Goal: Task Accomplishment & Management: Manage account settings

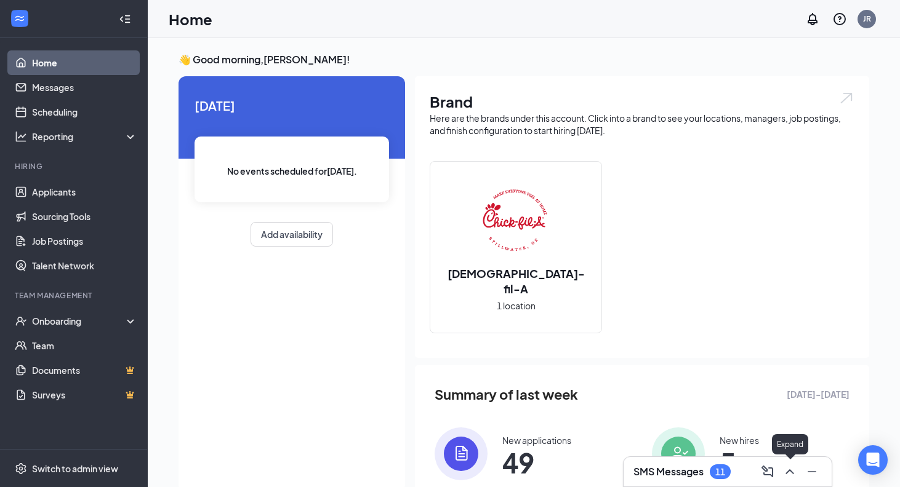
click at [795, 474] on icon "ChevronUp" at bounding box center [789, 472] width 15 height 15
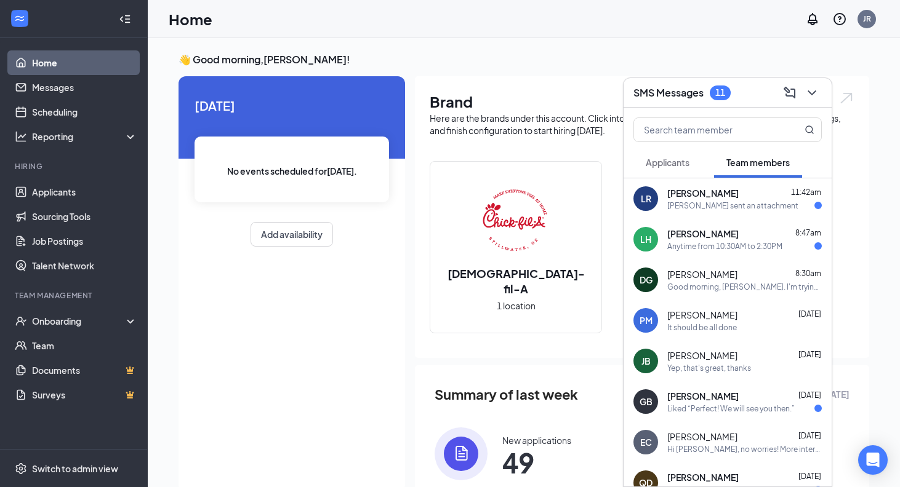
click at [723, 251] on div "Anytime from 10:30AM to 2:30PM" at bounding box center [724, 246] width 115 height 10
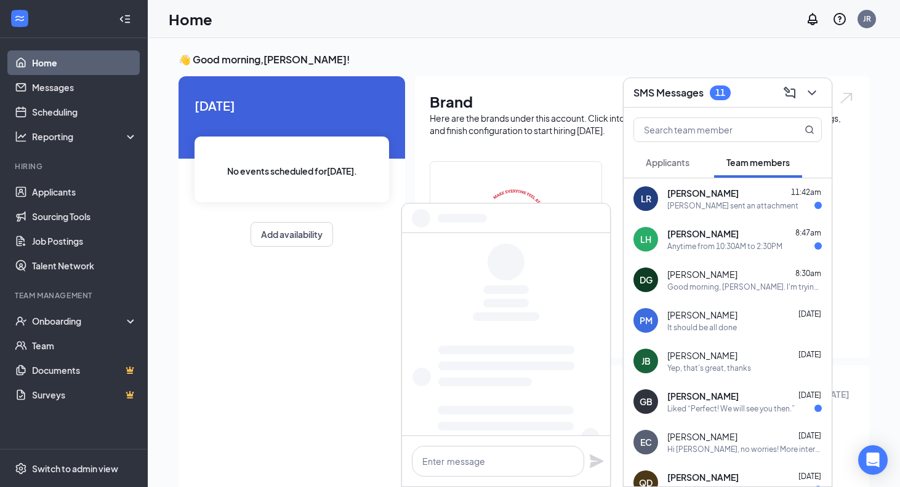
click at [723, 251] on div "Anytime from 10:30AM to 2:30PM" at bounding box center [724, 246] width 115 height 10
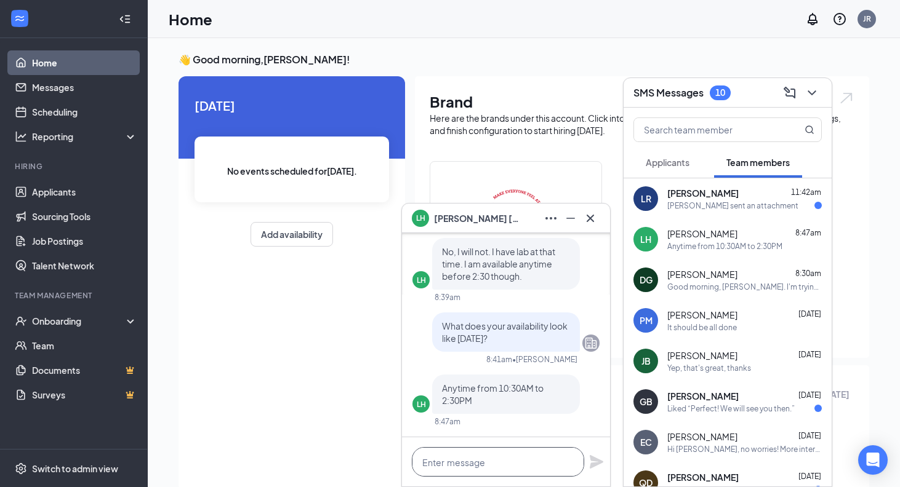
click at [443, 471] on textarea at bounding box center [498, 462] width 172 height 30
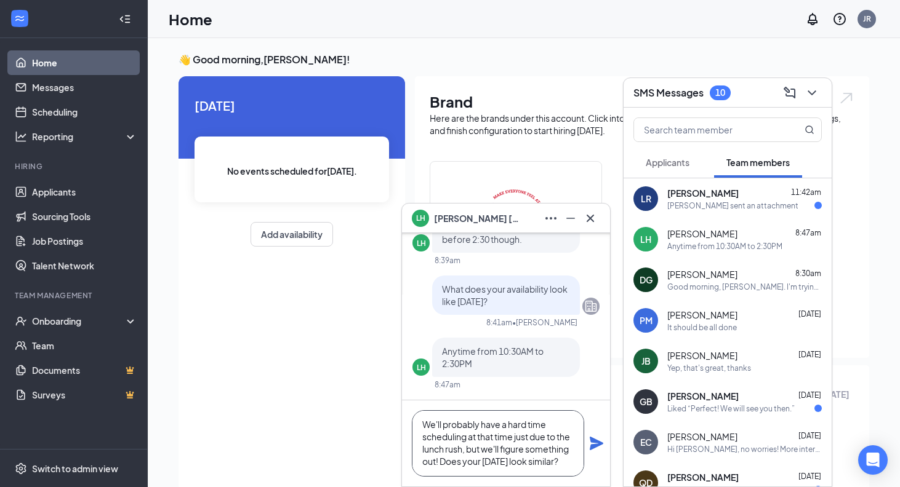
scroll to position [14, 0]
type textarea "We'll probably have a hard time scheduling at that time just due to the lunch r…"
click at [594, 443] on icon "Plane" at bounding box center [597, 444] width 14 height 14
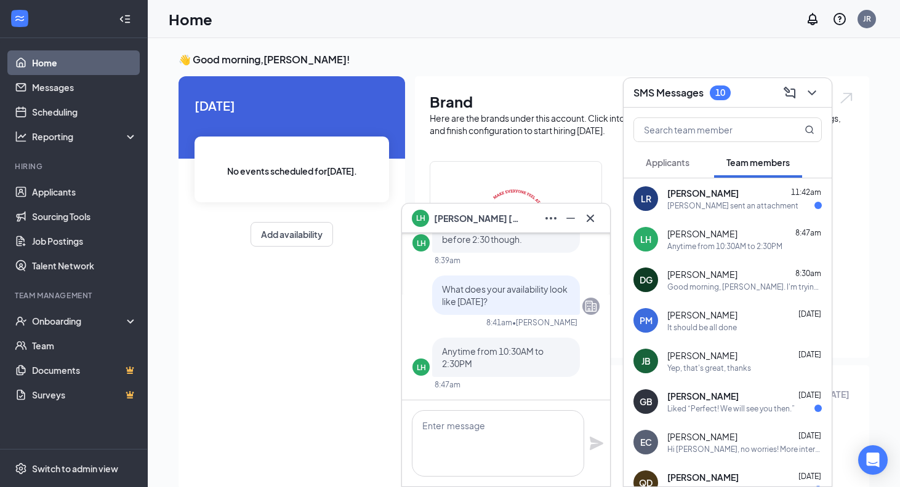
scroll to position [0, 0]
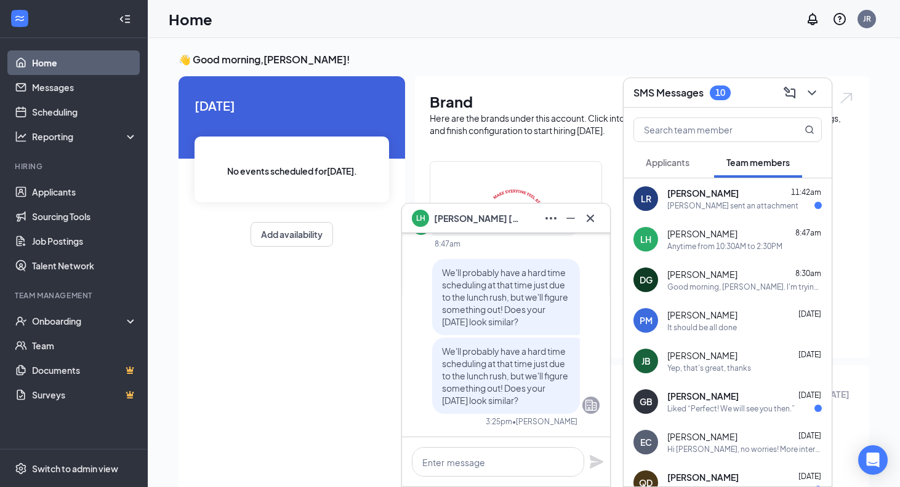
click at [597, 220] on icon "Cross" at bounding box center [590, 218] width 15 height 15
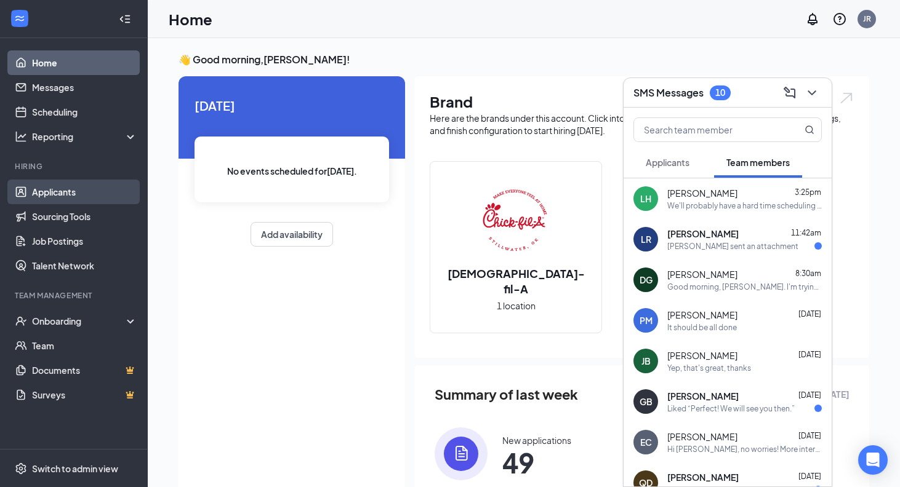
click at [58, 190] on link "Applicants" at bounding box center [84, 192] width 105 height 25
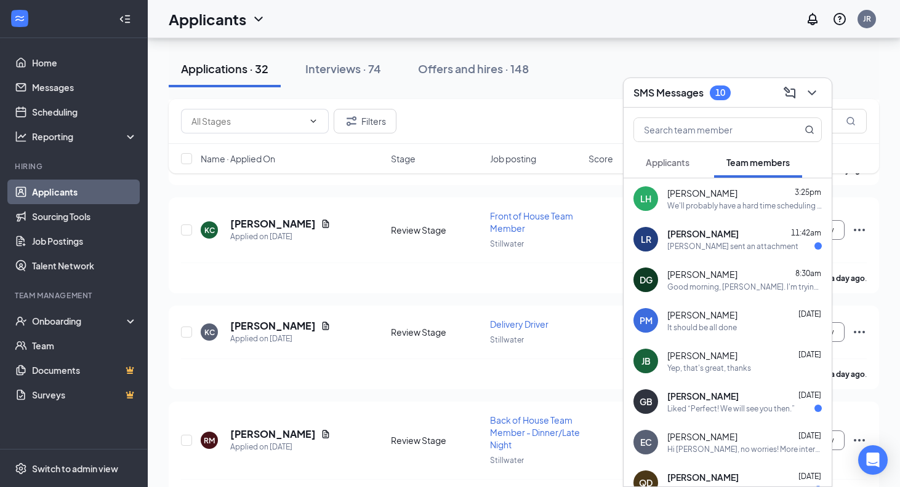
scroll to position [1397, 0]
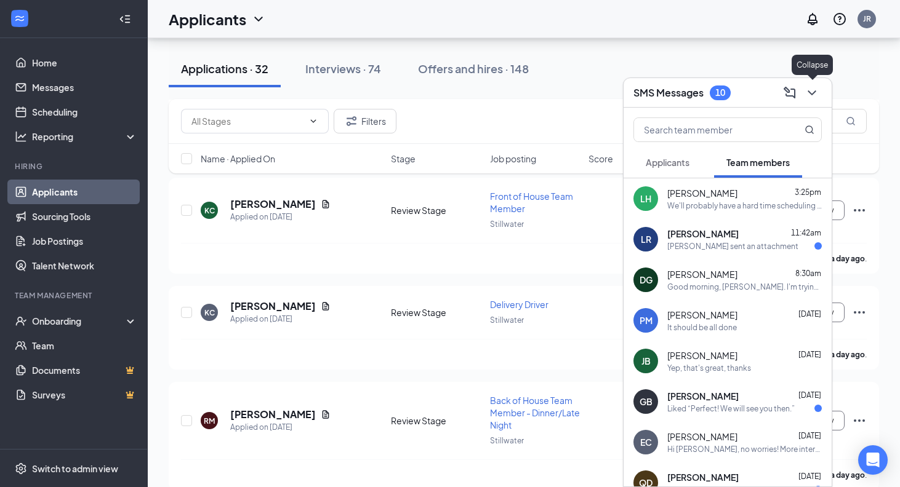
click at [809, 86] on icon "ChevronDown" at bounding box center [811, 93] width 15 height 15
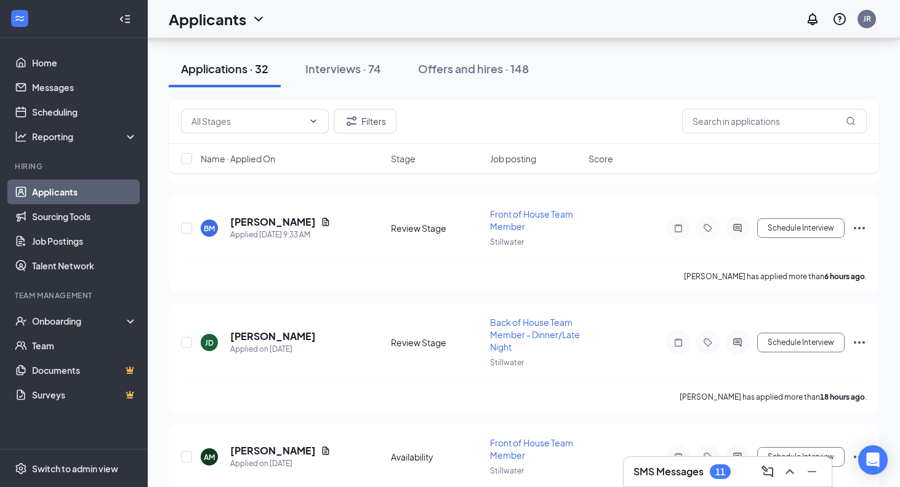
scroll to position [643, 0]
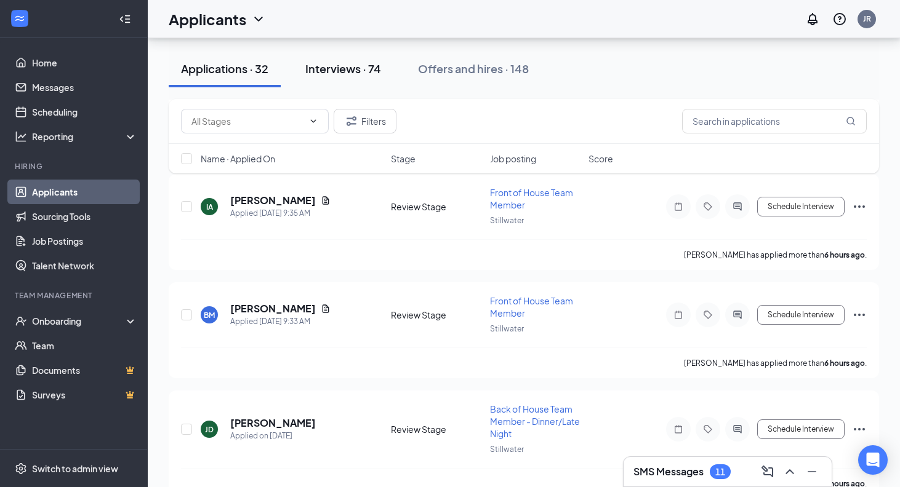
click at [354, 62] on div "Interviews · 74" at bounding box center [343, 68] width 76 height 15
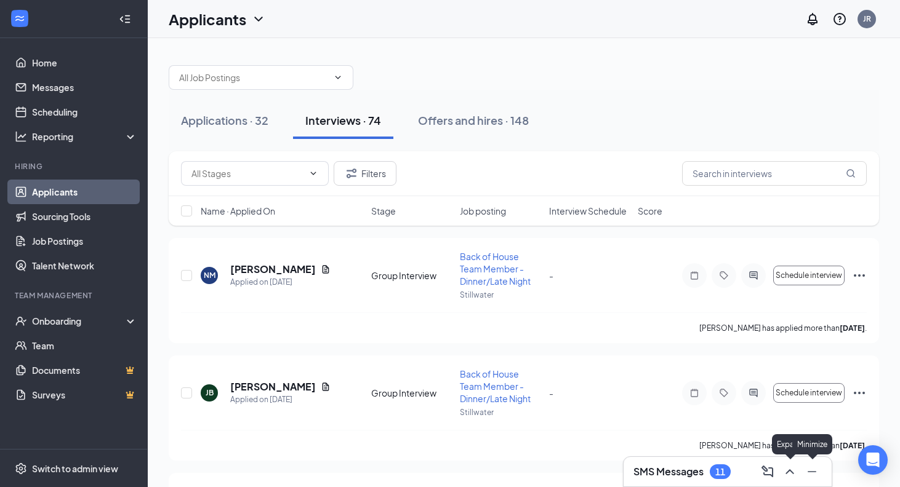
click at [794, 470] on icon "ChevronUp" at bounding box center [789, 472] width 15 height 15
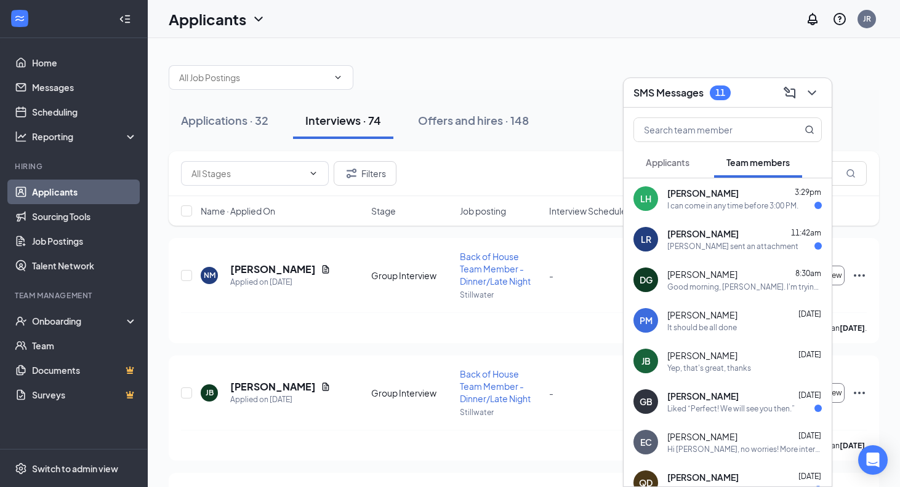
click at [737, 209] on div "I can come in any time before 3:00 PM." at bounding box center [732, 206] width 131 height 10
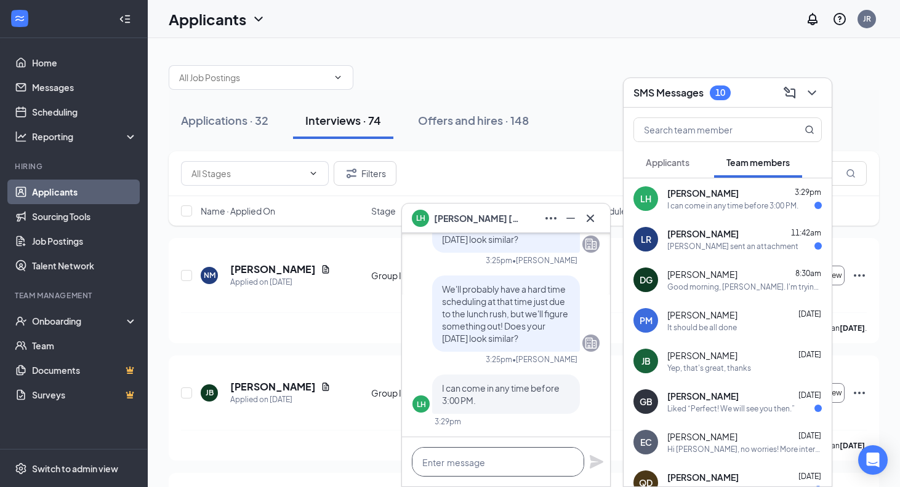
click at [513, 450] on textarea at bounding box center [498, 462] width 172 height 30
type textarea "A"
click at [599, 217] on button at bounding box center [590, 219] width 20 height 20
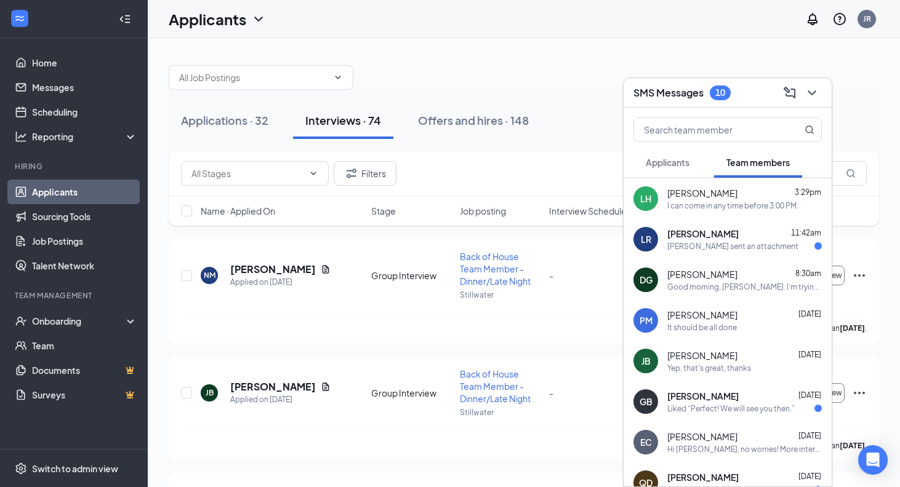
click at [826, 98] on div "SMS Messages 10" at bounding box center [727, 93] width 208 height 30
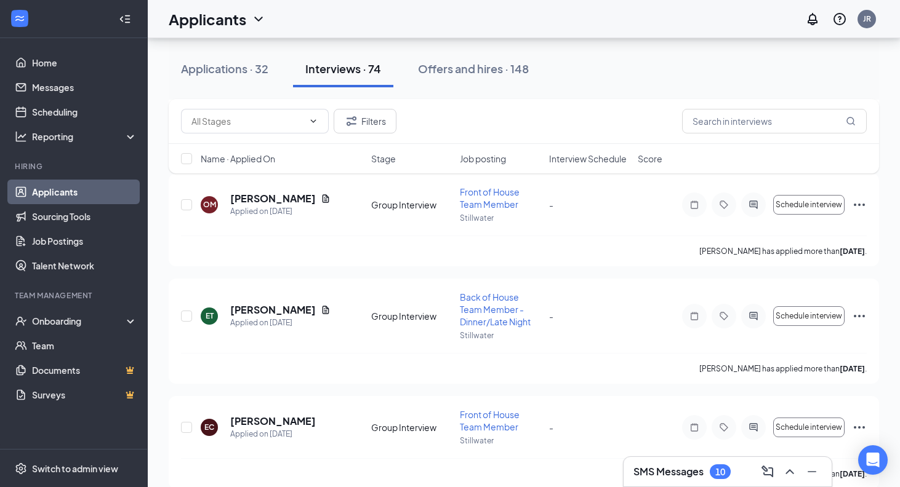
scroll to position [4415, 0]
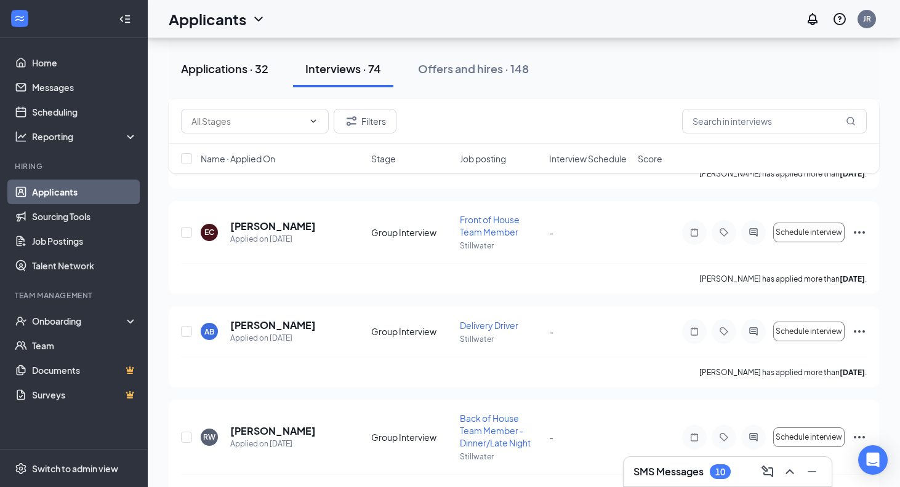
click at [257, 74] on div "Applications · 32" at bounding box center [224, 68] width 87 height 15
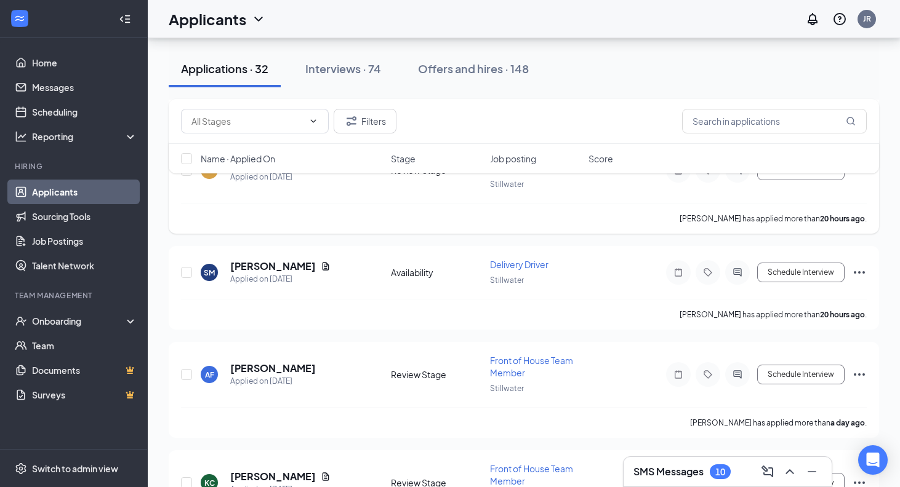
scroll to position [1114, 0]
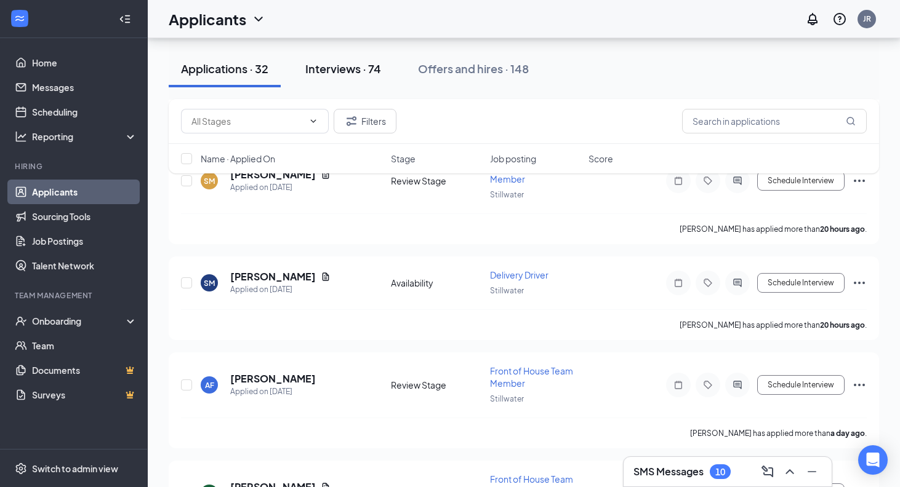
click at [367, 80] on button "Interviews · 74" at bounding box center [343, 68] width 100 height 37
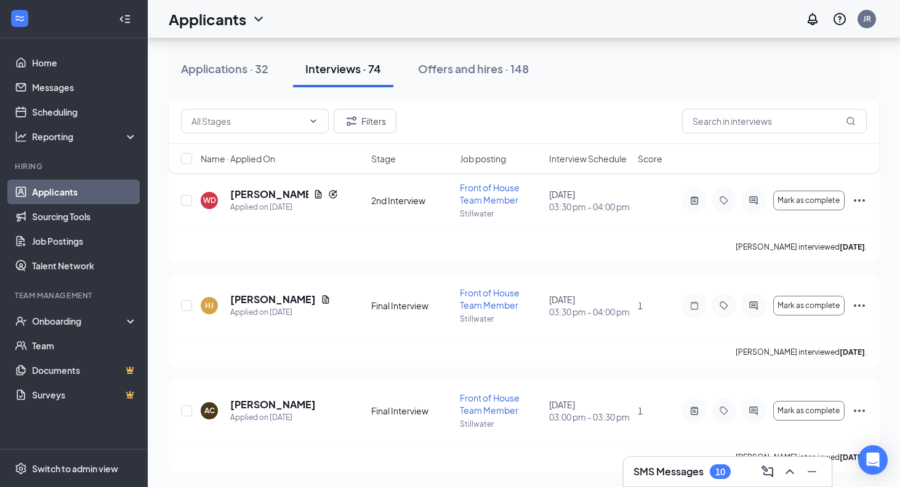
scroll to position [7327, 0]
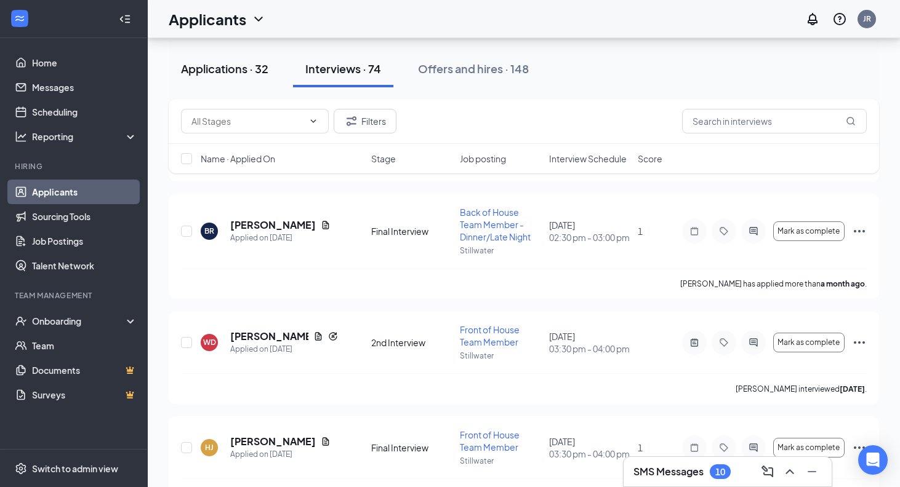
click at [263, 63] on div "Applications · 32" at bounding box center [224, 68] width 87 height 15
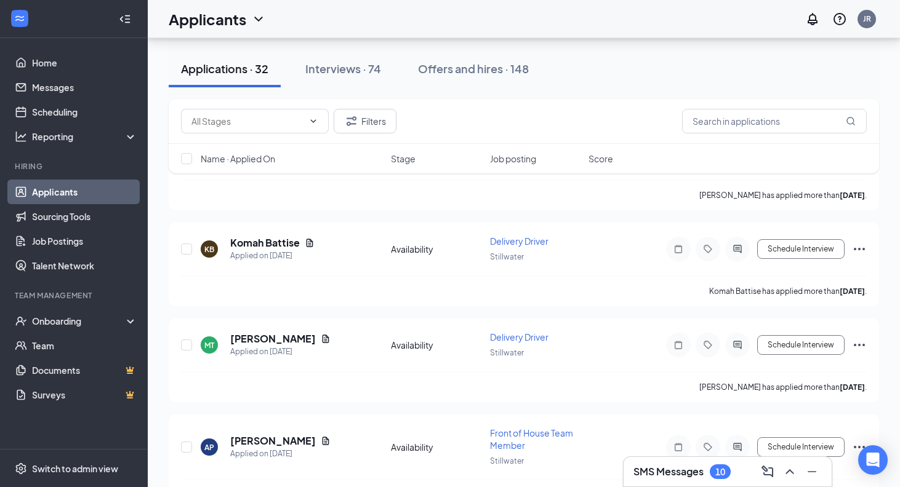
scroll to position [3193, 0]
click at [384, 78] on button "Interviews · 74" at bounding box center [343, 68] width 100 height 37
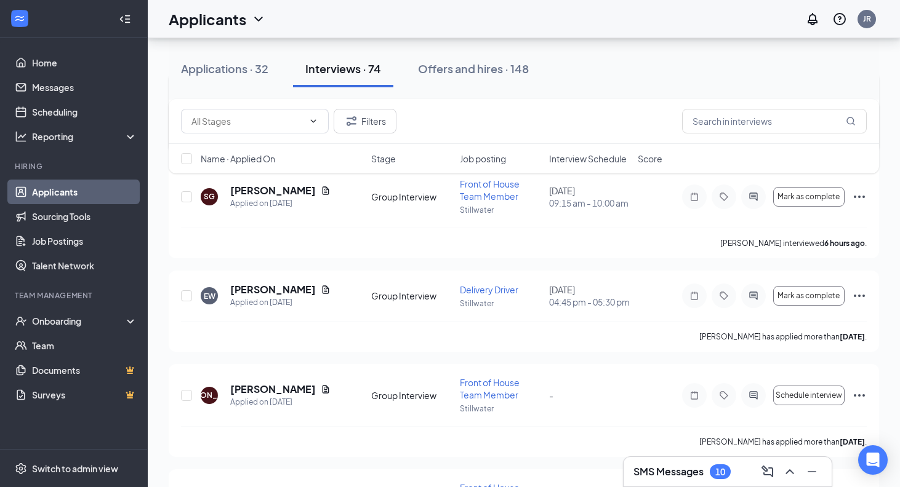
scroll to position [1043, 0]
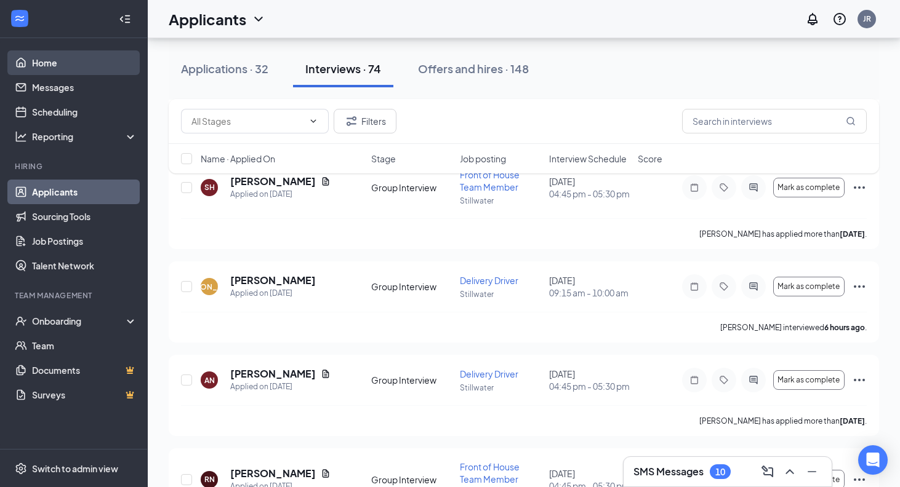
click at [75, 60] on link "Home" at bounding box center [84, 62] width 105 height 25
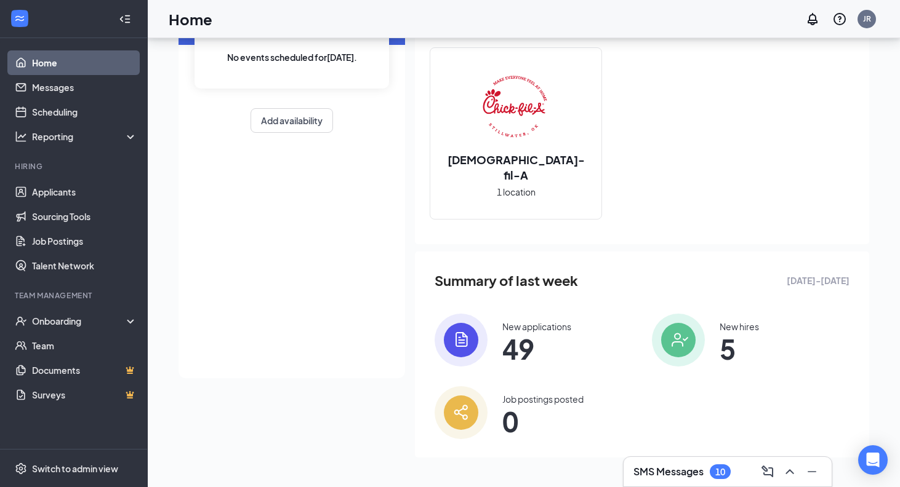
scroll to position [113, 0]
click at [68, 326] on div "Onboarding" at bounding box center [79, 321] width 95 height 12
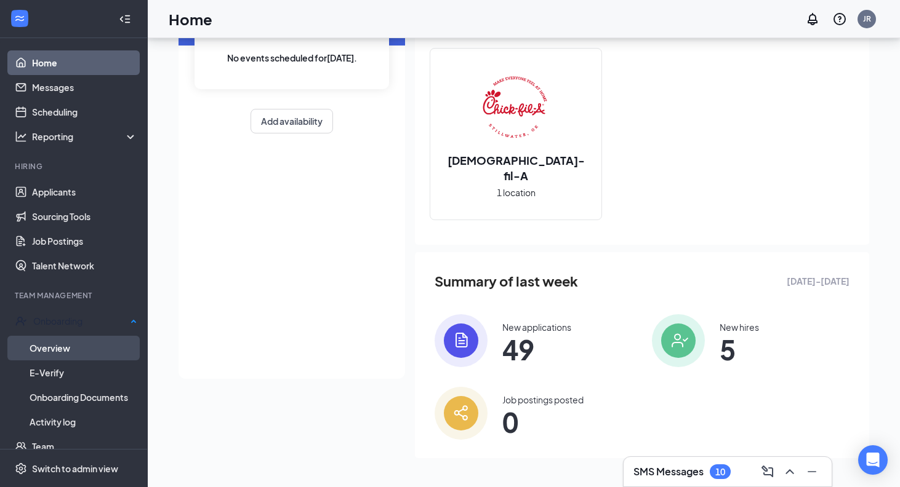
click at [94, 347] on link "Overview" at bounding box center [84, 348] width 108 height 25
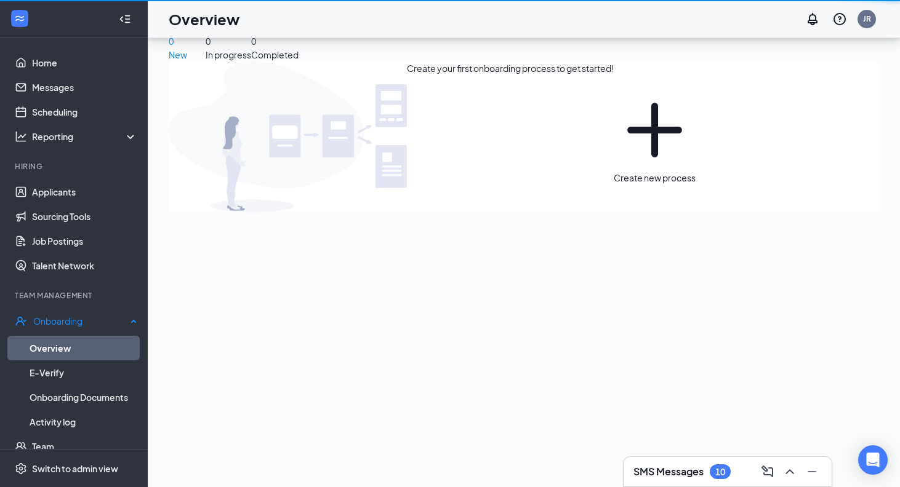
scroll to position [55, 0]
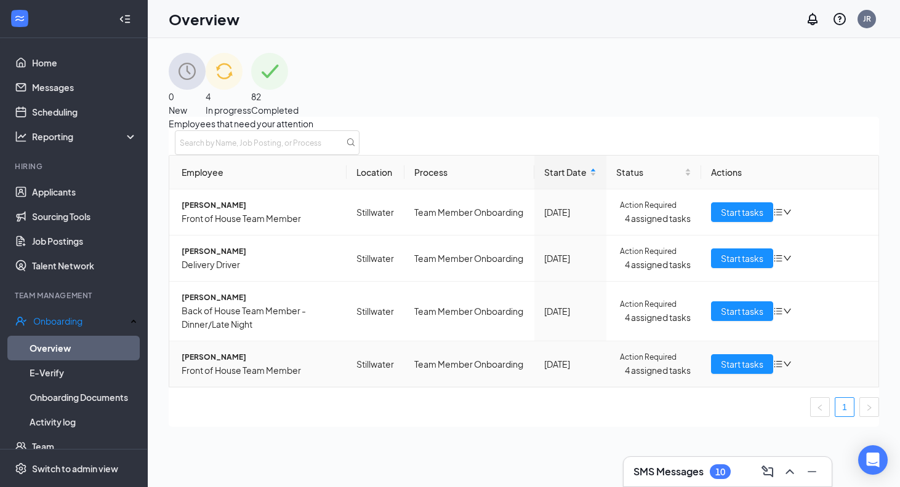
click at [728, 387] on td "Start tasks" at bounding box center [789, 365] width 177 height 46
click at [729, 371] on span "Start tasks" at bounding box center [742, 365] width 42 height 14
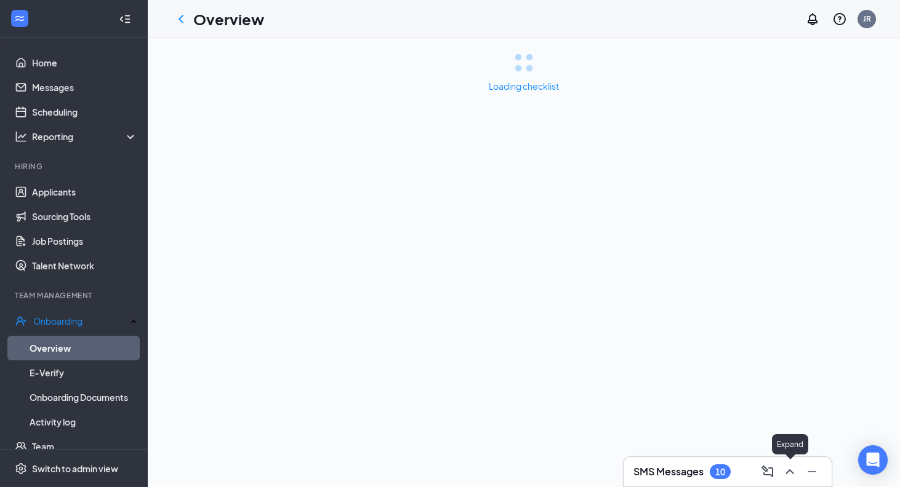
click at [789, 467] on icon "ChevronUp" at bounding box center [789, 472] width 15 height 15
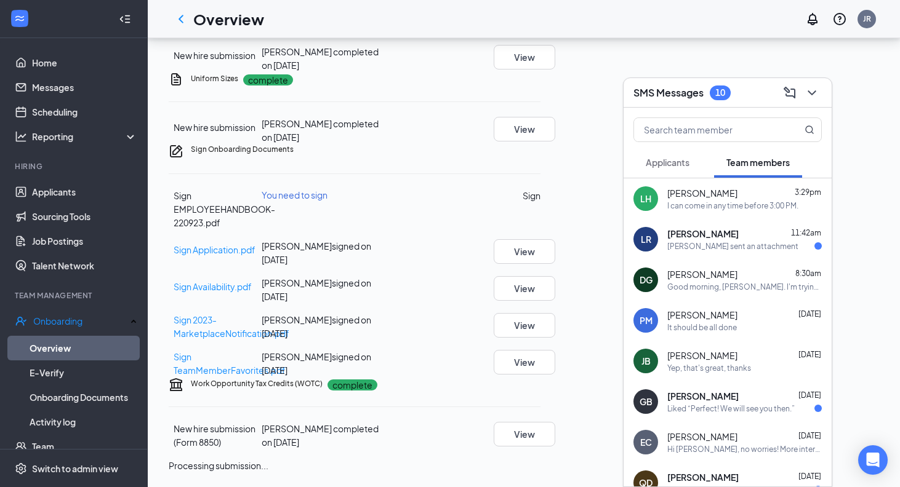
scroll to position [665, 0]
click at [818, 92] on icon "ChevronDown" at bounding box center [811, 93] width 15 height 15
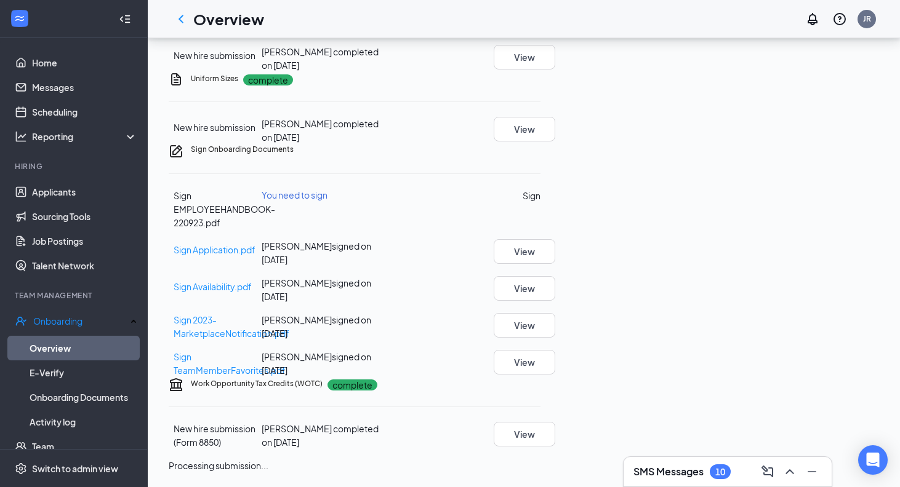
scroll to position [643, 0]
click at [555, 70] on button "View" at bounding box center [525, 57] width 62 height 25
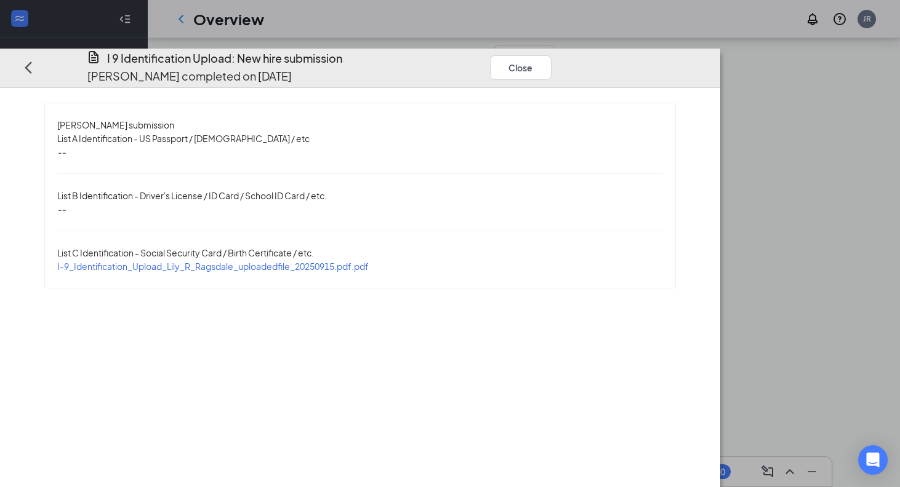
click at [369, 261] on span "I-9_Identification_Upload_Lily_R_Ragsdale_uploadedfile_20250915.pdf.pdf" at bounding box center [212, 266] width 311 height 11
click at [564, 51] on div "Close" at bounding box center [527, 67] width 74 height 35
click at [551, 55] on button "Close" at bounding box center [521, 67] width 62 height 25
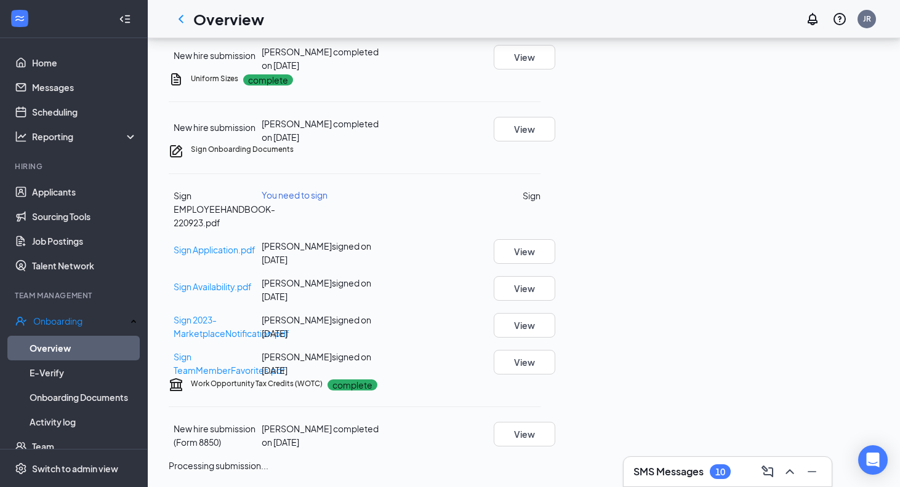
click at [800, 470] on div at bounding box center [811, 472] width 22 height 20
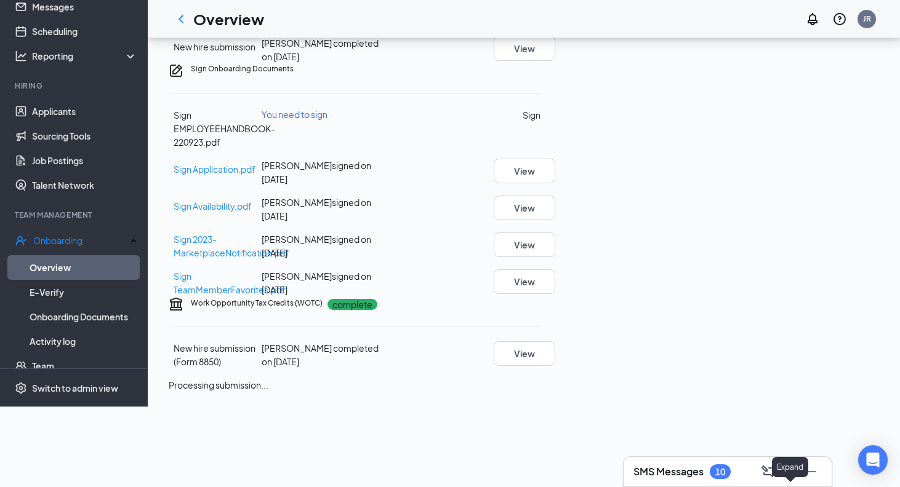
click at [797, 470] on button at bounding box center [790, 472] width 20 height 20
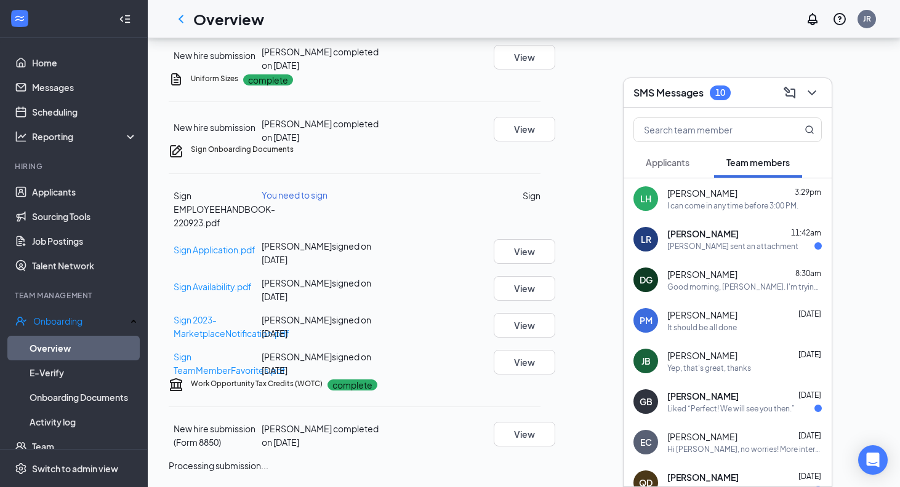
click at [743, 241] on div "[PERSON_NAME] sent an attachment" at bounding box center [732, 246] width 131 height 10
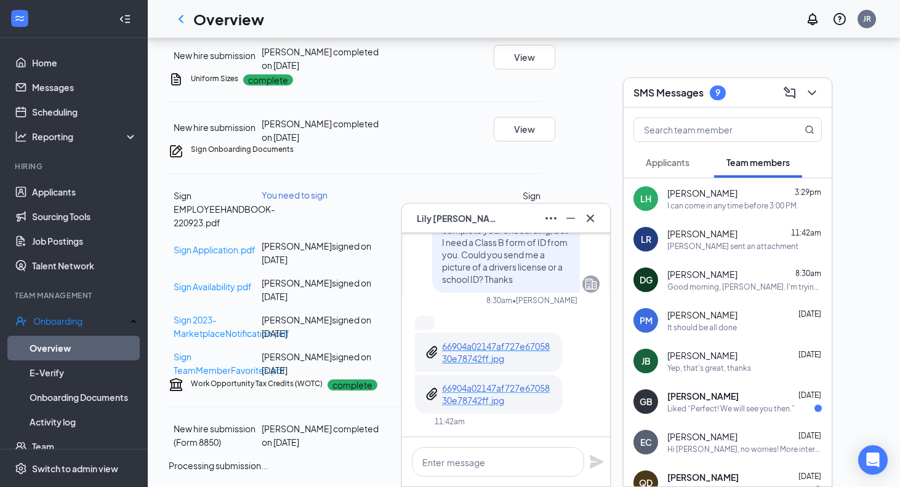
click at [504, 388] on p "66904a02147af727e6705830e78742ff.jpg" at bounding box center [497, 394] width 111 height 25
click at [819, 91] on button at bounding box center [812, 93] width 20 height 20
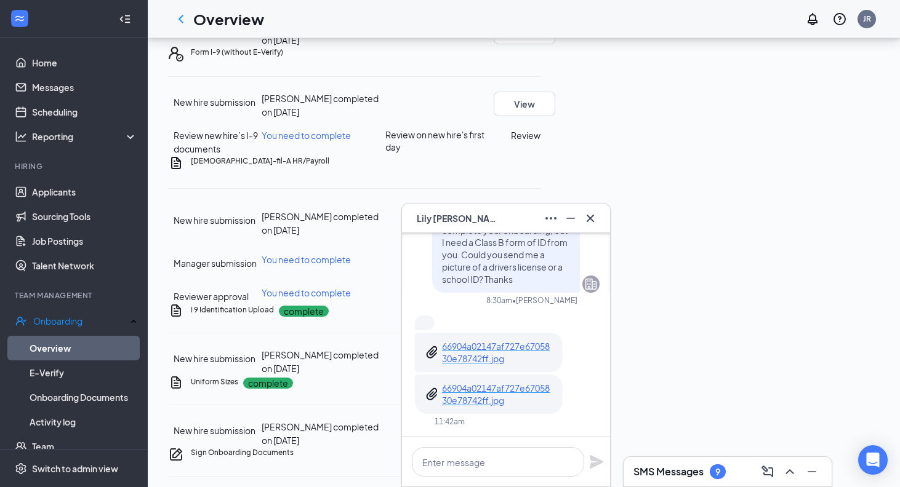
scroll to position [190, 0]
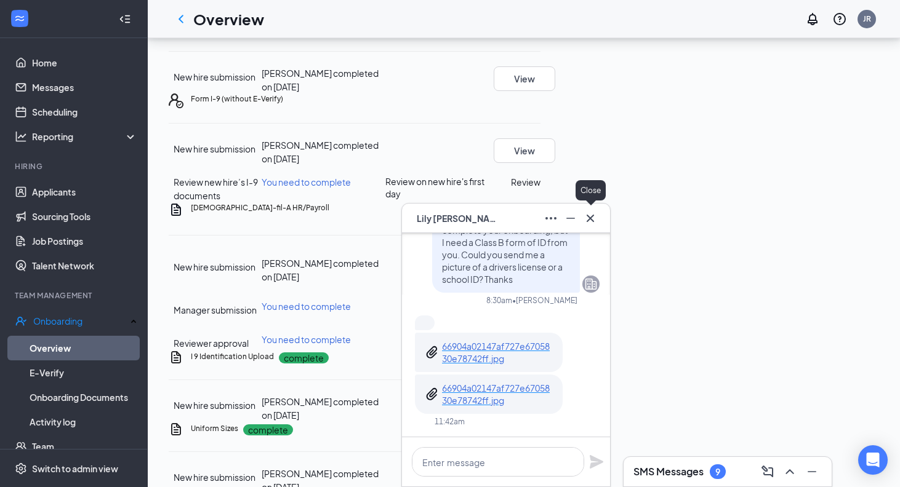
click at [594, 222] on icon "Cross" at bounding box center [590, 218] width 15 height 15
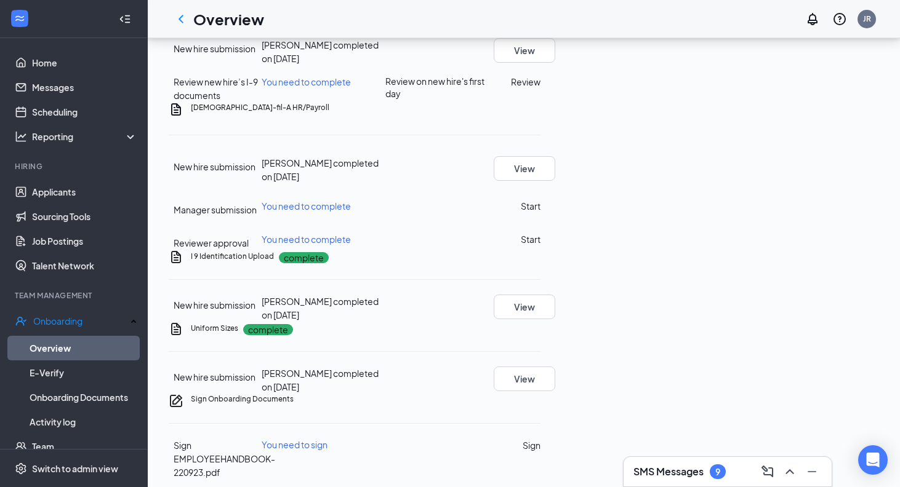
scroll to position [311, 0]
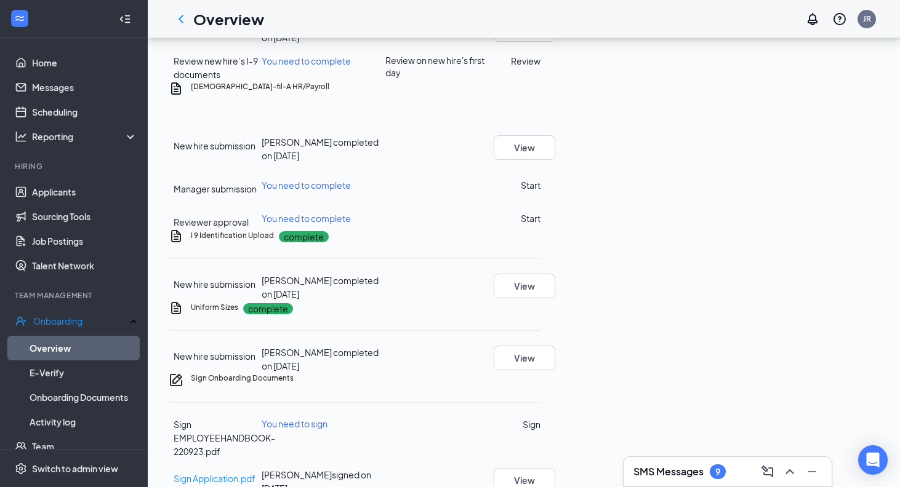
click at [540, 68] on button "Review" at bounding box center [526, 61] width 30 height 14
type input "[DATE]"
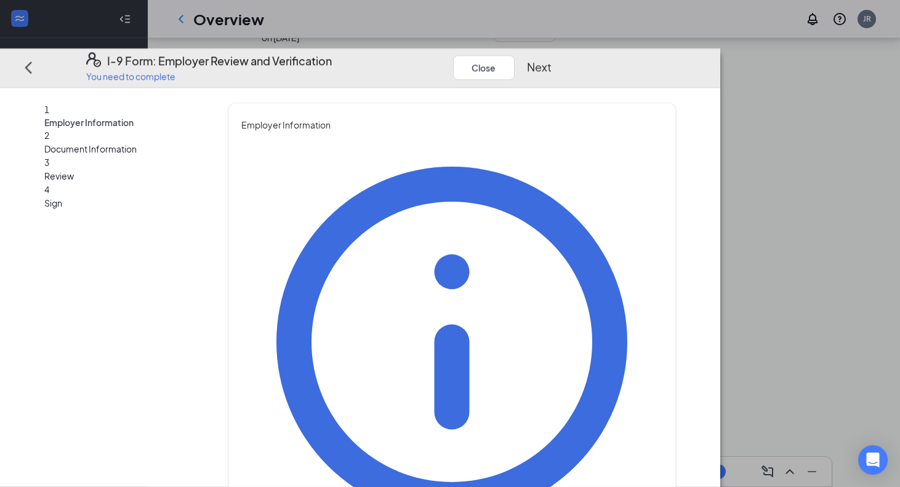
type input "[PERSON_NAME]"
type input "Director"
click at [551, 59] on button "Next" at bounding box center [539, 67] width 25 height 17
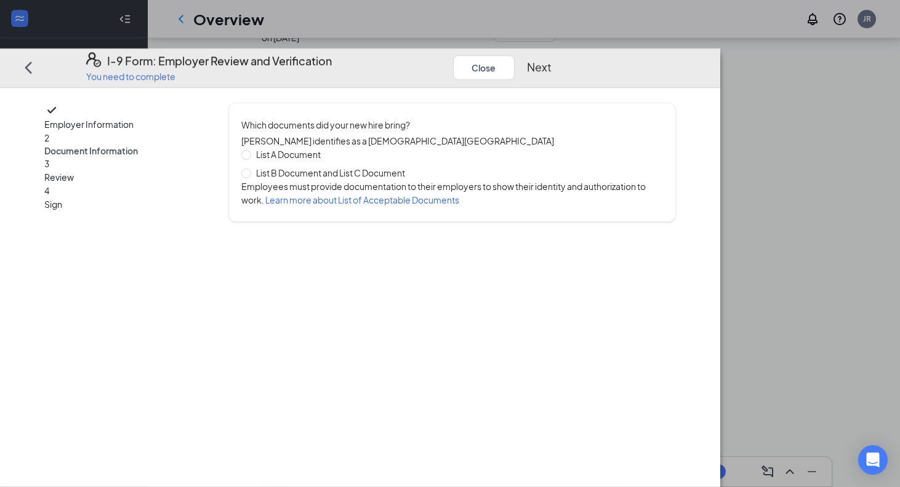
click at [410, 166] on span "List B Document and List C Document" at bounding box center [330, 173] width 159 height 14
click at [250, 169] on input "List B Document and List C Document" at bounding box center [245, 173] width 9 height 9
radio input "true"
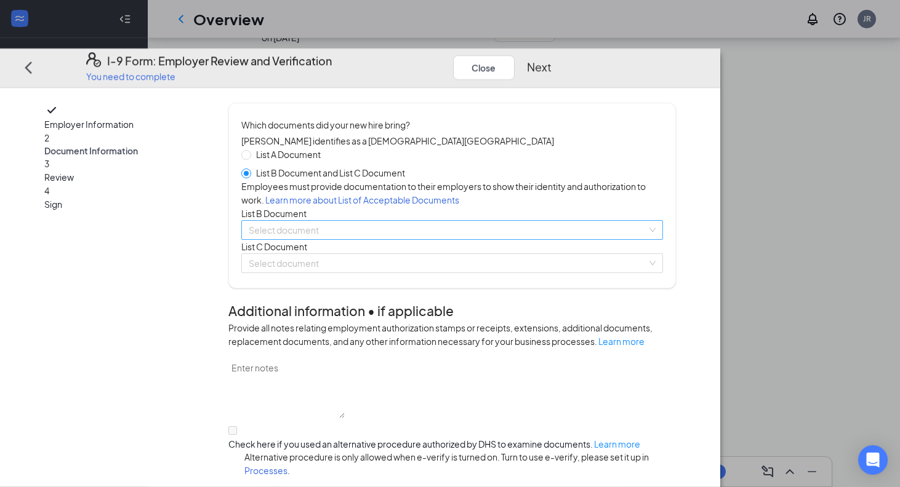
click at [414, 239] on input "search" at bounding box center [448, 230] width 398 height 18
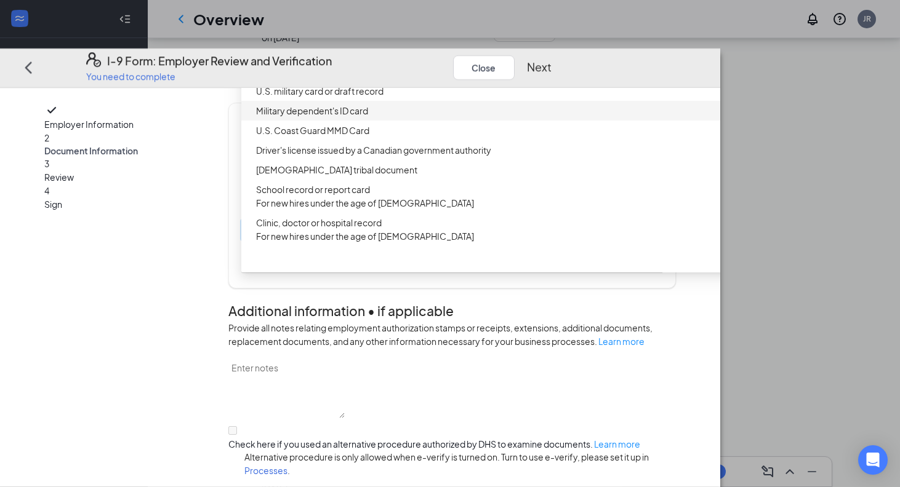
scroll to position [0, 0]
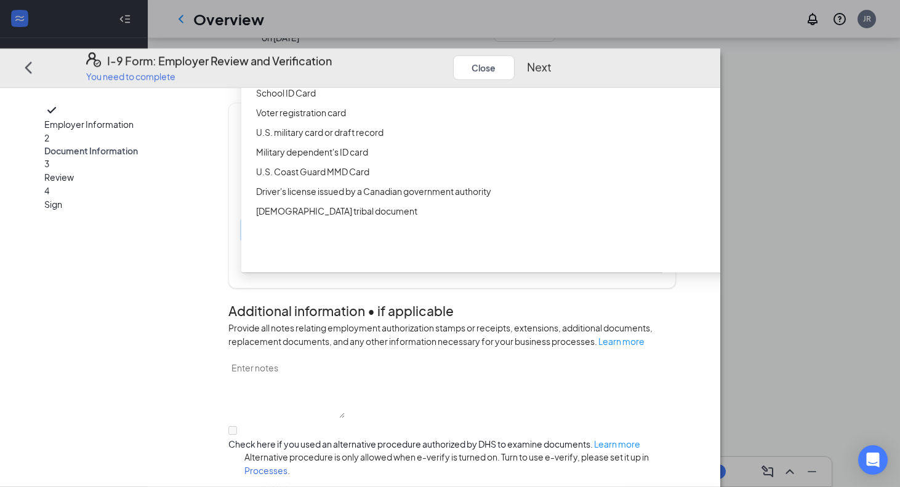
click at [449, 60] on div "Driver’s License issued by U.S State or outlying US possession" at bounding box center [493, 54] width 475 height 14
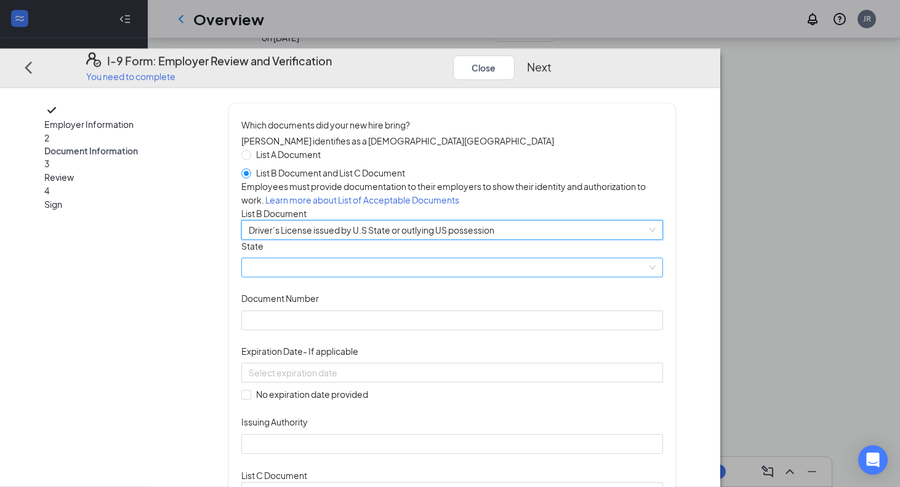
click at [447, 278] on span at bounding box center [452, 268] width 406 height 18
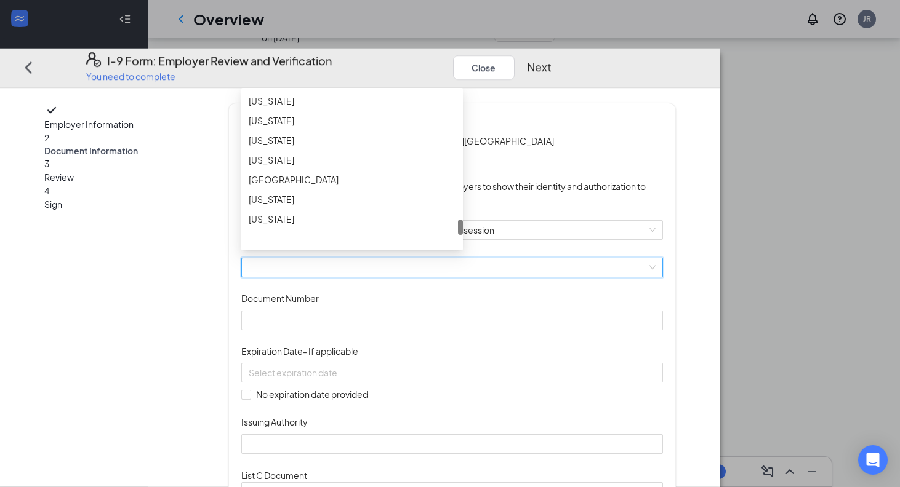
scroll to position [1288, 0]
click at [447, 133] on div "[US_STATE]" at bounding box center [352, 126] width 207 height 14
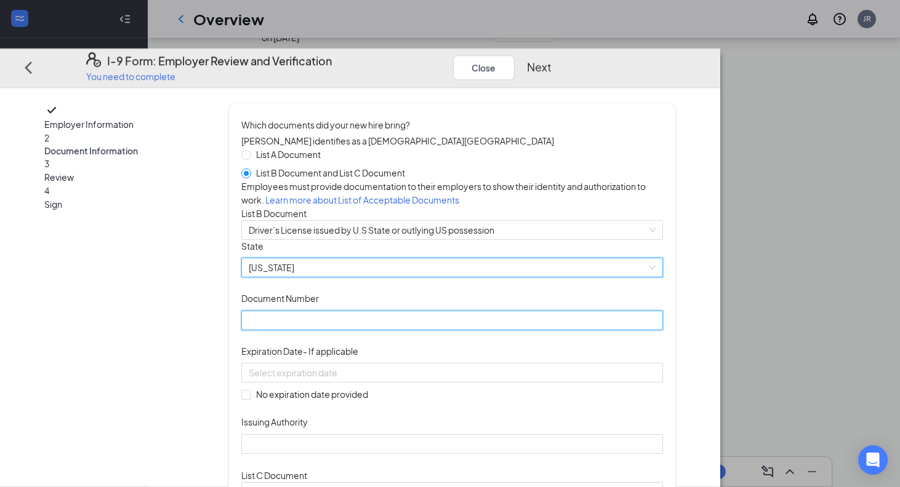
click at [432, 331] on input "Document Number" at bounding box center [451, 321] width 421 height 20
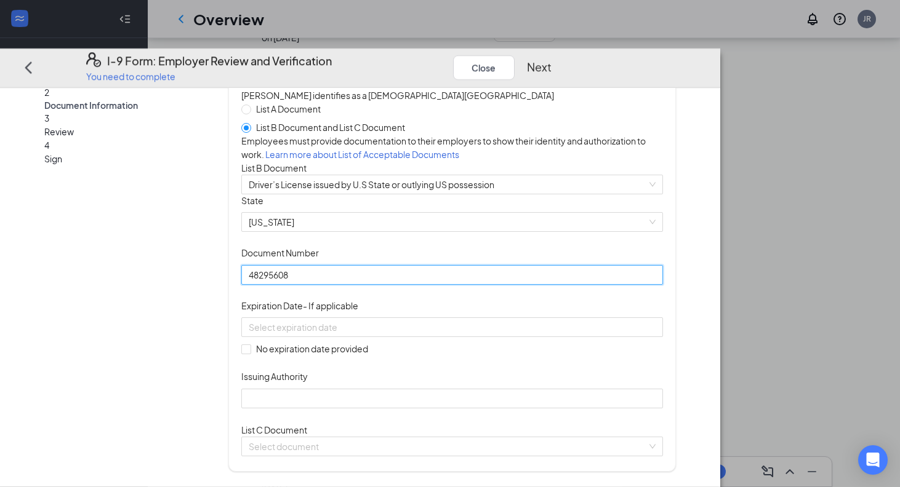
scroll to position [47, 0]
type input "48295608"
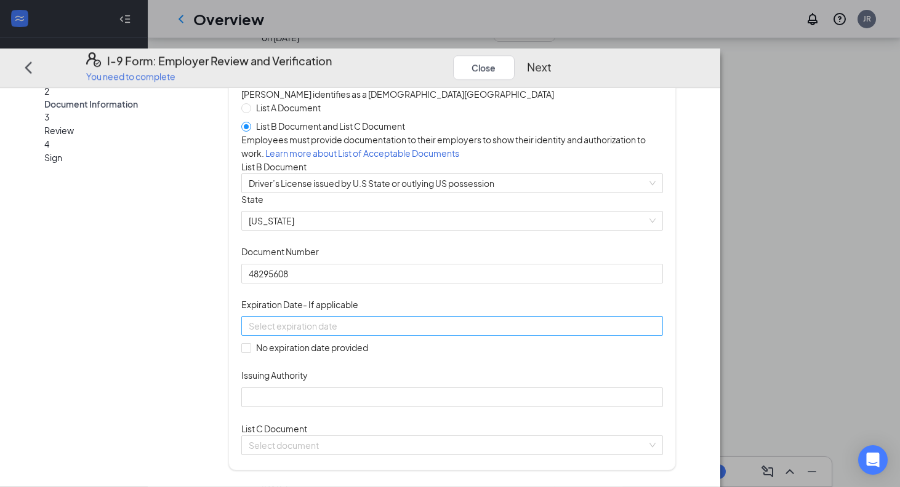
click at [498, 336] on div at bounding box center [451, 326] width 421 height 20
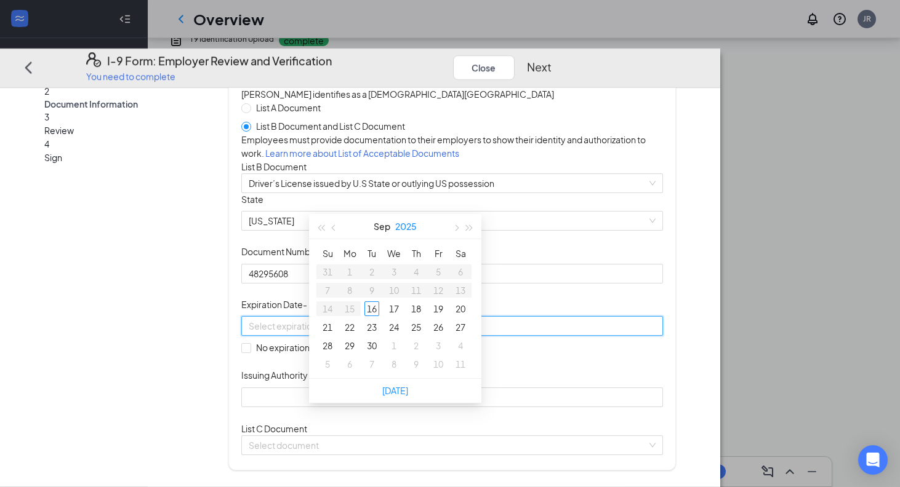
scroll to position [541, 0]
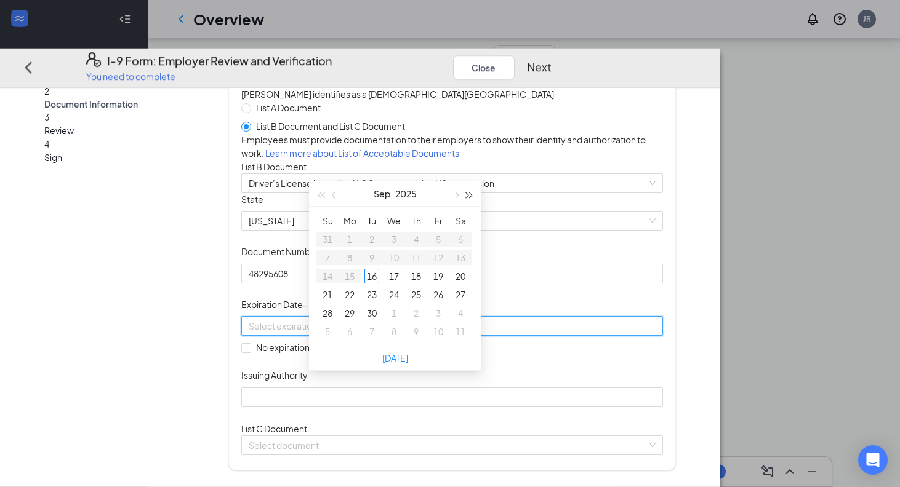
click at [474, 194] on button "button" at bounding box center [470, 194] width 14 height 25
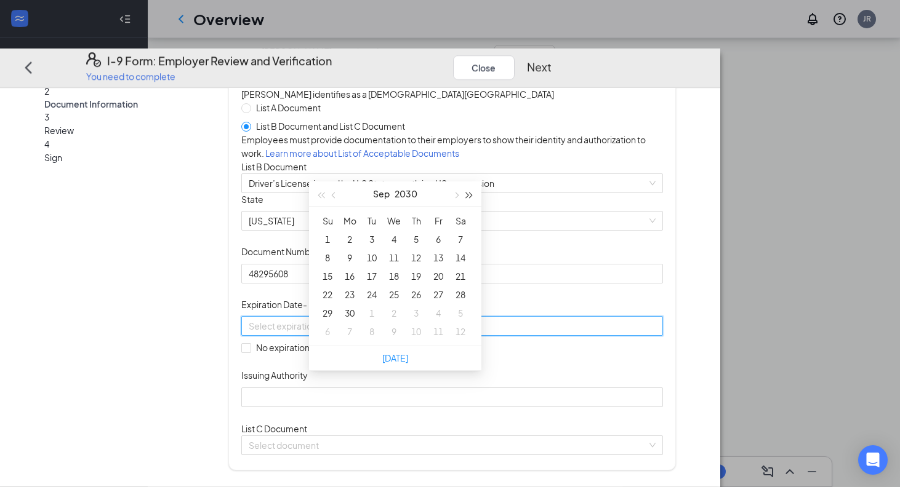
click at [474, 194] on button "button" at bounding box center [470, 194] width 14 height 25
click at [336, 193] on span "button" at bounding box center [335, 196] width 6 height 6
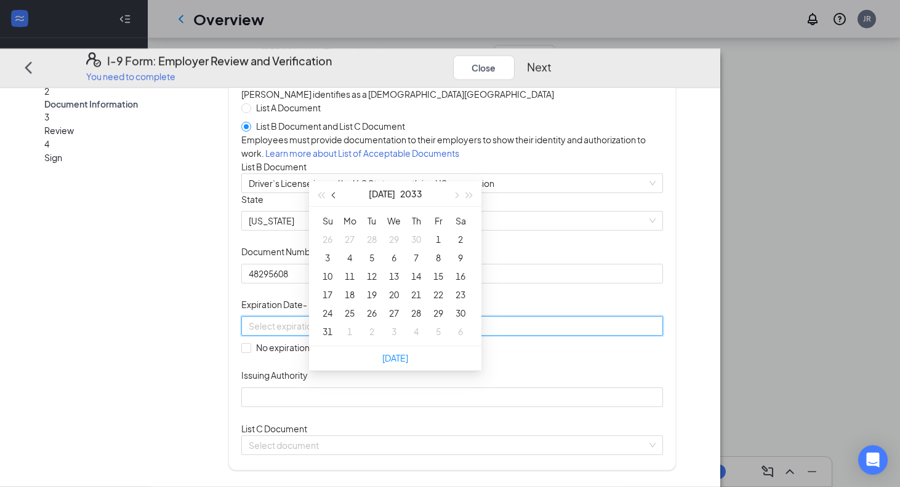
click at [336, 193] on span "button" at bounding box center [335, 196] width 6 height 6
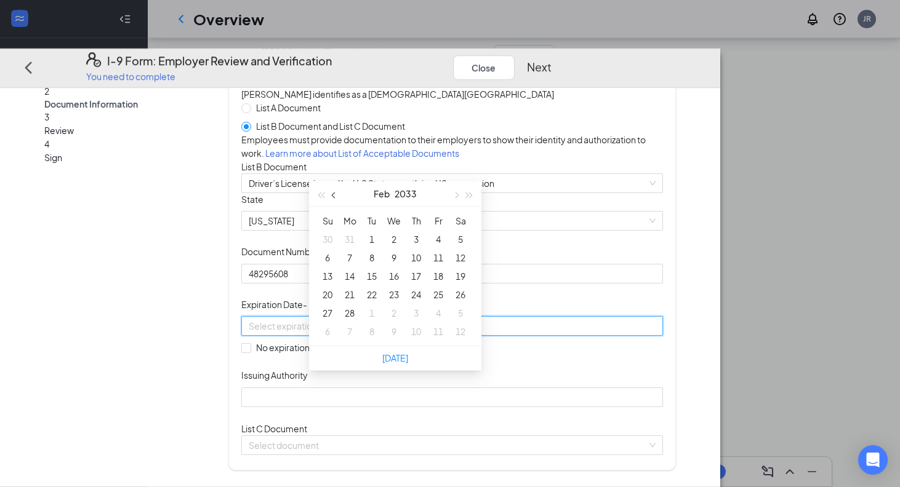
click at [336, 193] on span "button" at bounding box center [335, 196] width 6 height 6
type input "[DATE]"
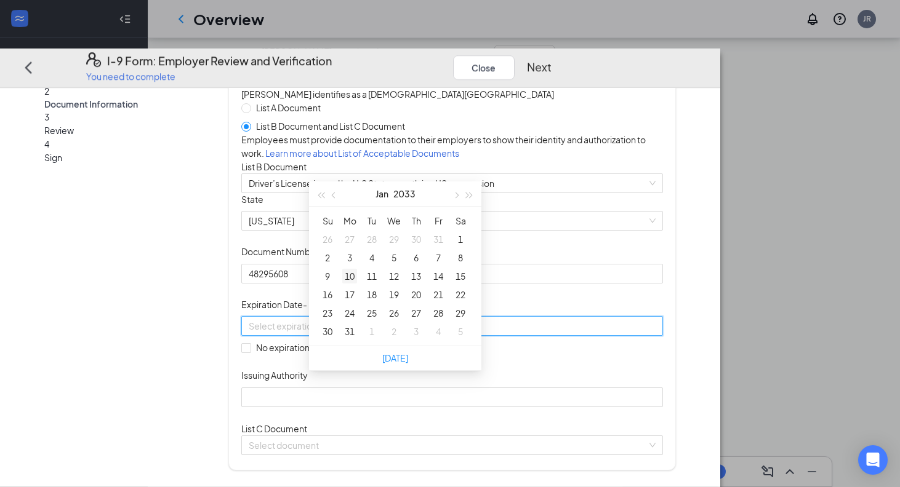
type input "[DATE]"
click at [372, 278] on div "11" at bounding box center [371, 276] width 15 height 15
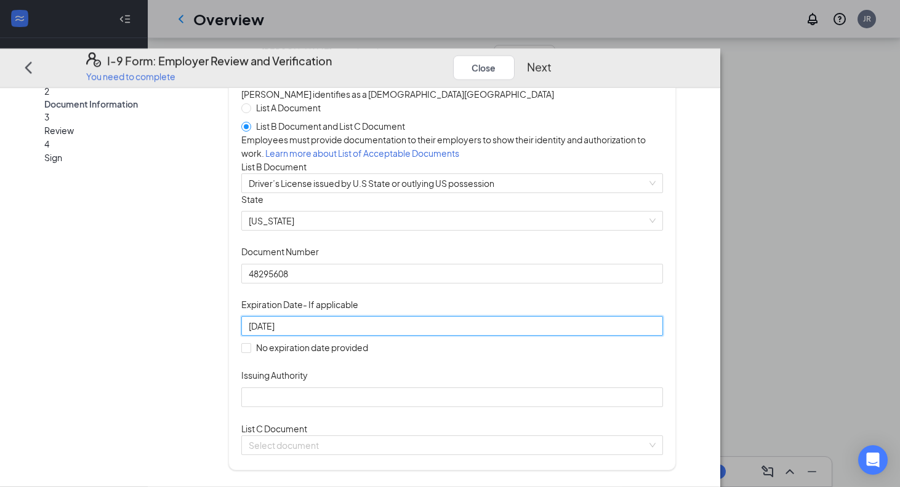
scroll to position [86, 0]
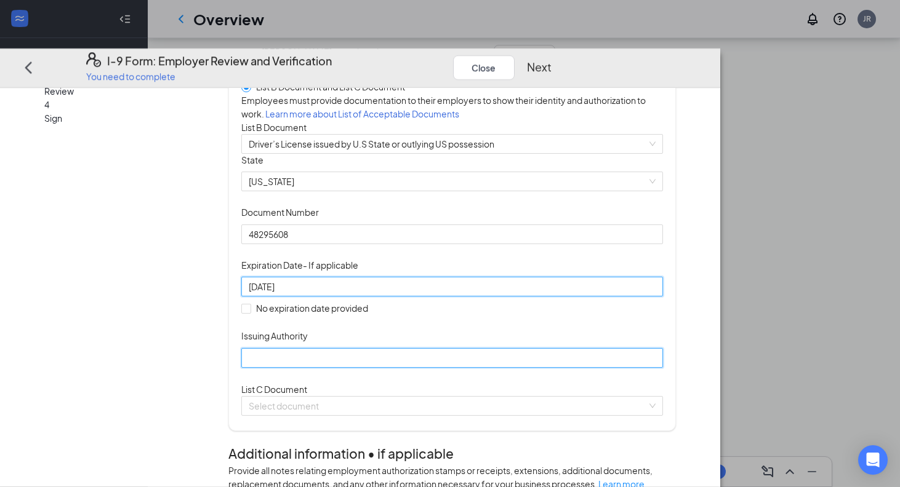
click at [348, 368] on input "Issuing Authority" at bounding box center [451, 358] width 421 height 20
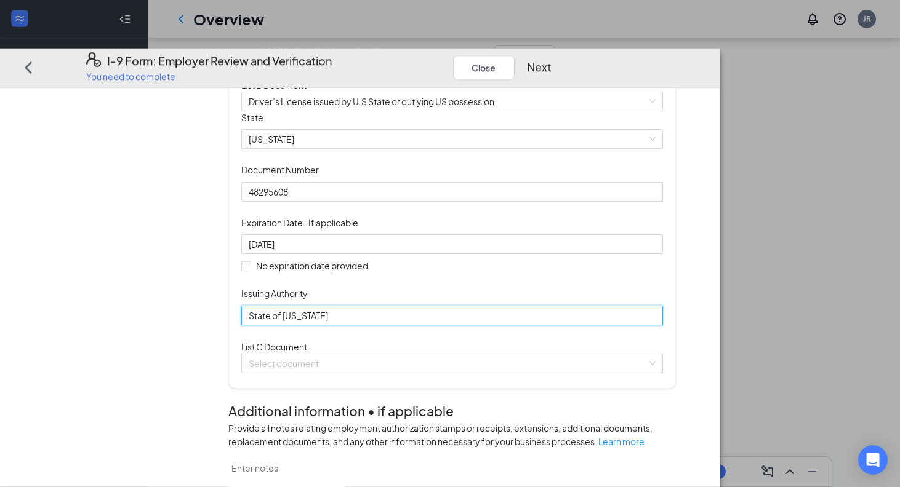
scroll to position [146, 0]
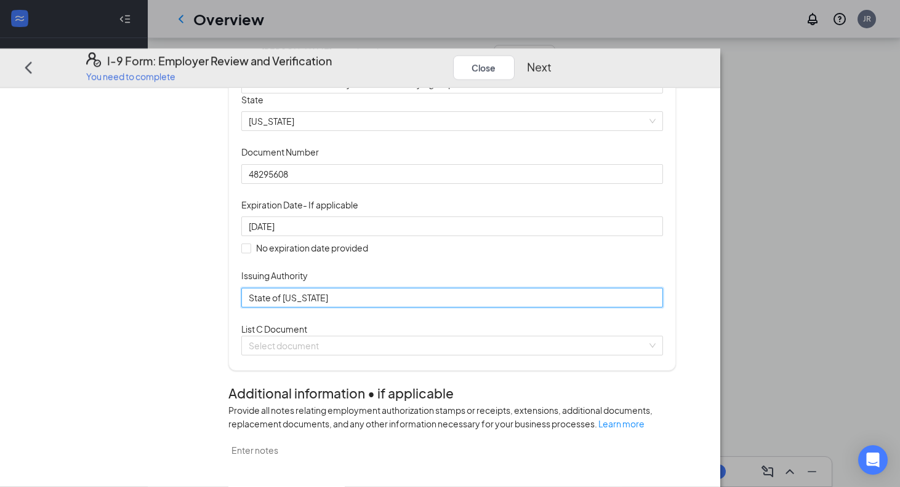
type input "State of [US_STATE]"
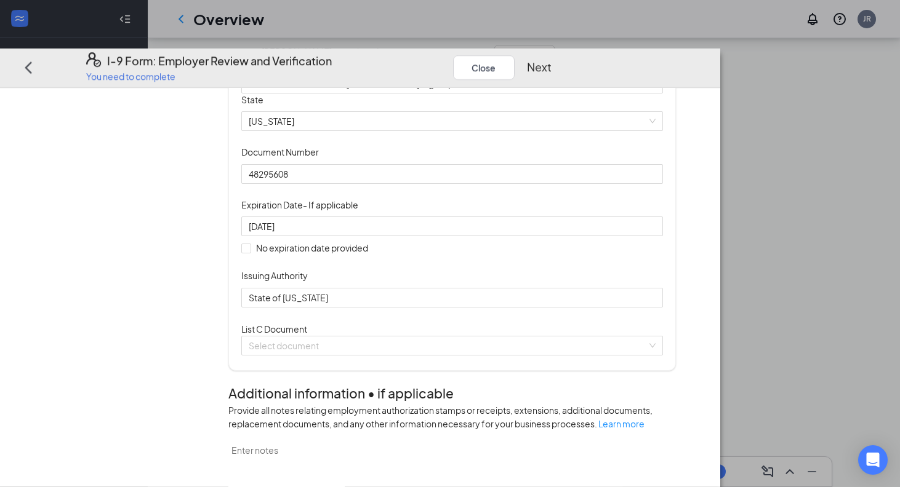
click at [380, 356] on div "List C Document Select document" at bounding box center [451, 339] width 421 height 33
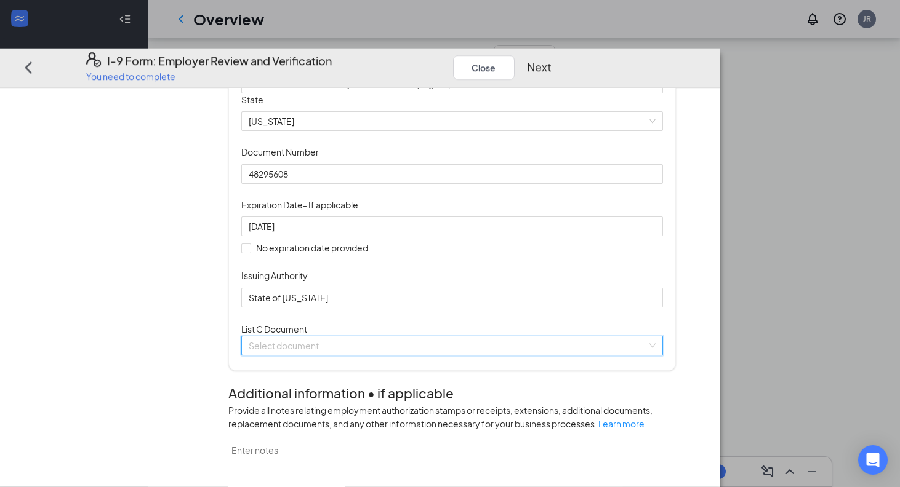
click at [374, 355] on input "search" at bounding box center [448, 346] width 398 height 18
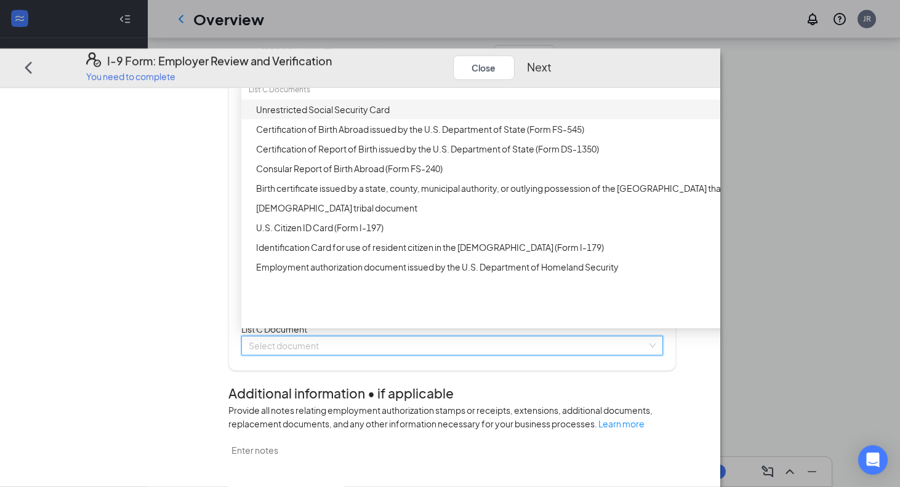
click at [423, 116] on div "Unrestricted Social Security Card" at bounding box center [493, 110] width 475 height 14
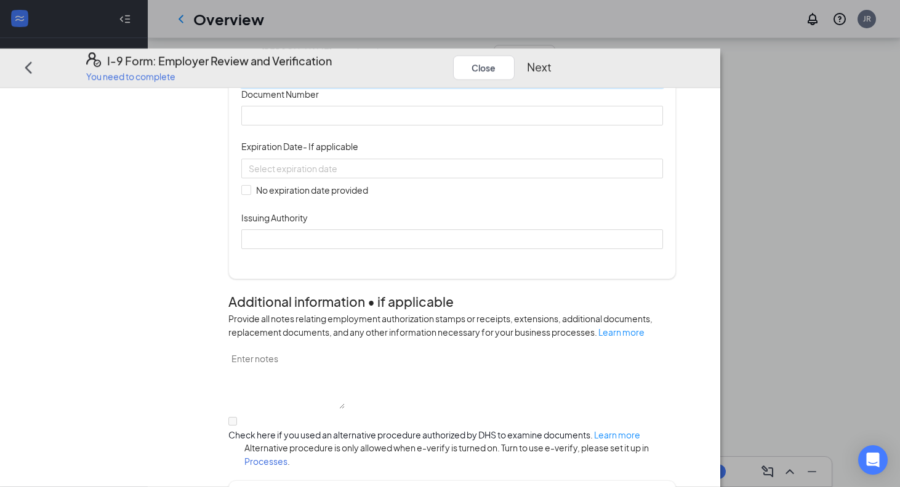
scroll to position [387, 0]
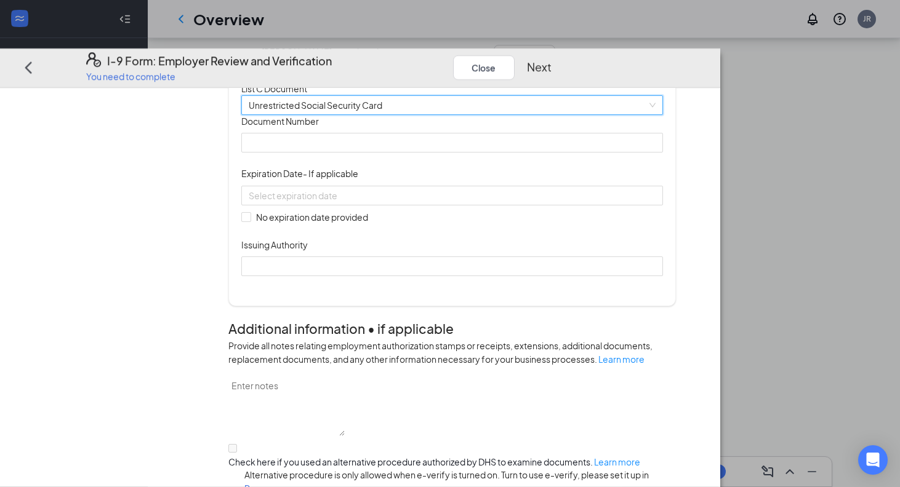
click at [452, 114] on span "Unrestricted Social Security Card" at bounding box center [452, 105] width 406 height 18
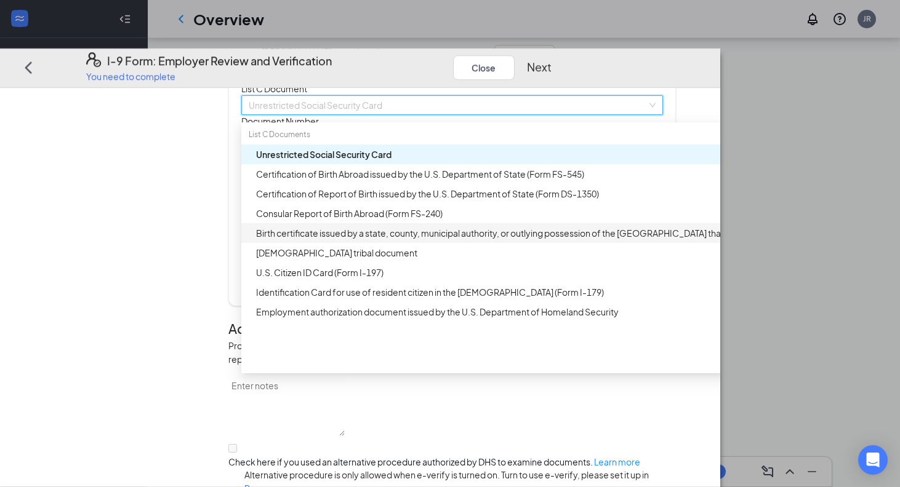
click at [448, 240] on div "Birth certificate issued by a state, county, municipal authority, or outlying p…" at bounding box center [493, 233] width 475 height 14
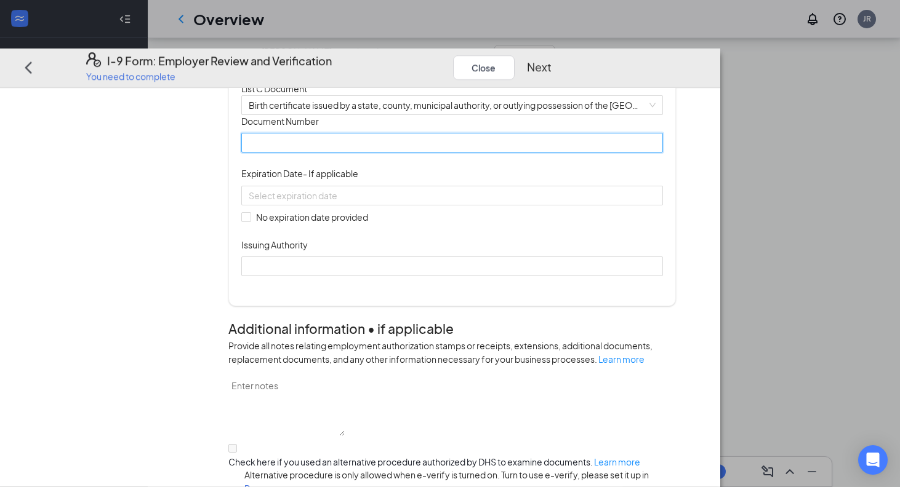
click at [438, 153] on input "Document Number" at bounding box center [451, 143] width 421 height 20
type input "0200502"
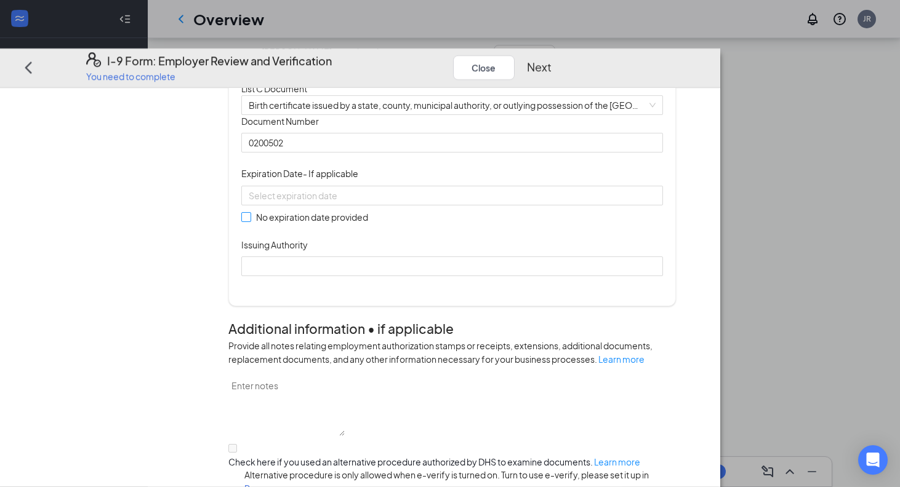
click at [373, 224] on span "No expiration date provided" at bounding box center [312, 217] width 122 height 14
click at [250, 222] on input "No expiration date provided" at bounding box center [245, 217] width 9 height 9
checkbox input "true"
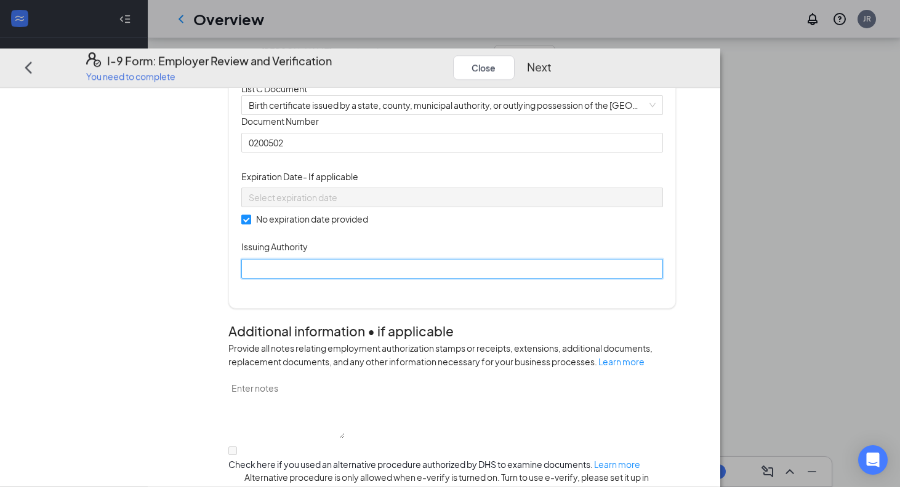
click at [374, 279] on input "Issuing Authority" at bounding box center [451, 269] width 421 height 20
click at [443, 294] on div "Which documents did your new hire bring? [PERSON_NAME] identifies as a [DEMOGRA…" at bounding box center [451, 12] width 421 height 563
drag, startPoint x: 433, startPoint y: 395, endPoint x: 254, endPoint y: 402, distance: 179.2
click at [254, 404] on div "Employer Information 2 Document Information 3 Review 4 Sign Which documents did…" at bounding box center [359, 324] width 631 height 1217
type input "T"
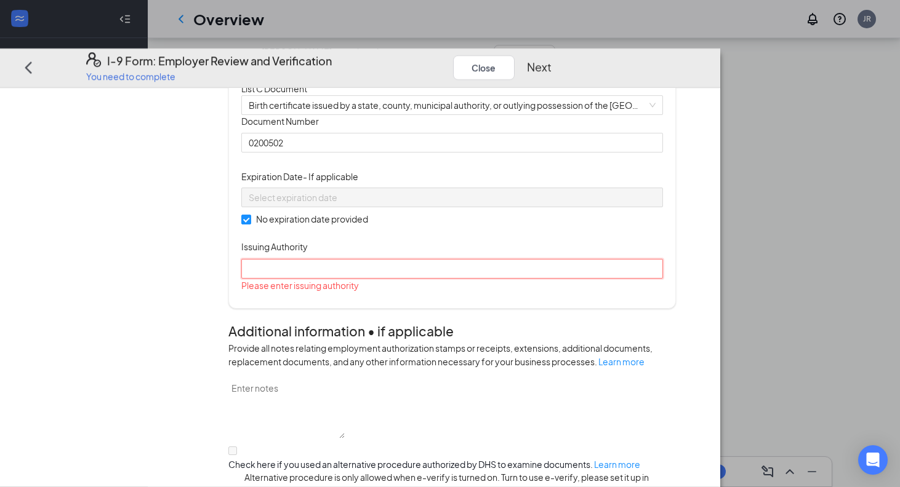
type input "t"
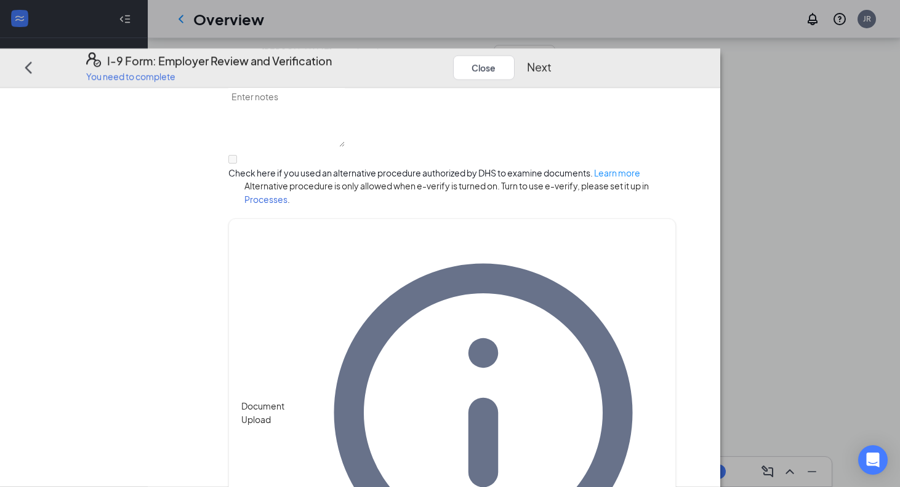
scroll to position [678, 0]
type input "State of [US_STATE]"
click at [551, 59] on button "Next" at bounding box center [539, 67] width 25 height 17
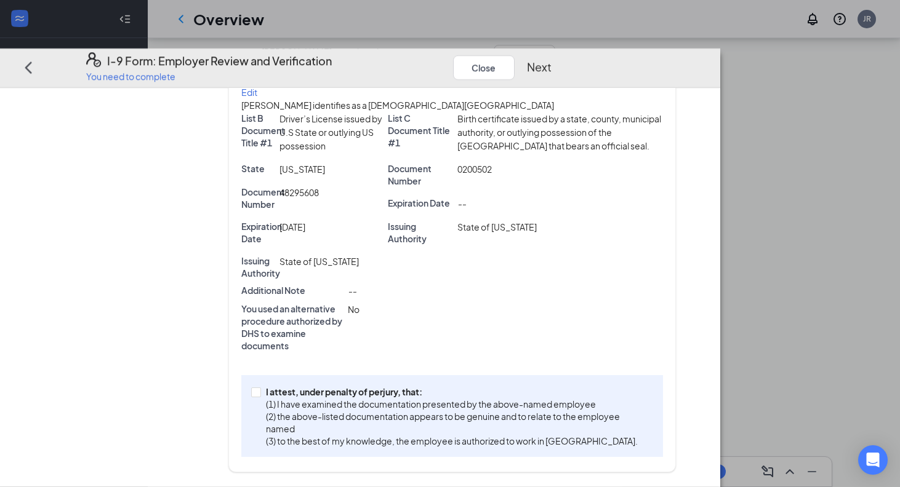
scroll to position [232, 0]
click at [443, 411] on p "(1) I have examined the documentation presented by the above-named employee" at bounding box center [457, 404] width 382 height 12
click at [260, 396] on input "I attest, under penalty of [PERSON_NAME], that: (1) I have examined the documen…" at bounding box center [255, 392] width 9 height 9
checkbox input "true"
click at [720, 49] on div "I-9 Form: Employer Review and Verification You need to complete Close Next" at bounding box center [360, 68] width 720 height 39
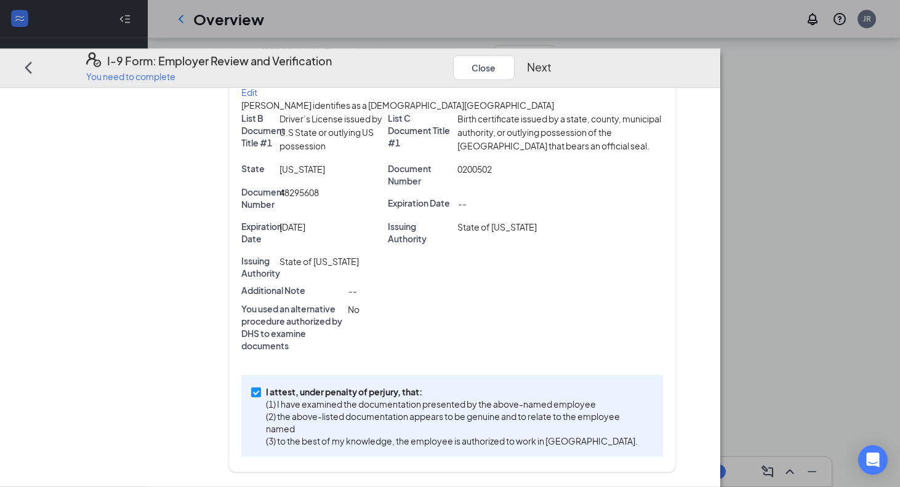
click at [551, 59] on button "Next" at bounding box center [539, 67] width 25 height 17
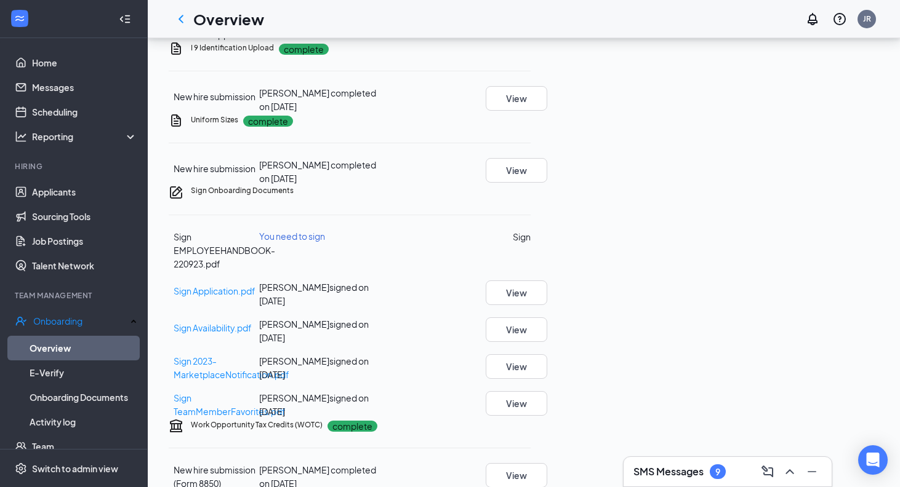
scroll to position [479, 0]
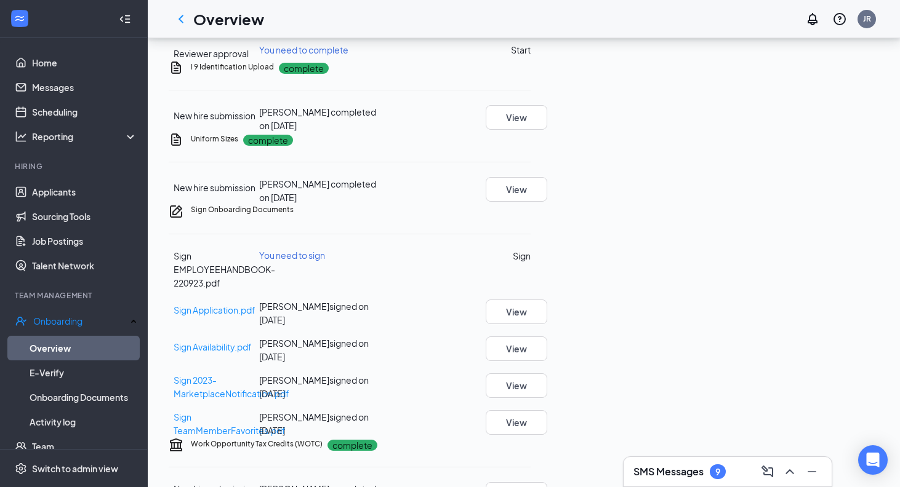
click at [531, 23] on button "Start" at bounding box center [521, 17] width 20 height 14
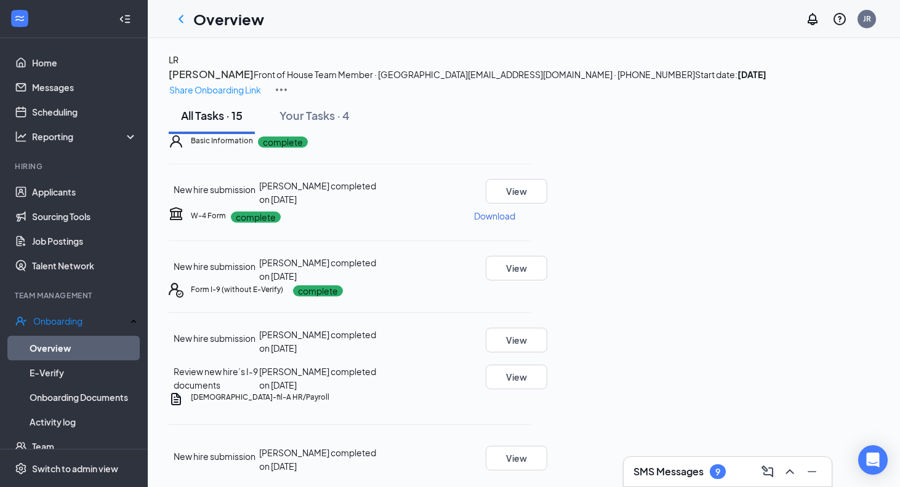
scroll to position [-1, 0]
click at [178, 66] on button "LR" at bounding box center [174, 60] width 10 height 14
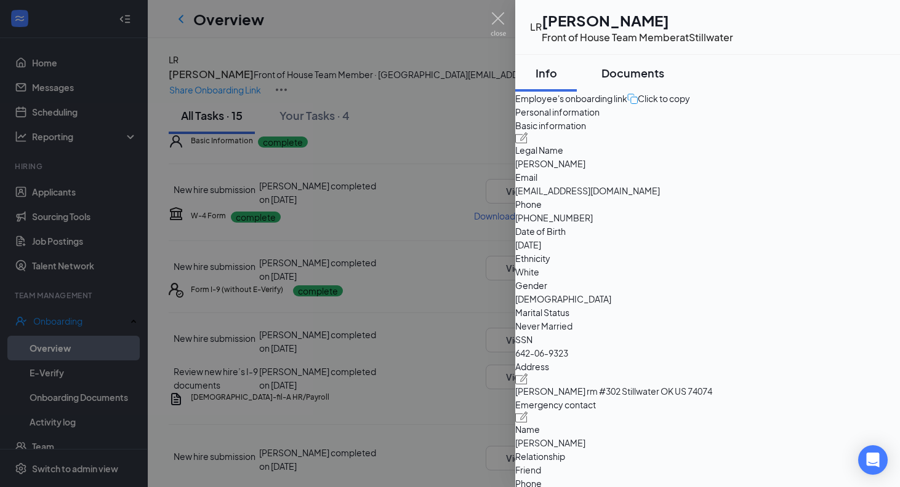
click at [645, 62] on button "Documents" at bounding box center [632, 73] width 87 height 37
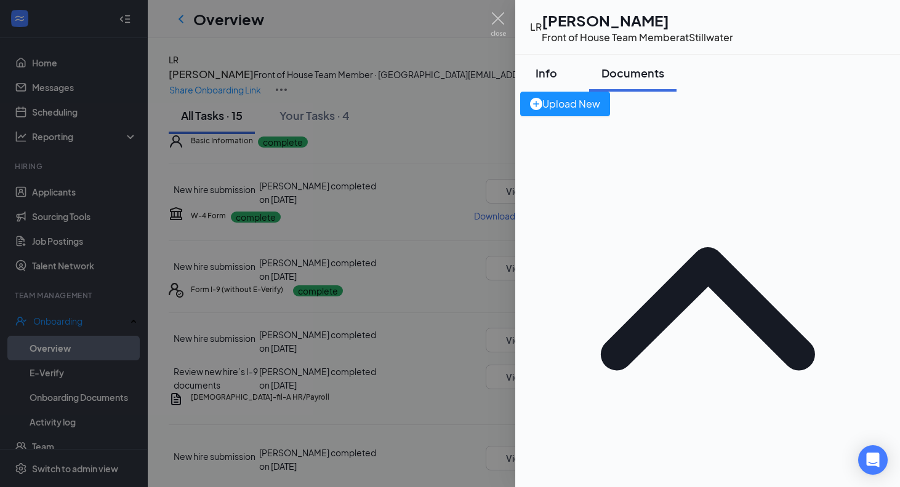
scroll to position [-1, 0]
click at [564, 76] on div "Info" at bounding box center [545, 72] width 37 height 15
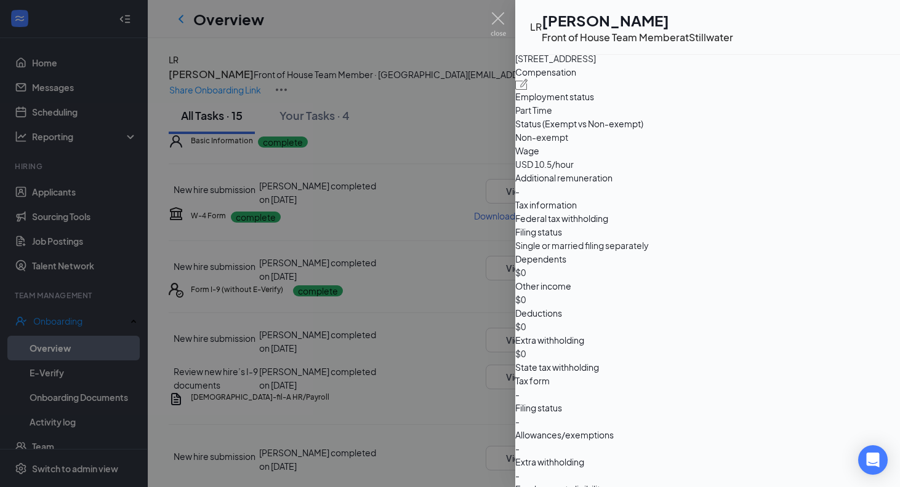
scroll to position [655, 0]
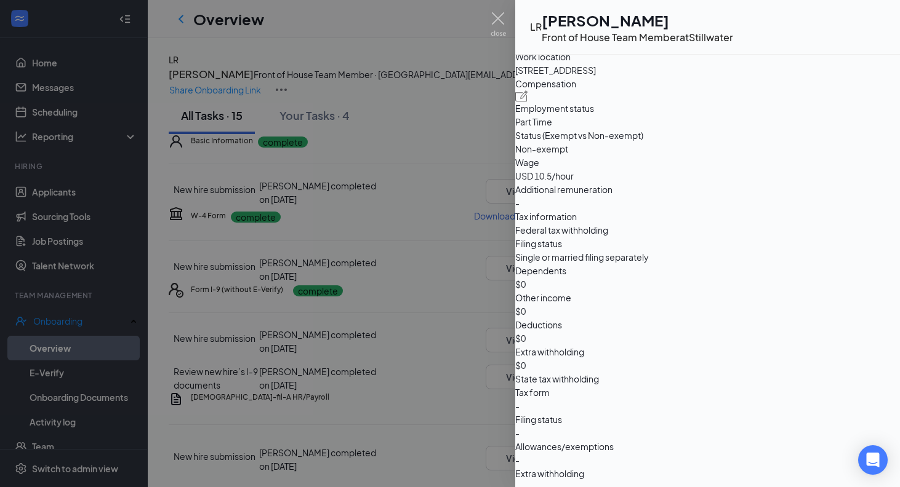
click at [483, 262] on div at bounding box center [450, 243] width 900 height 487
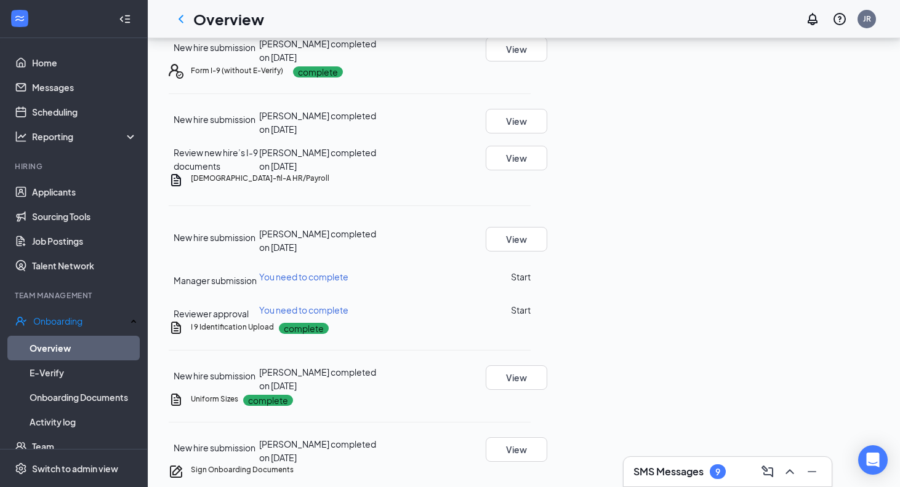
scroll to position [246, 0]
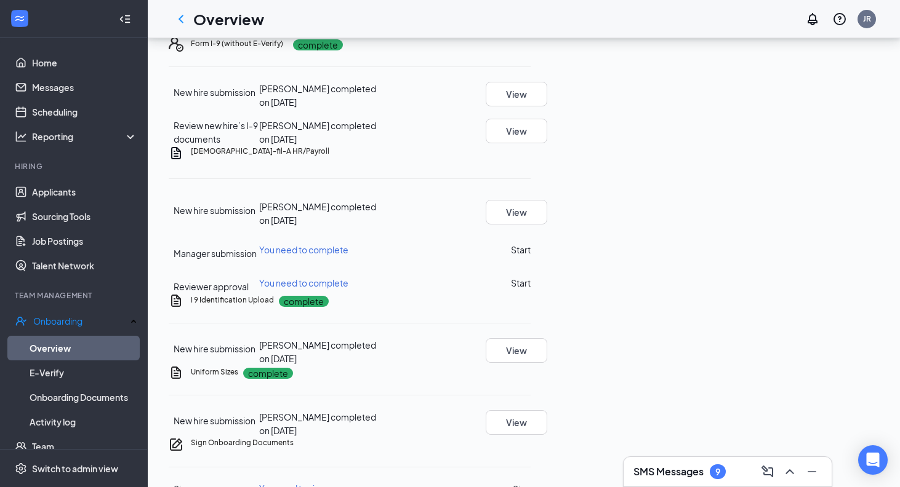
click at [531, 257] on button "Start" at bounding box center [521, 250] width 20 height 14
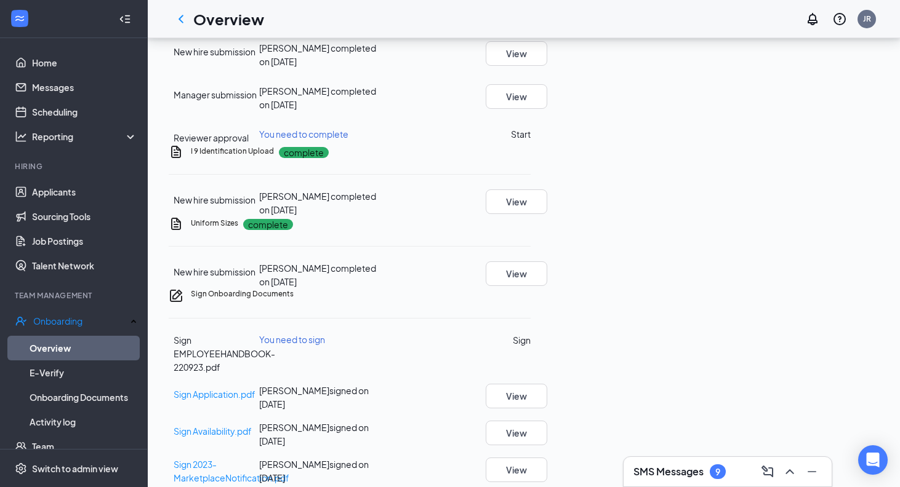
scroll to position [431, 0]
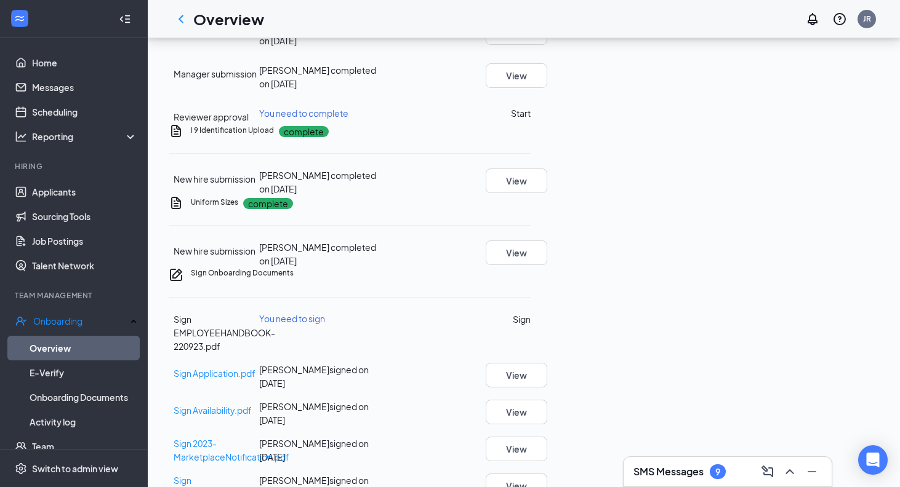
click at [531, 120] on button "Start" at bounding box center [521, 113] width 20 height 14
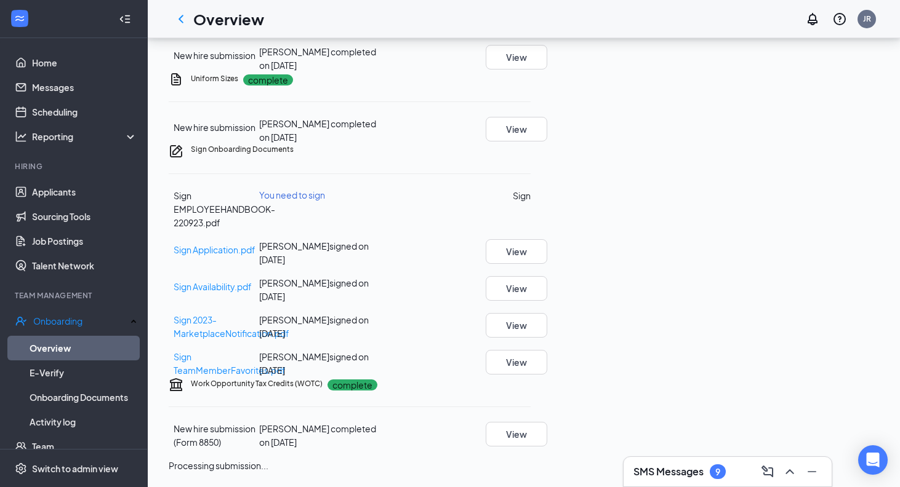
scroll to position [785, 0]
click at [531, 189] on button "Sign" at bounding box center [522, 196] width 18 height 14
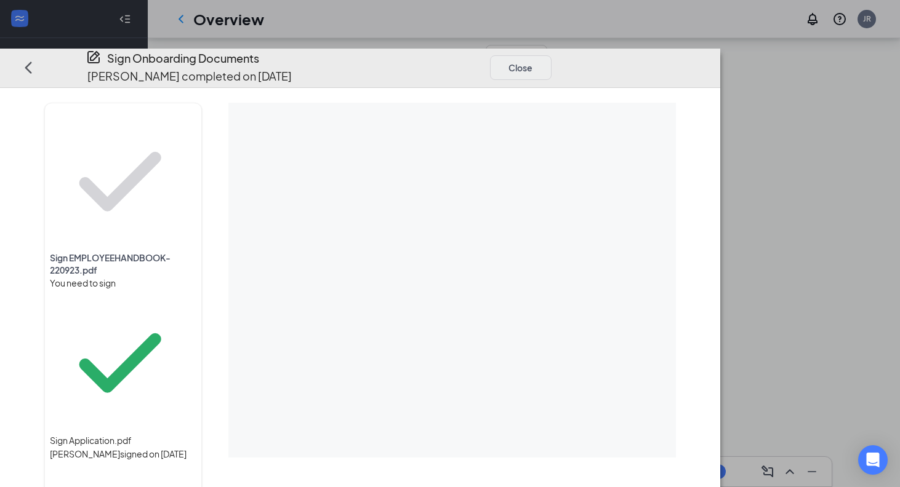
click at [751, 25] on div "Sign Onboarding Documents [PERSON_NAME] completed on [DATE] Close Sign EMPLOYEE…" at bounding box center [450, 243] width 900 height 487
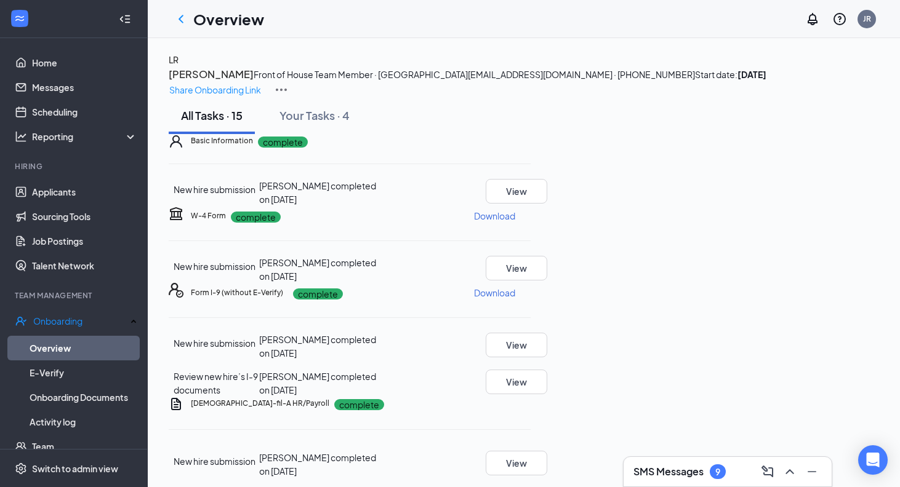
scroll to position [0, 0]
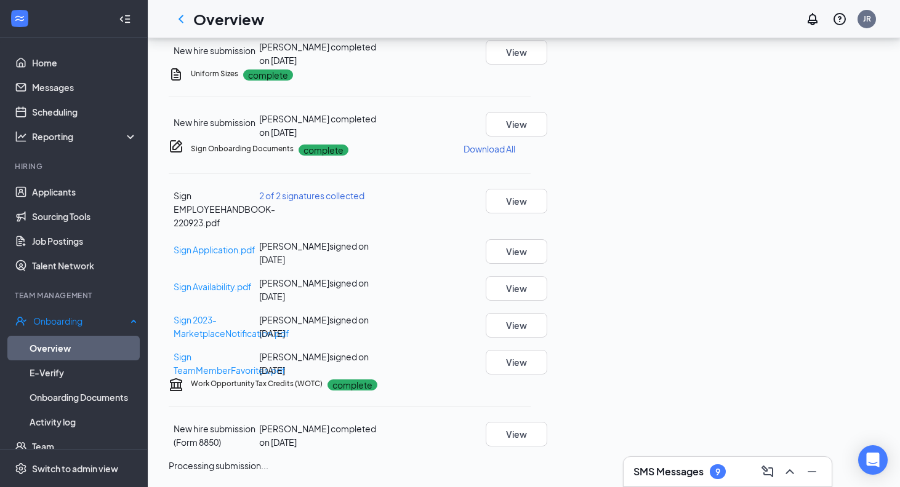
click at [111, 345] on link "Overview" at bounding box center [84, 348] width 108 height 25
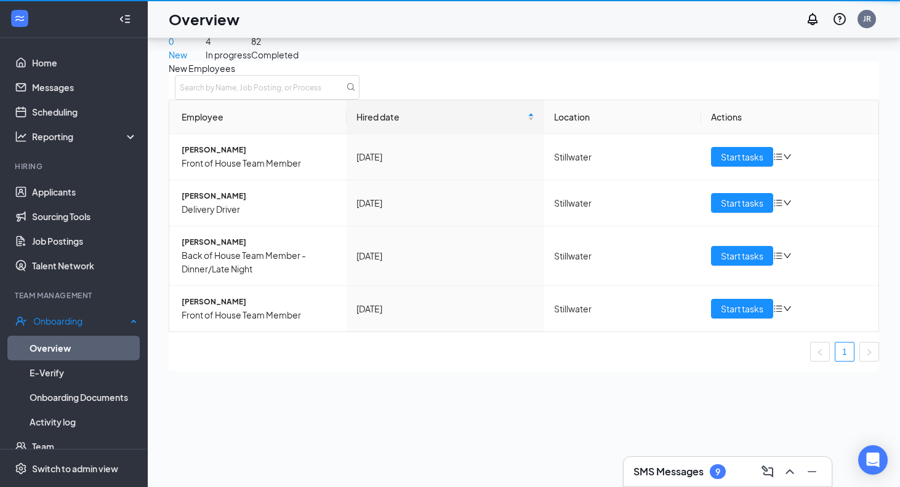
scroll to position [55, 0]
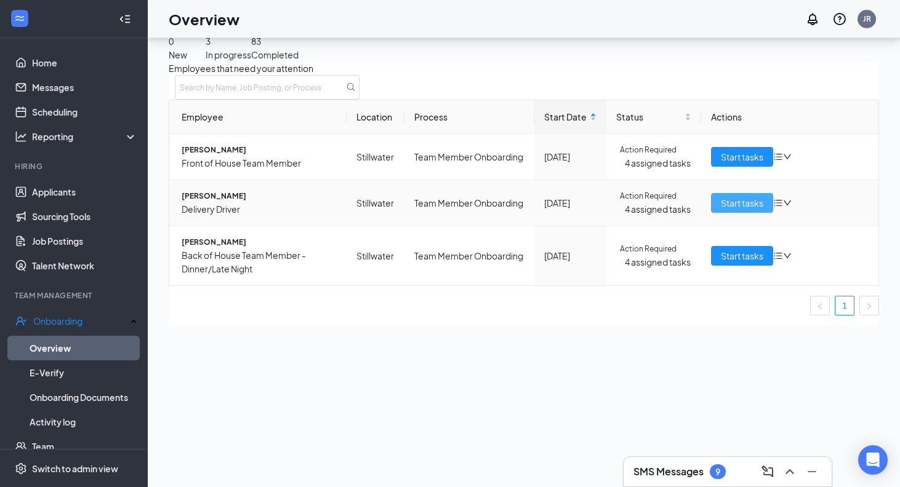
click at [724, 210] on span "Start tasks" at bounding box center [742, 203] width 42 height 14
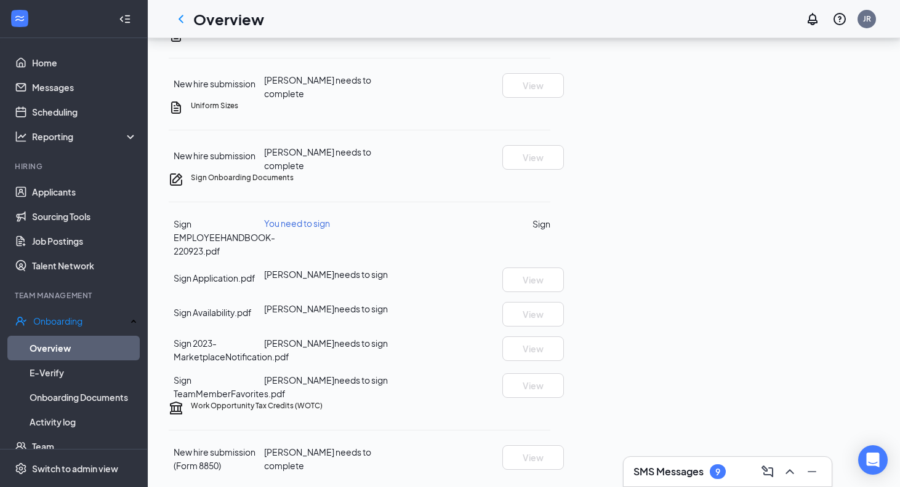
scroll to position [751, 0]
click at [796, 478] on icon "ChevronUp" at bounding box center [789, 472] width 15 height 15
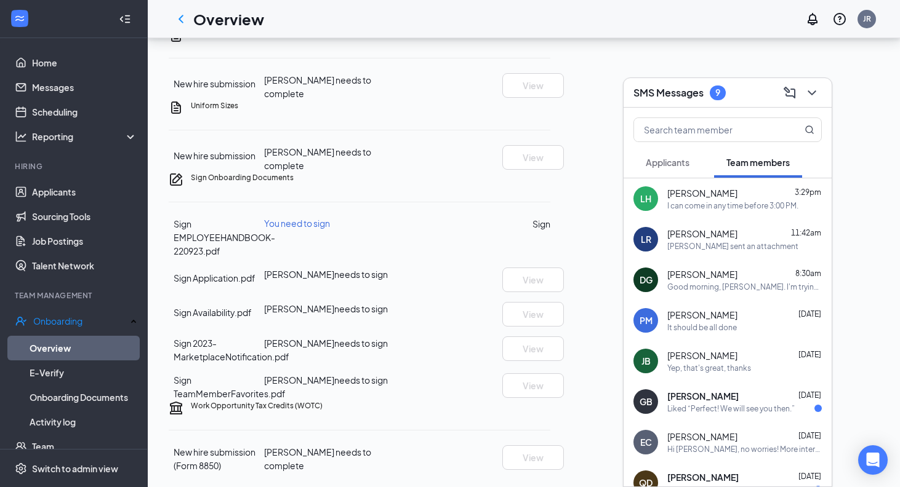
click at [753, 238] on div "[PERSON_NAME] 11:42am" at bounding box center [744, 234] width 154 height 12
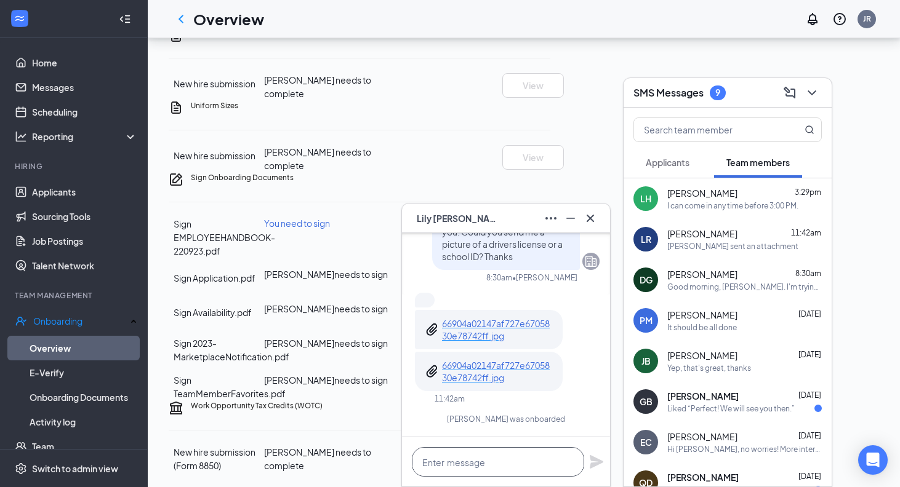
click at [460, 458] on textarea at bounding box center [498, 462] width 172 height 30
type textarea "Thank you"
click at [596, 465] on icon "Plane" at bounding box center [597, 462] width 14 height 14
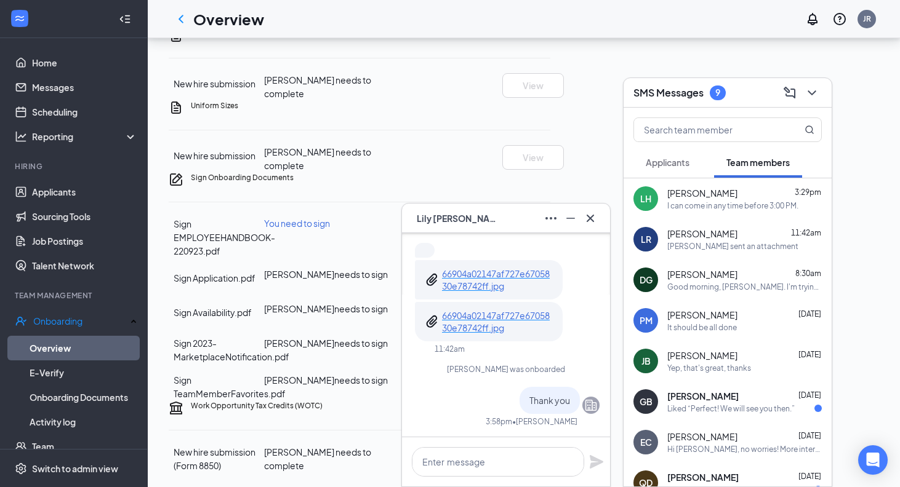
click at [593, 220] on icon "Cross" at bounding box center [590, 218] width 15 height 15
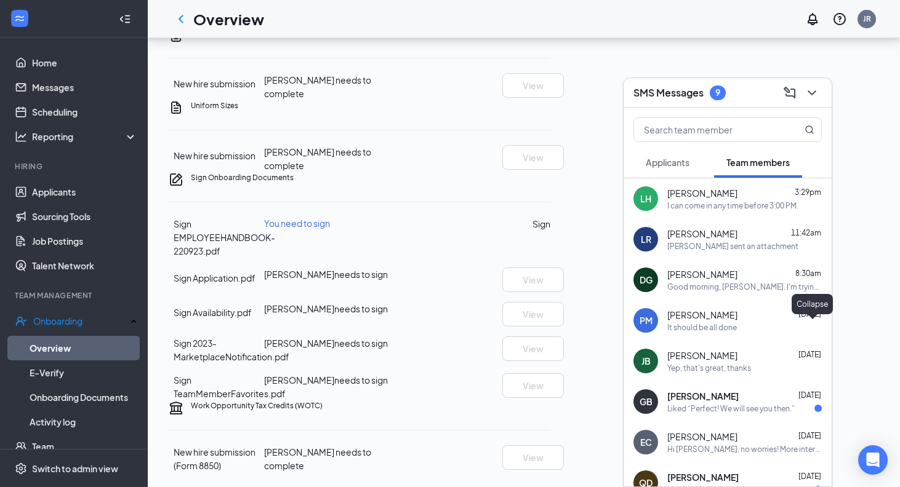
click at [811, 88] on icon "ChevronDown" at bounding box center [811, 93] width 15 height 15
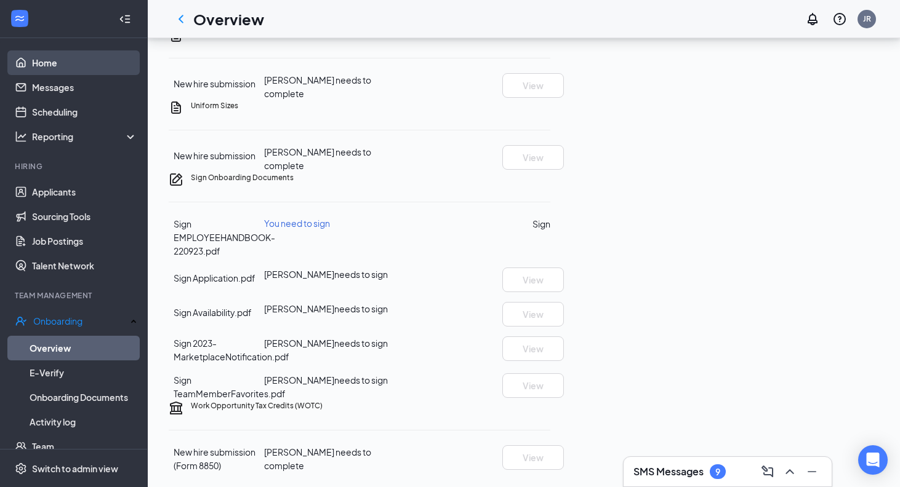
click at [118, 63] on link "Home" at bounding box center [84, 62] width 105 height 25
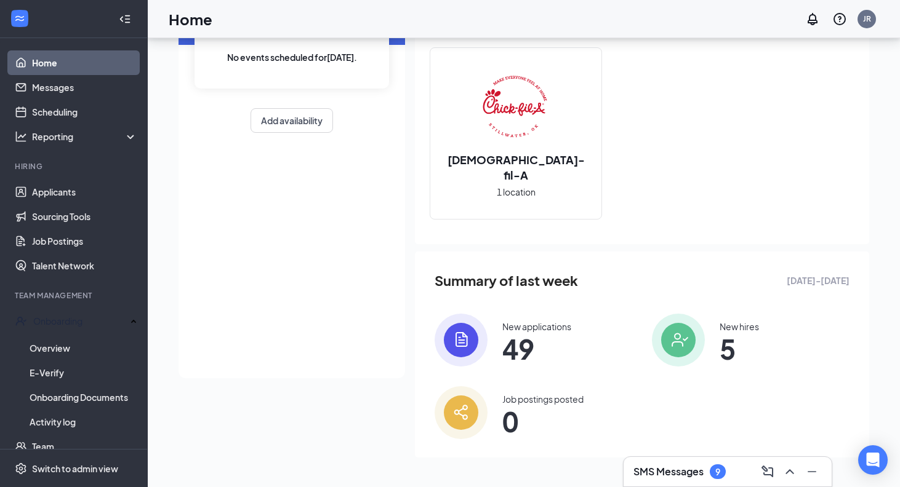
scroll to position [113, 0]
click at [124, 186] on link "Applicants" at bounding box center [84, 192] width 105 height 25
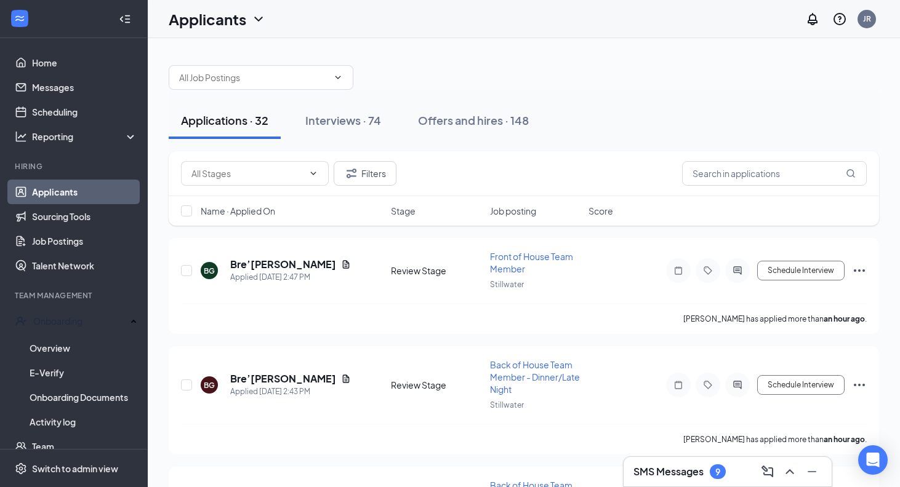
click at [263, 215] on span "Name · Applied On" at bounding box center [238, 211] width 74 height 12
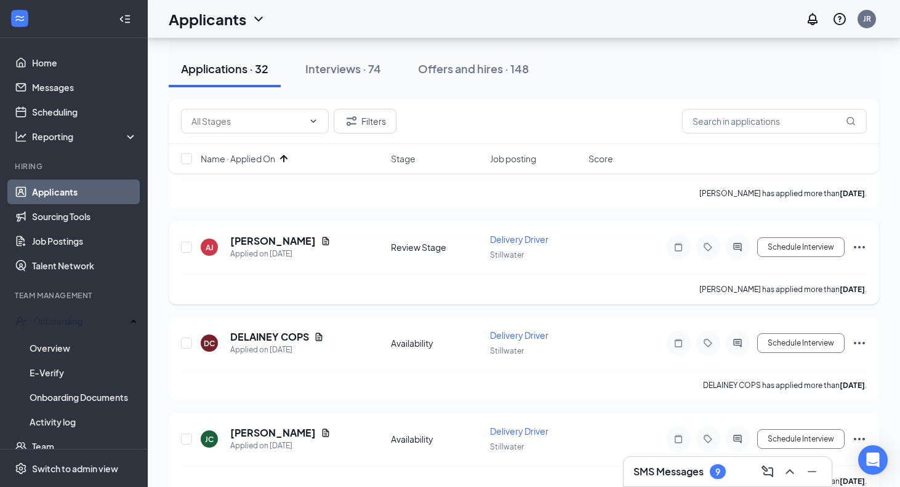
scroll to position [629, 0]
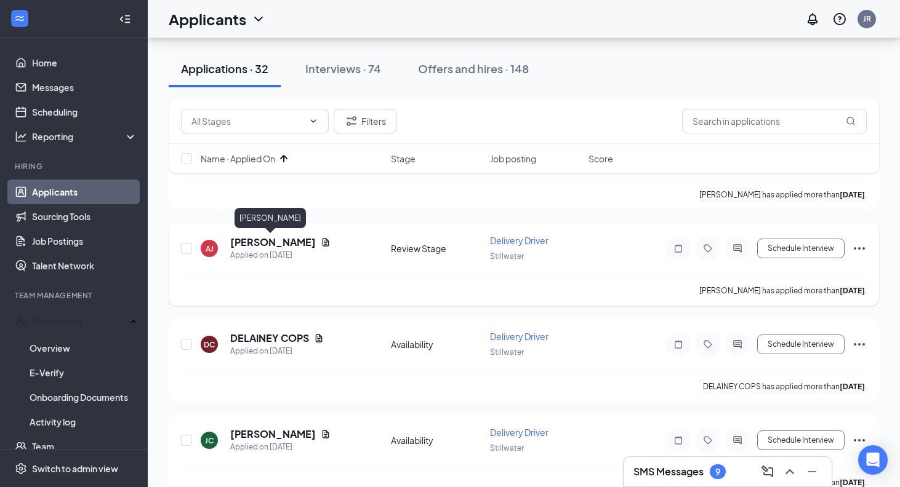
click at [255, 249] on h5 "[PERSON_NAME]" at bounding box center [273, 243] width 86 height 14
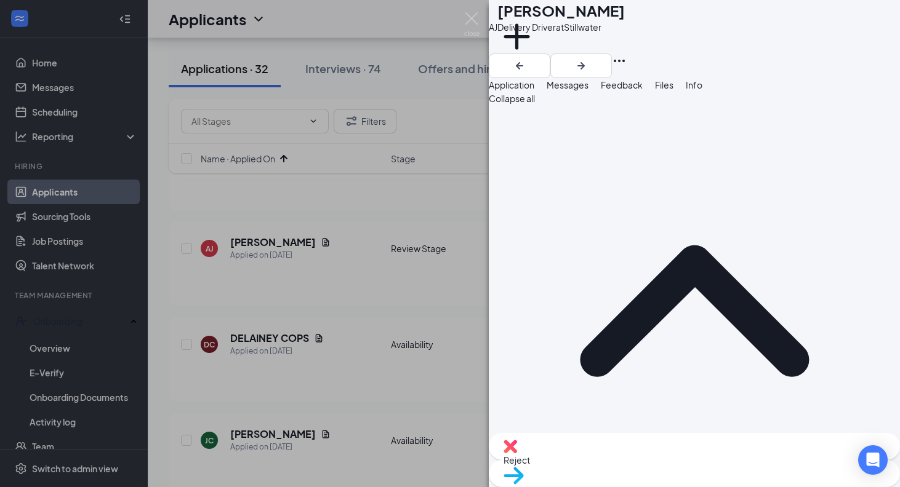
click at [732, 474] on div "Move to stage" at bounding box center [694, 473] width 411 height 27
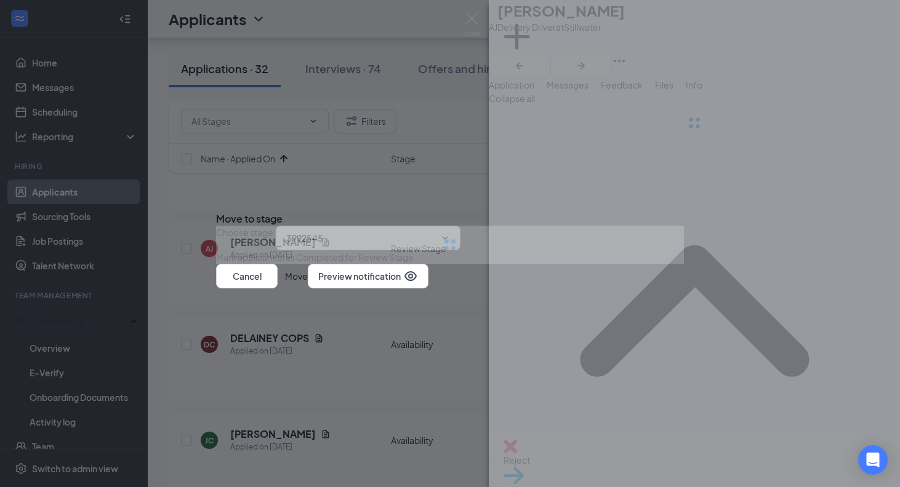
type input "Group Interview (next stage)"
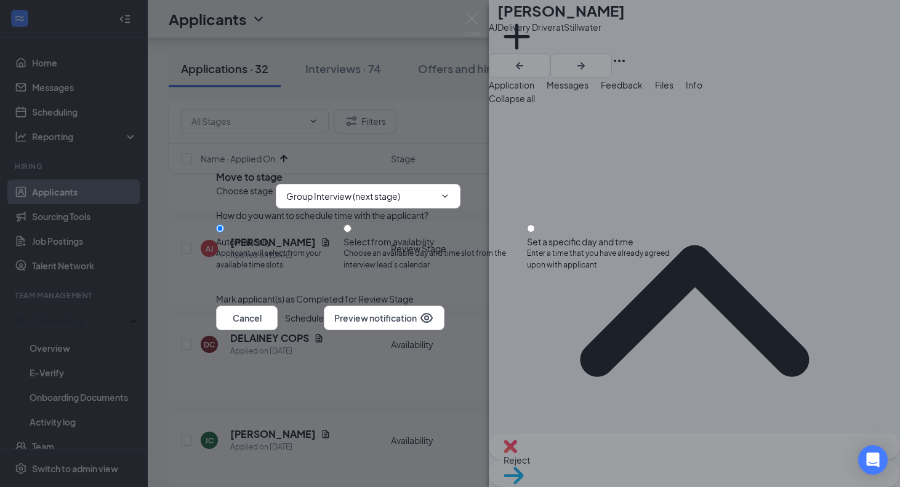
click at [324, 331] on button "Schedule" at bounding box center [304, 318] width 39 height 25
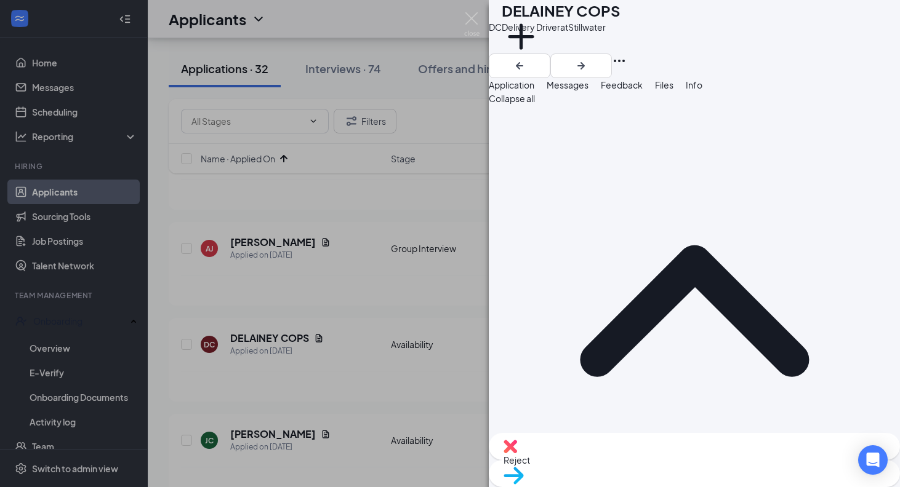
click at [360, 382] on div "DC DELAINEY COPS Delivery Driver at Stillwater Add a tag Application Messages F…" at bounding box center [450, 243] width 900 height 487
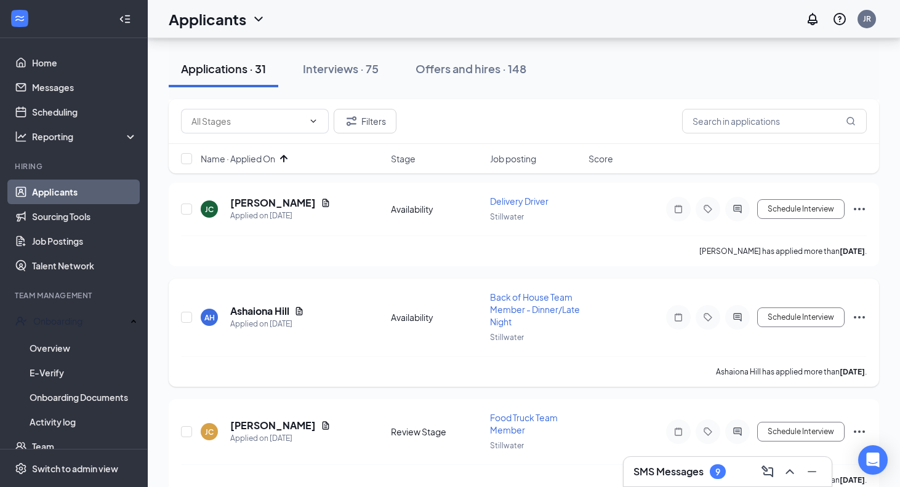
scroll to position [788, 0]
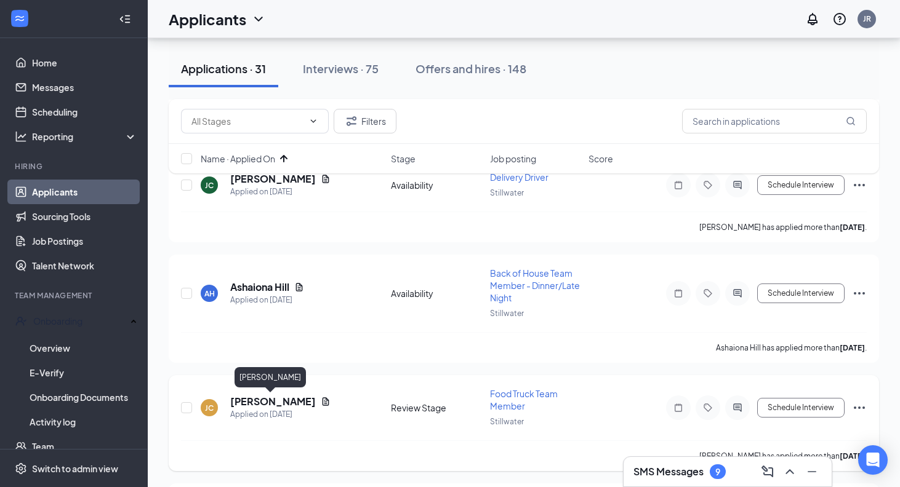
click at [271, 403] on h5 "[PERSON_NAME]" at bounding box center [273, 402] width 86 height 14
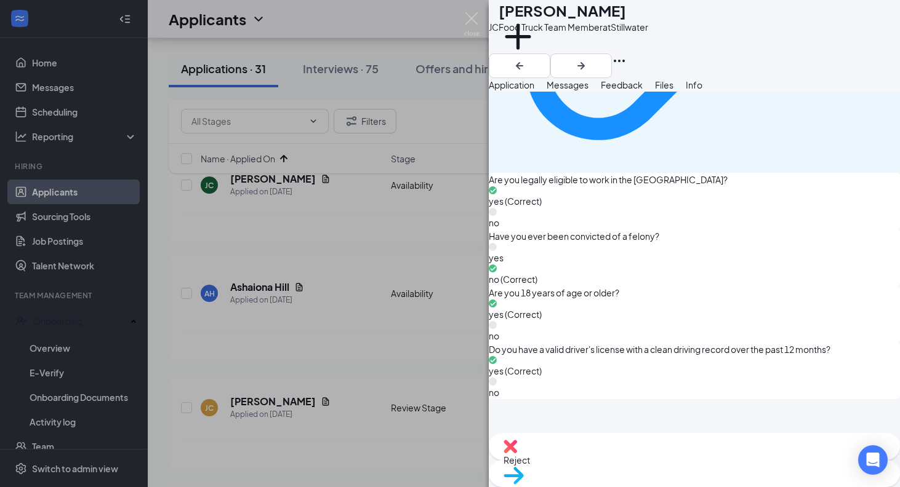
scroll to position [1004, 0]
click at [731, 485] on span "Move to stage" at bounding box center [694, 492] width 382 height 14
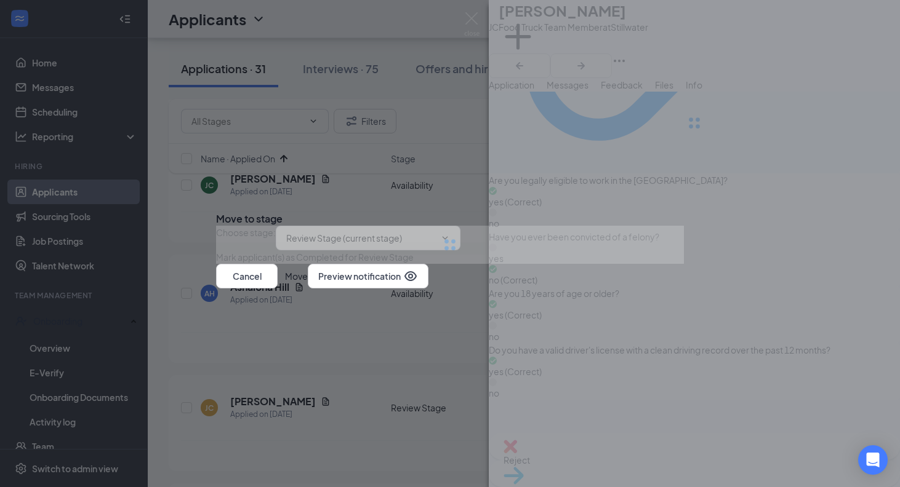
type input "Group Interview (next stage)"
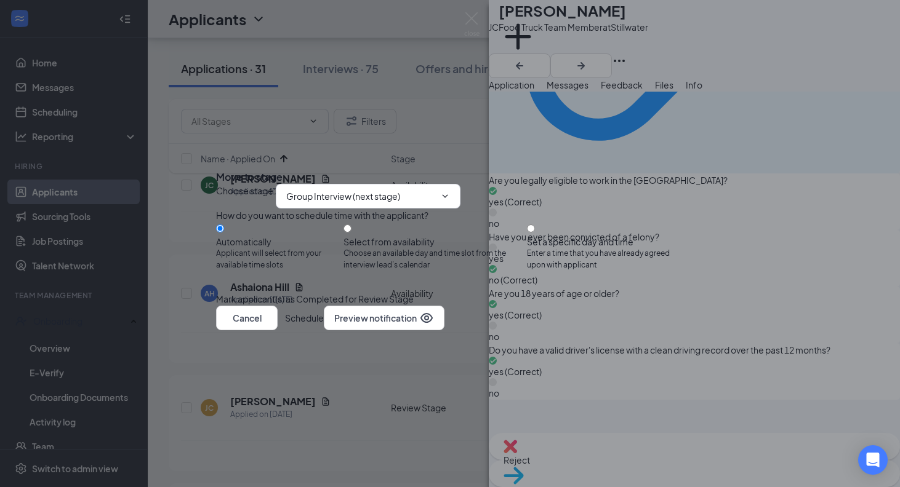
click at [324, 331] on button "Schedule" at bounding box center [304, 318] width 39 height 25
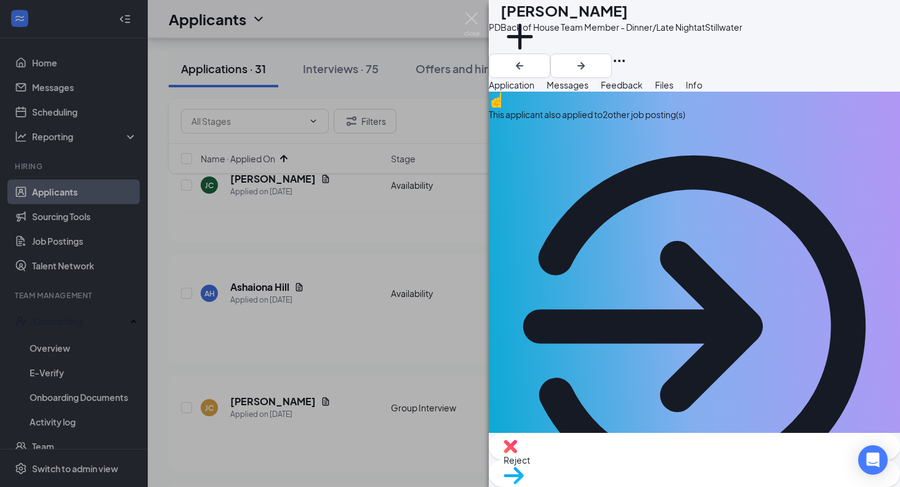
click at [475, 401] on div "PD [PERSON_NAME] Back of House Team Member - Dinner/Late Night at Stillwater Ad…" at bounding box center [450, 243] width 900 height 487
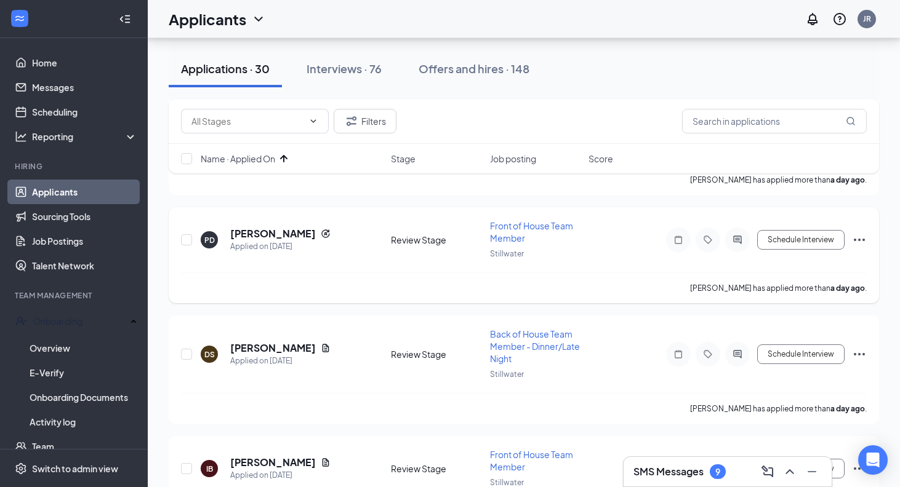
scroll to position [1086, 0]
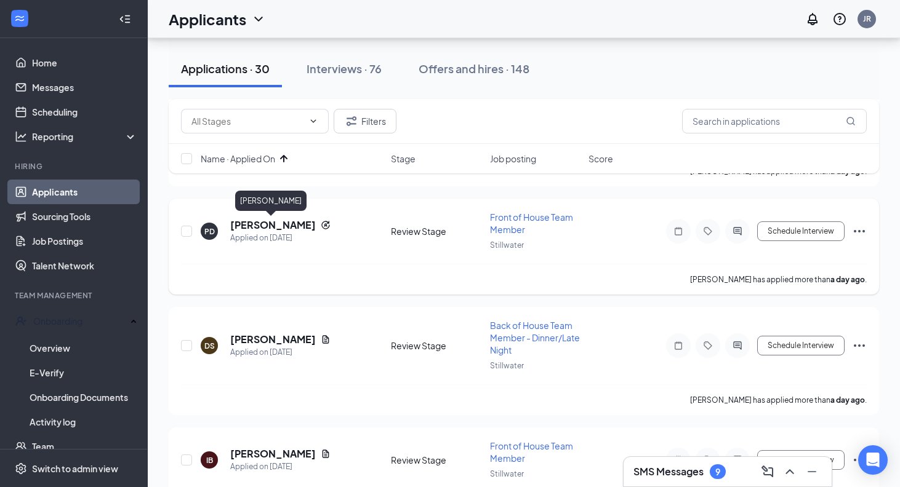
click at [286, 226] on h5 "[PERSON_NAME]" at bounding box center [273, 225] width 86 height 14
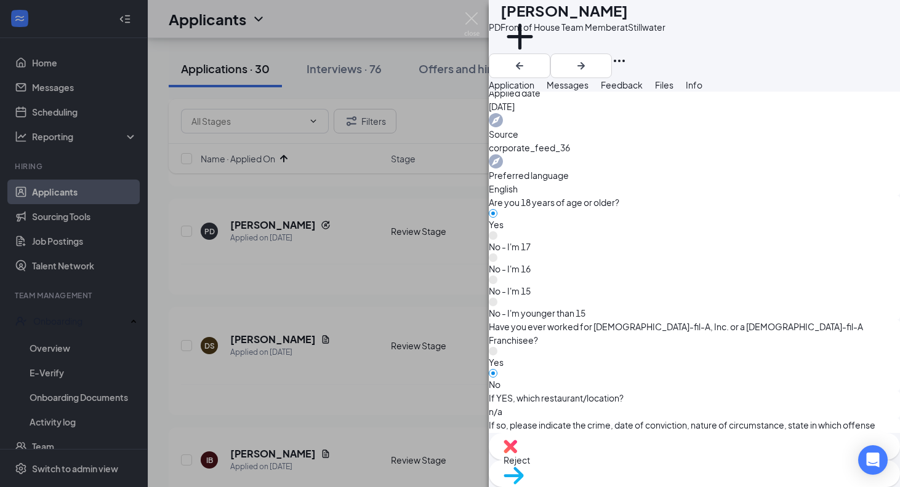
scroll to position [980, 0]
click at [739, 485] on span "Move to stage" at bounding box center [694, 492] width 382 height 14
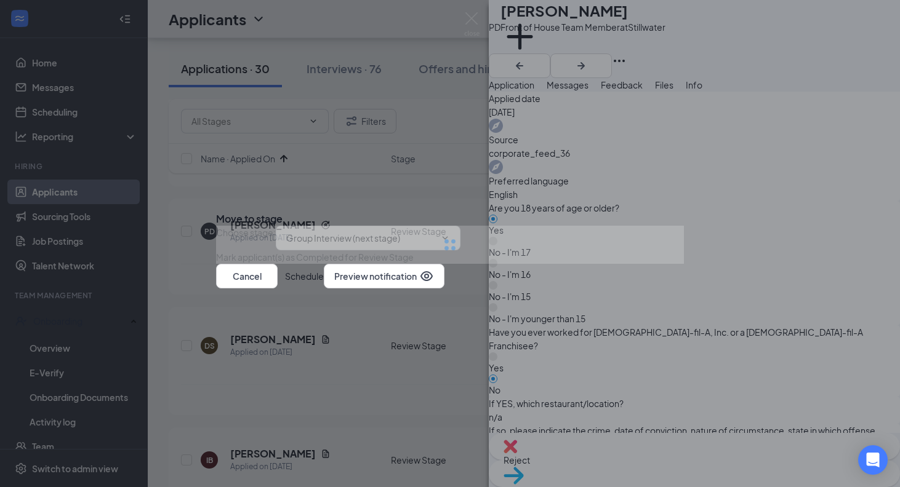
type input "Group Interview (next stage)"
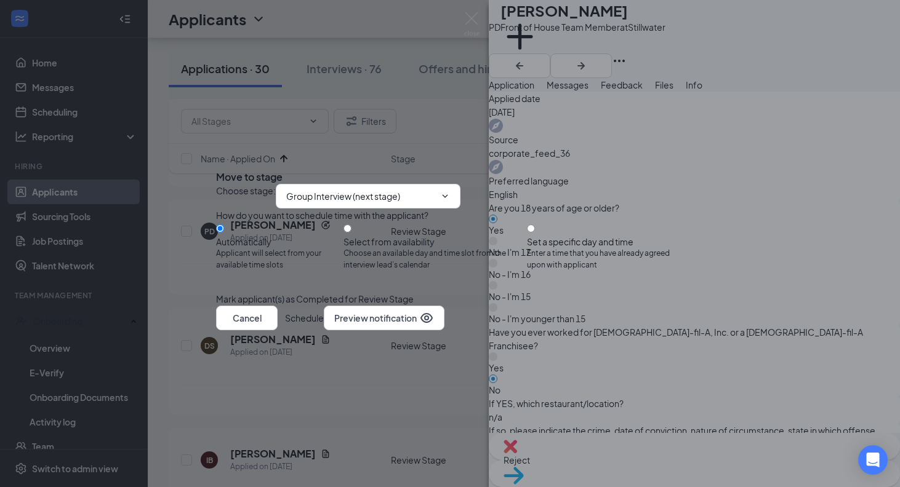
click at [324, 331] on button "Schedule" at bounding box center [304, 318] width 39 height 25
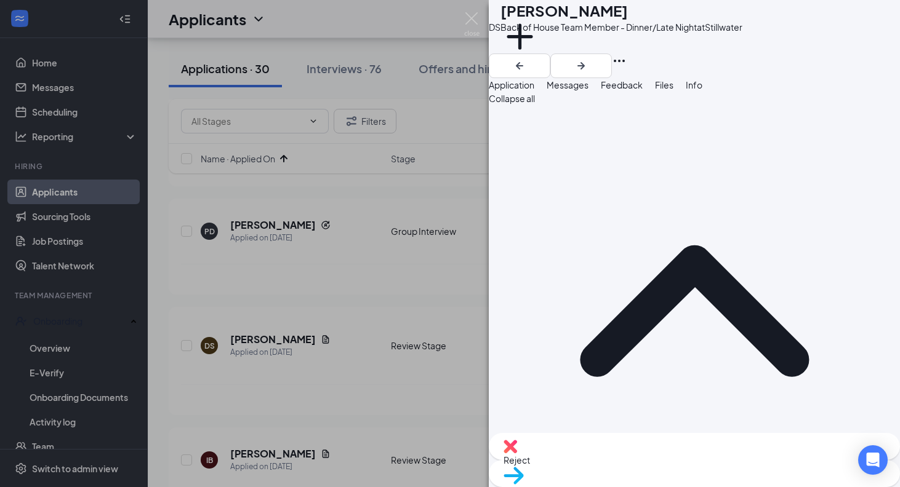
click at [447, 335] on div "DS [PERSON_NAME] Back of House Team Member - Dinner/Late Night at Stillwater Ad…" at bounding box center [450, 243] width 900 height 487
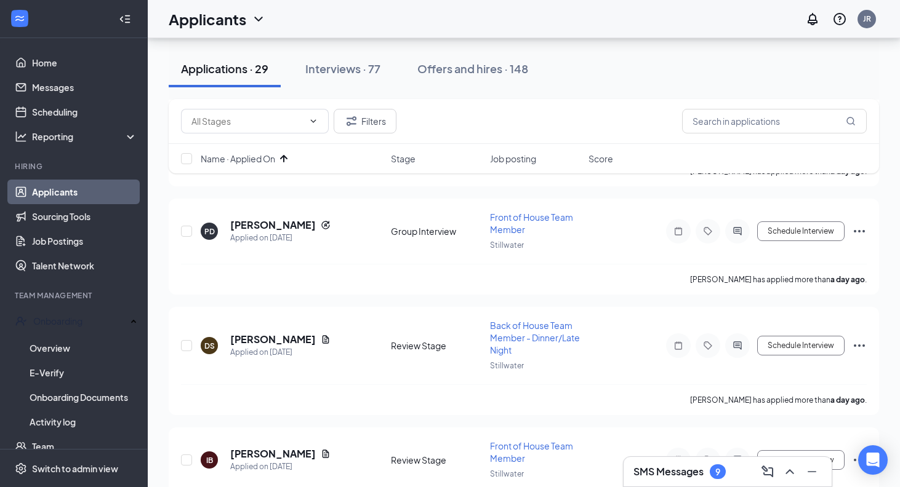
scroll to position [1123, 0]
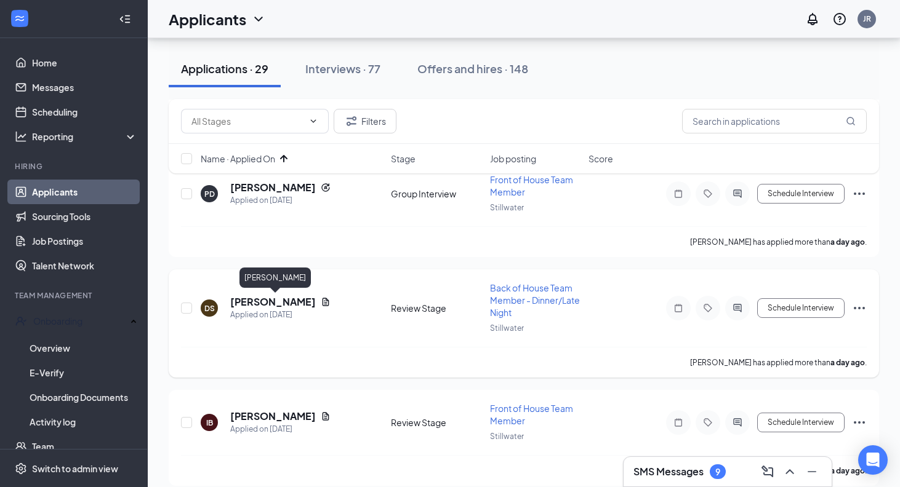
click at [301, 300] on h5 "[PERSON_NAME]" at bounding box center [273, 302] width 86 height 14
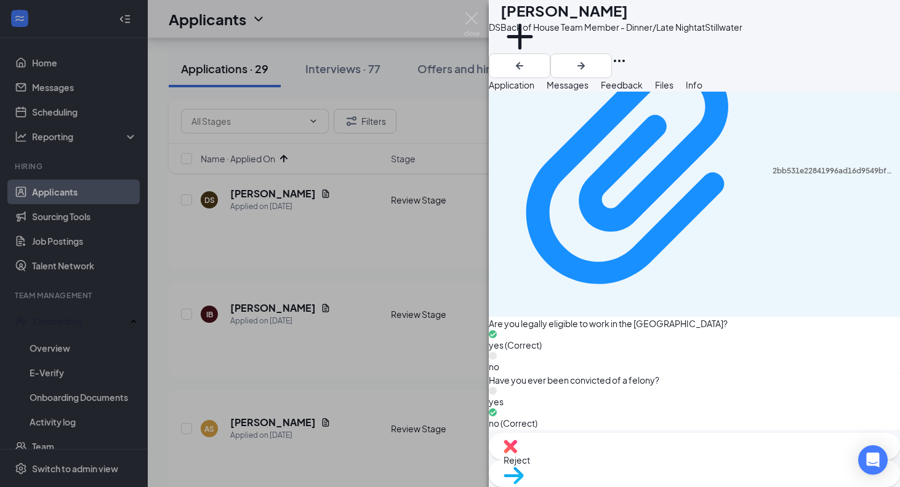
click at [735, 460] on div "Move to stage" at bounding box center [694, 473] width 411 height 27
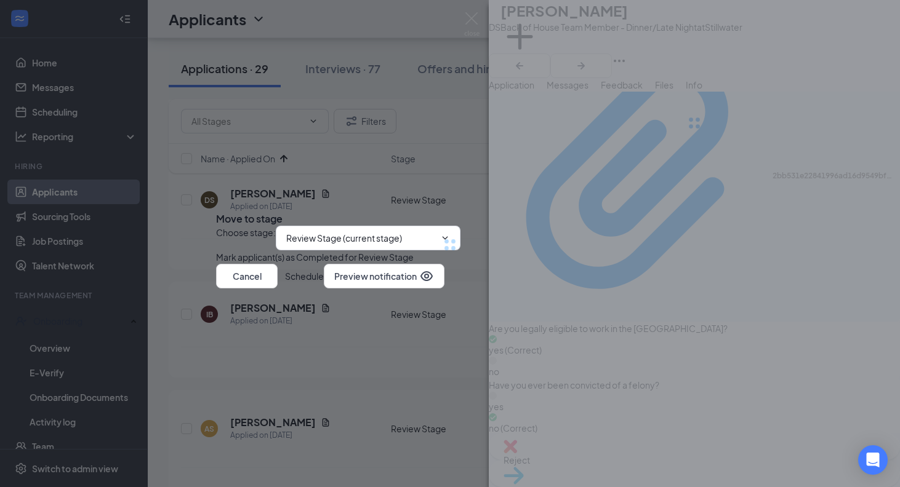
type input "Group Interview (next stage)"
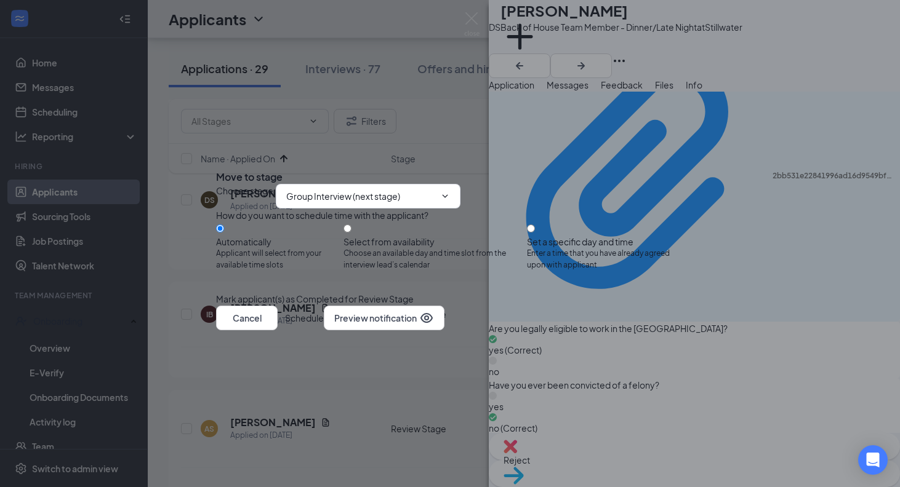
click at [324, 331] on button "Schedule" at bounding box center [304, 318] width 39 height 25
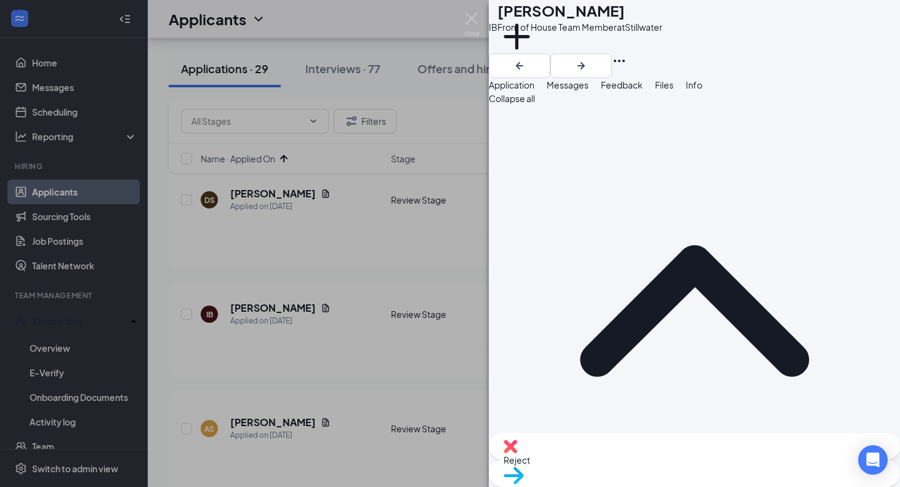
click at [448, 328] on div "IB [PERSON_NAME] Front of House Team Member at Stillwater Add a tag Application…" at bounding box center [450, 243] width 900 height 487
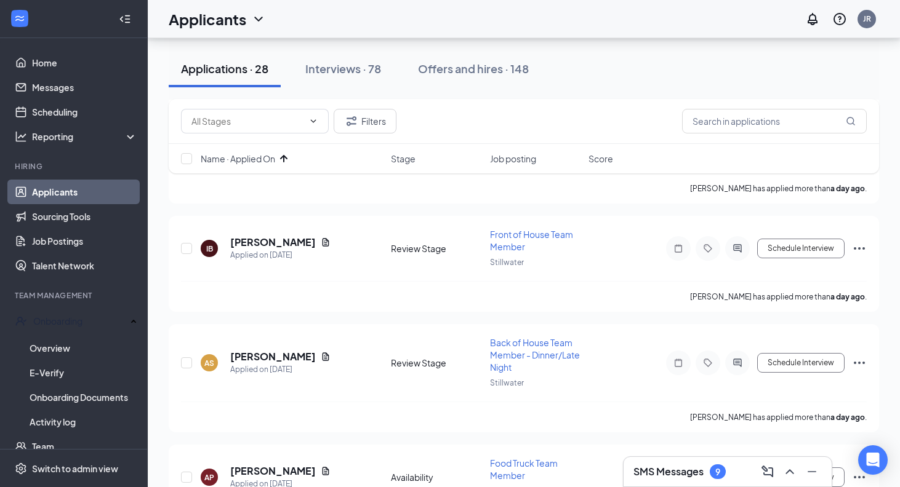
scroll to position [1193, 0]
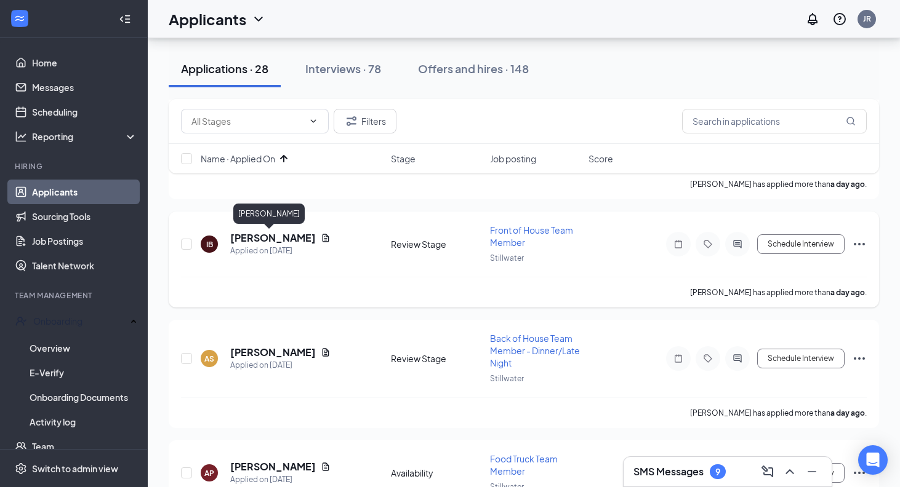
click at [272, 233] on h5 "[PERSON_NAME]" at bounding box center [273, 238] width 86 height 14
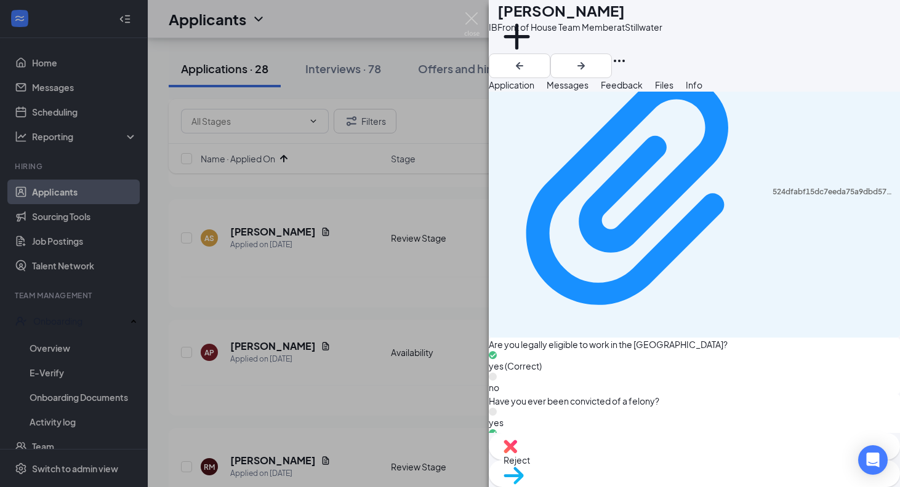
scroll to position [963, 0]
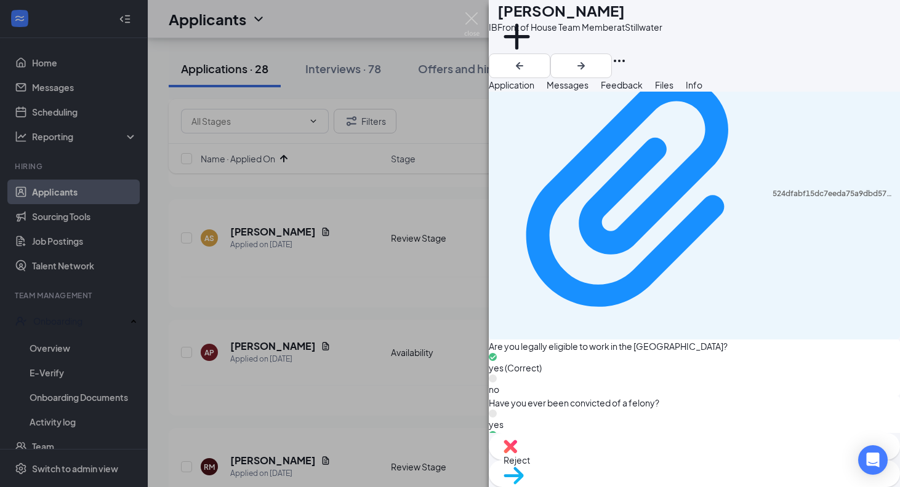
click at [731, 485] on span "Move to stage" at bounding box center [694, 492] width 382 height 14
type input "Group Interview (next stage)"
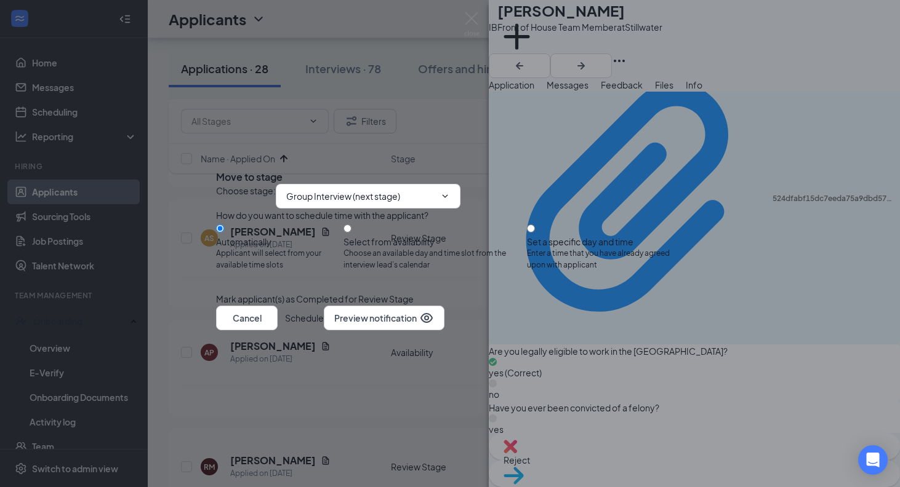
click at [324, 331] on button "Schedule" at bounding box center [304, 318] width 39 height 25
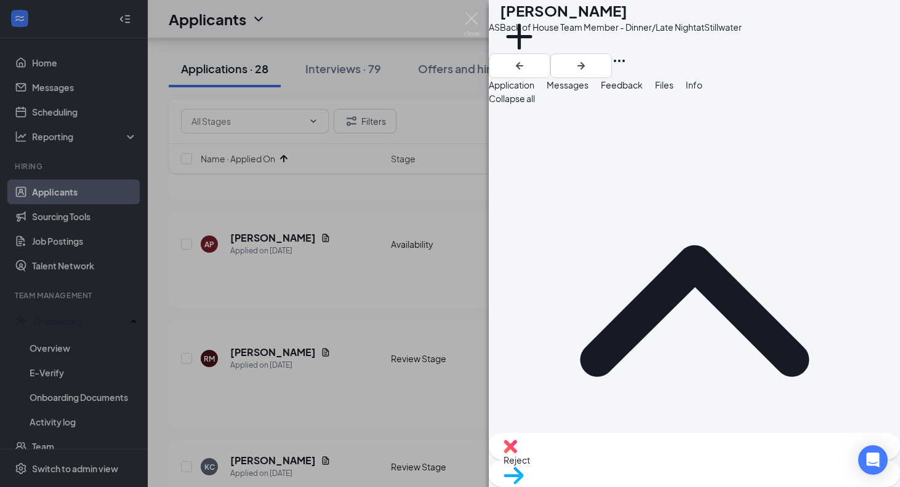
click at [453, 356] on div "AS [PERSON_NAME] Back of House Team Member - Dinner/Late Night at Stillwater Ad…" at bounding box center [450, 243] width 900 height 487
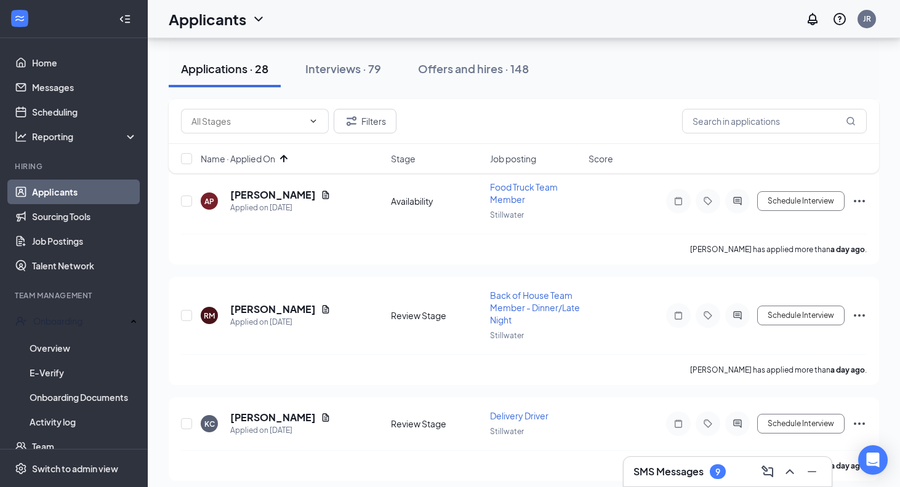
scroll to position [1258, 0]
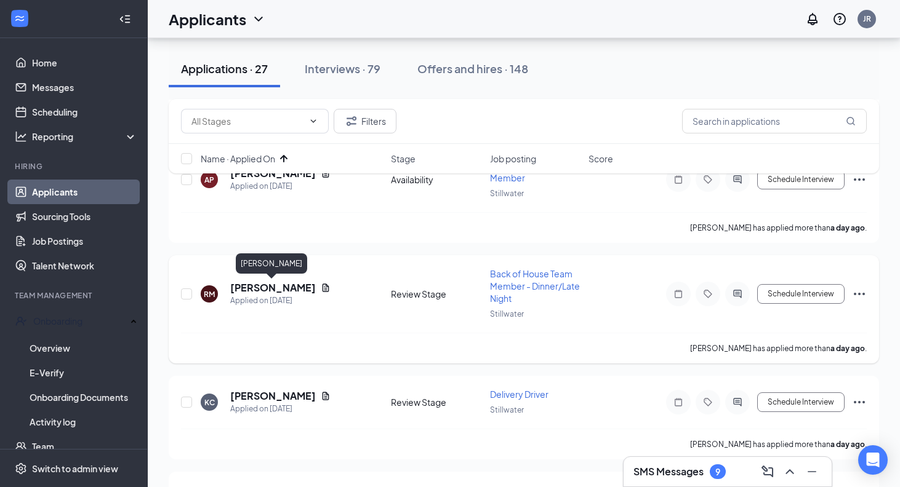
click at [297, 283] on h5 "[PERSON_NAME]" at bounding box center [273, 288] width 86 height 14
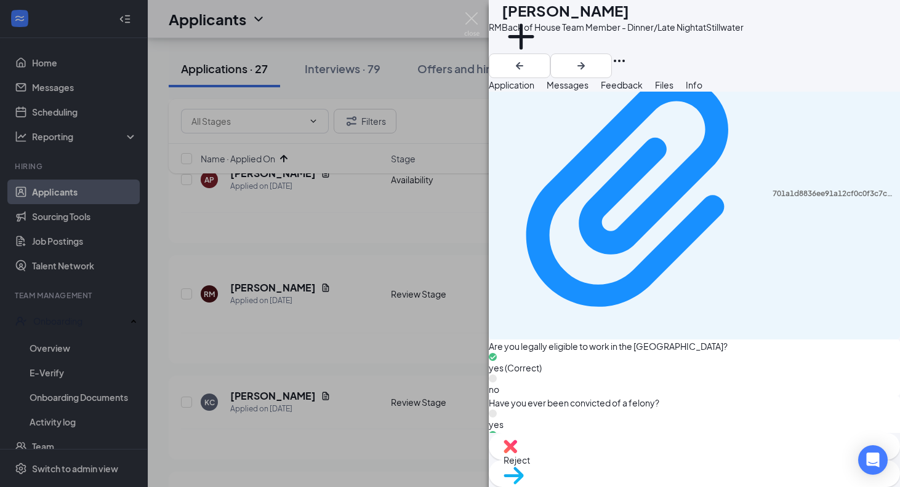
click at [731, 485] on span "Move to stage" at bounding box center [694, 492] width 382 height 14
type input "Group Interview (next stage)"
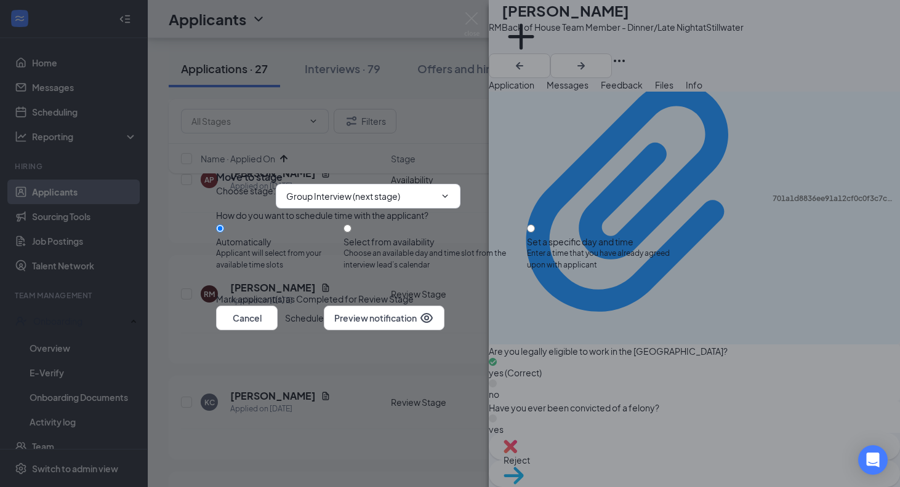
click at [324, 331] on button "Schedule" at bounding box center [304, 318] width 39 height 25
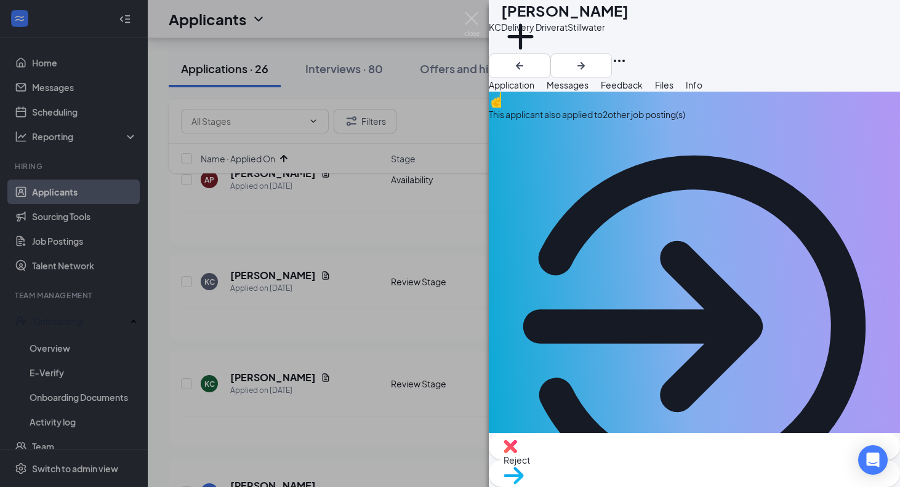
click at [524, 467] on img at bounding box center [513, 476] width 20 height 18
type input "Group Interview (next stage)"
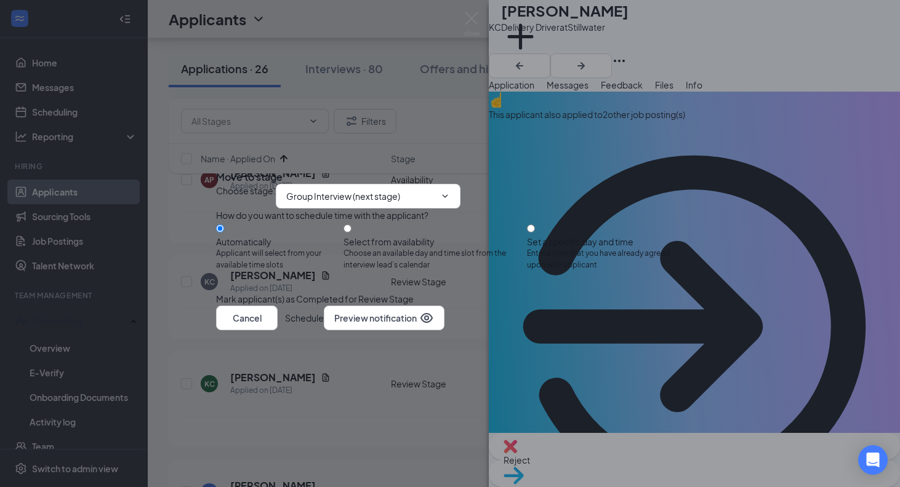
click at [324, 331] on button "Schedule" at bounding box center [304, 318] width 39 height 25
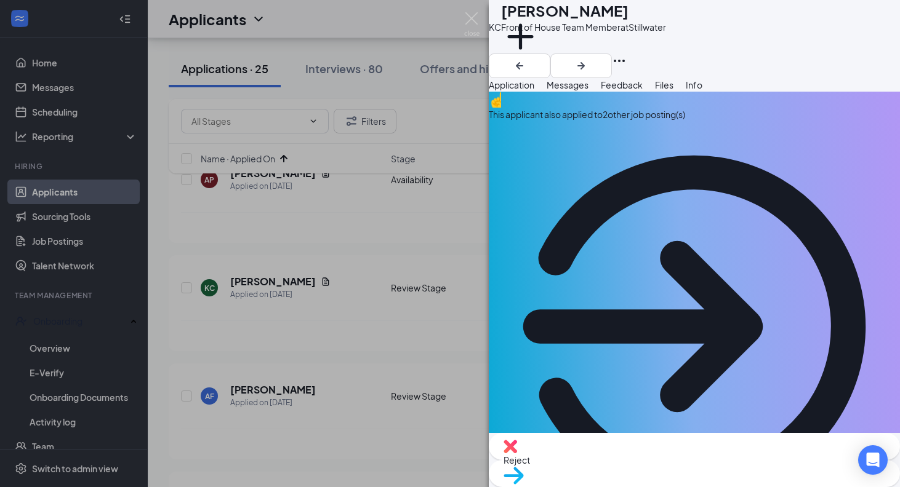
click at [398, 350] on div "[PERSON_NAME] [PERSON_NAME] Front of House Team Member at Stillwater Add a tag …" at bounding box center [450, 243] width 900 height 487
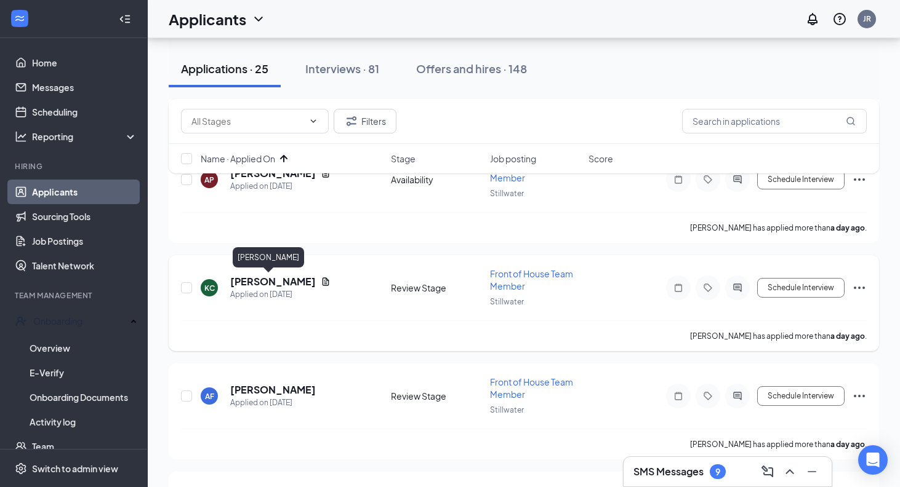
click at [259, 278] on h5 "[PERSON_NAME]" at bounding box center [273, 282] width 86 height 14
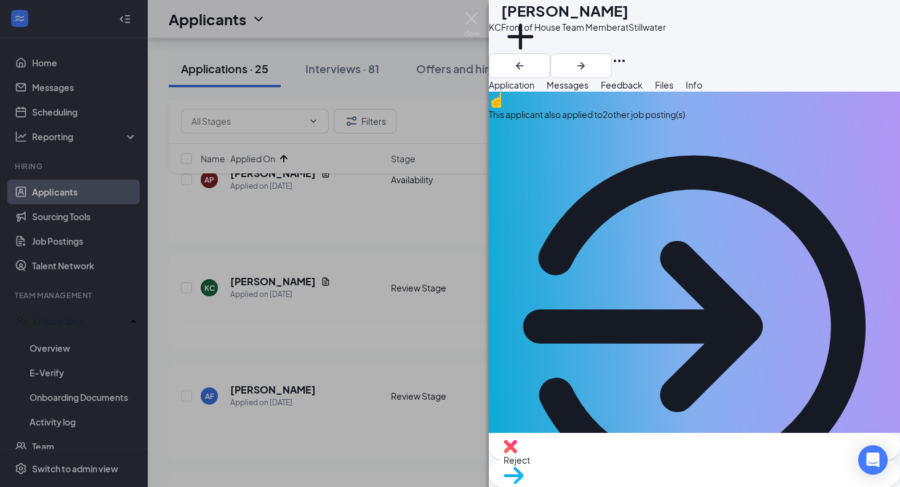
click at [609, 452] on div "Reject" at bounding box center [694, 446] width 411 height 27
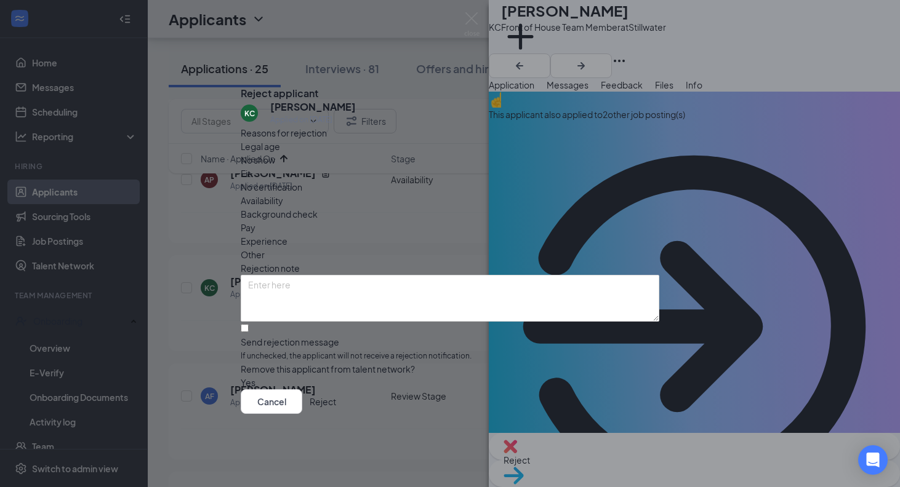
click at [336, 414] on button "Reject" at bounding box center [323, 402] width 26 height 25
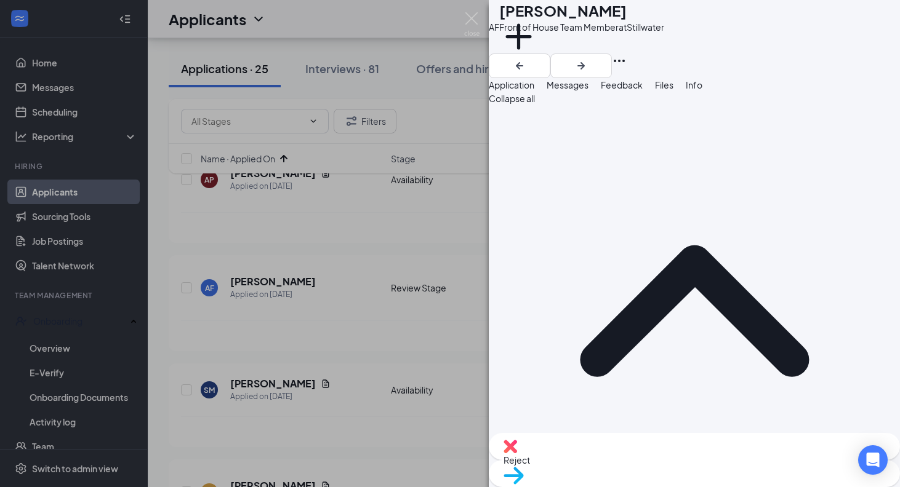
click at [409, 381] on div "AF [PERSON_NAME] Front of House Team Member at Stillwater Add a tag Application…" at bounding box center [450, 243] width 900 height 487
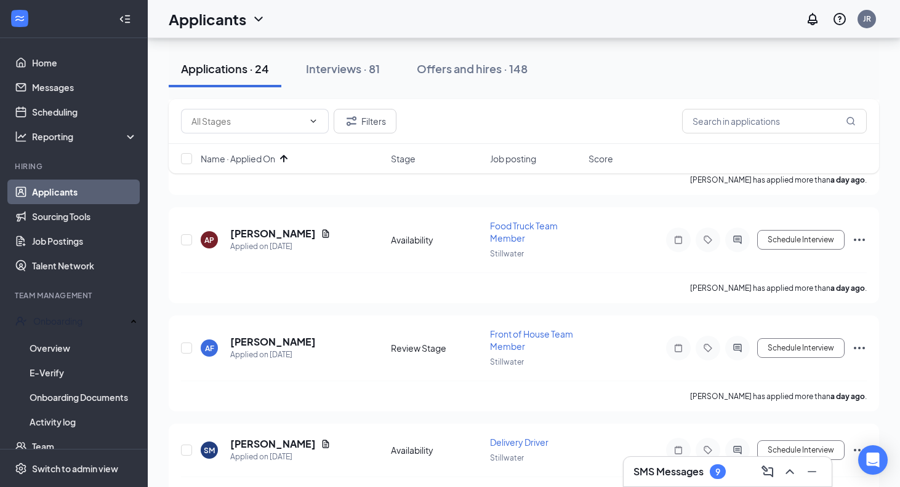
scroll to position [1247, 0]
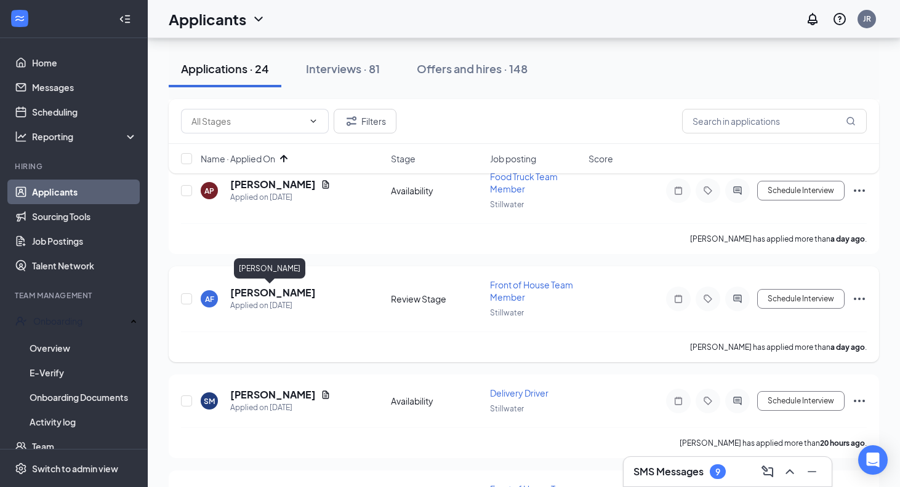
click at [265, 289] on h5 "[PERSON_NAME]" at bounding box center [273, 293] width 86 height 14
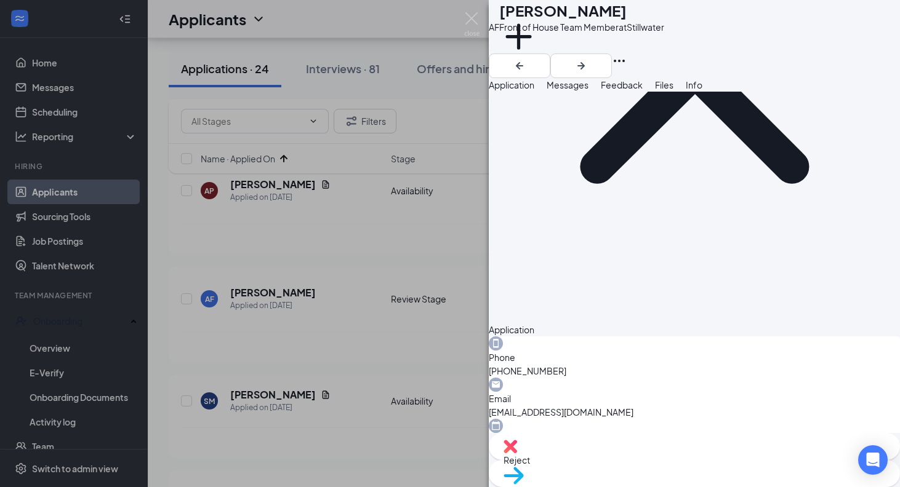
scroll to position [203, 0]
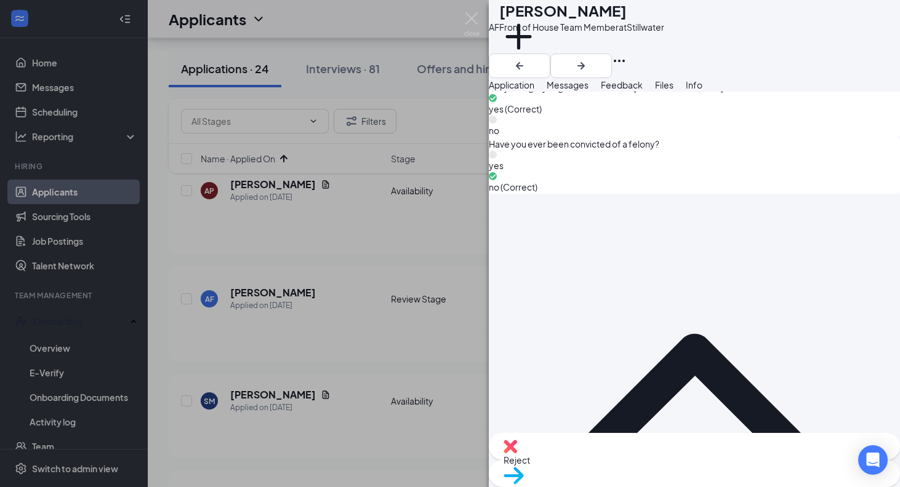
click at [711, 460] on div "Move to stage" at bounding box center [694, 473] width 411 height 27
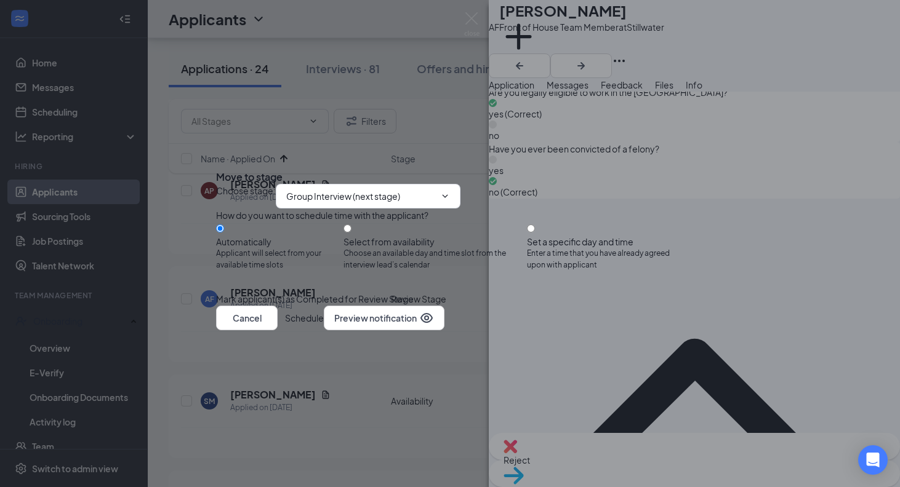
click at [324, 331] on button "Schedule" at bounding box center [304, 318] width 39 height 25
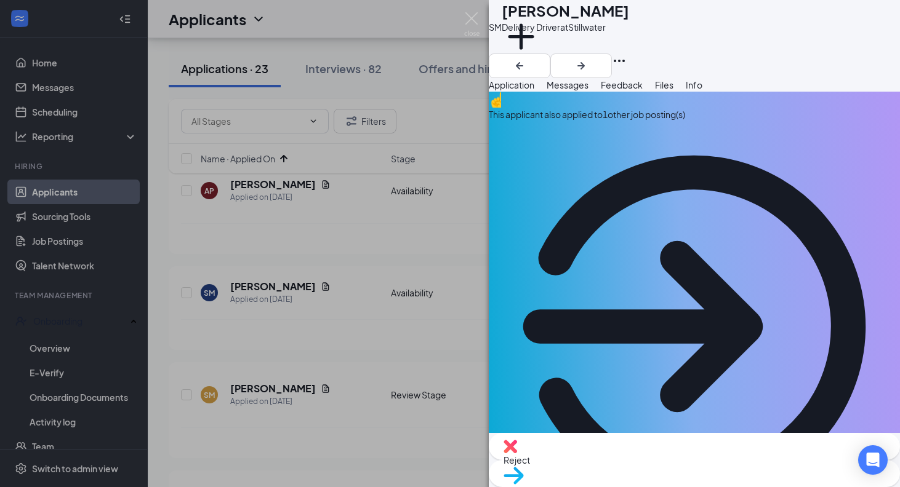
click at [424, 380] on div "SM [PERSON_NAME] Delivery Driver at Stillwater Add a tag Application Messages F…" at bounding box center [450, 243] width 900 height 487
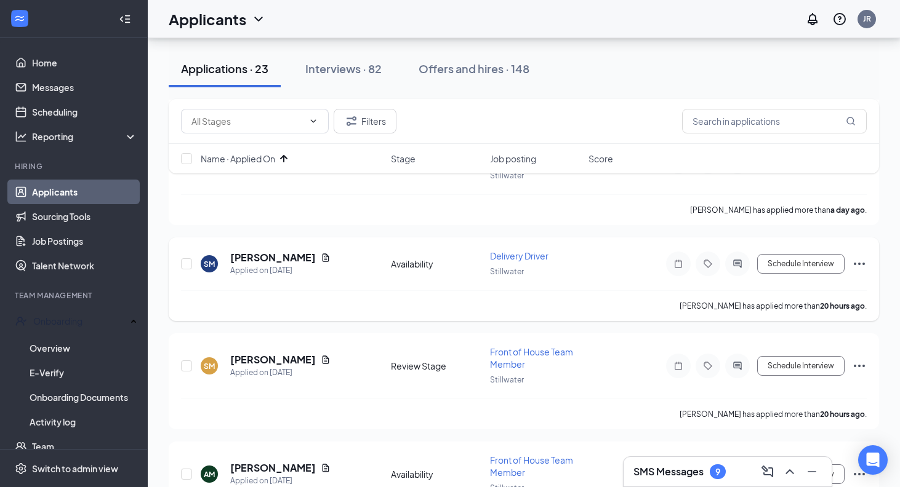
scroll to position [1293, 0]
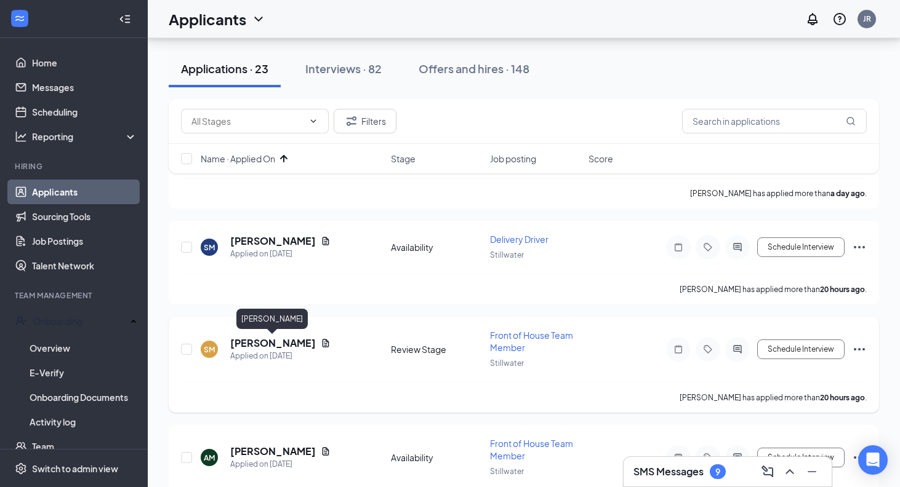
click at [295, 340] on h5 "[PERSON_NAME]" at bounding box center [273, 344] width 86 height 14
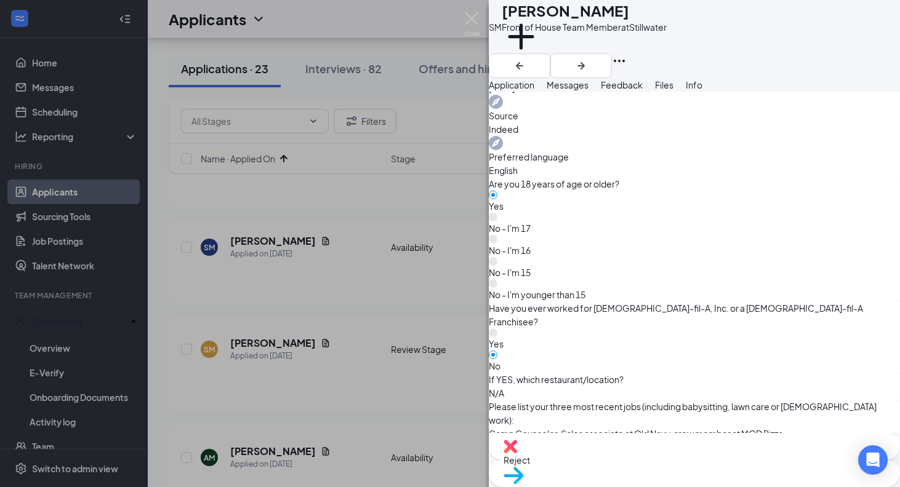
scroll to position [997, 0]
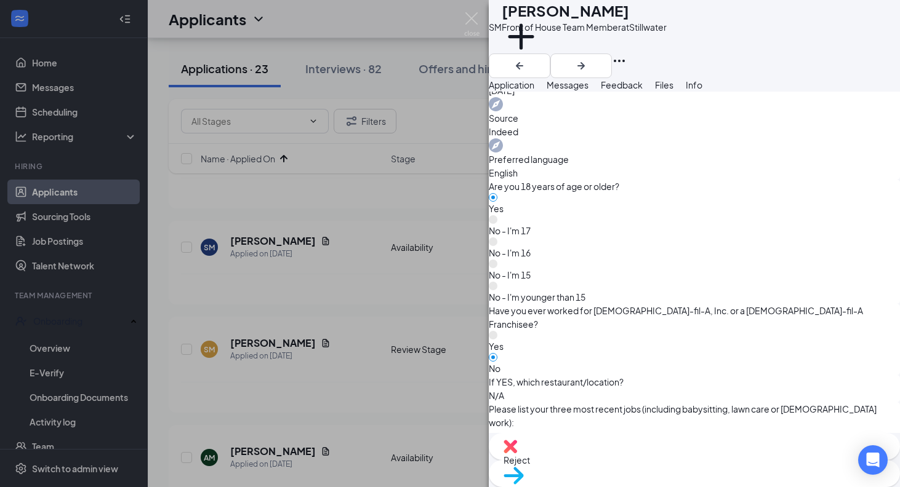
click at [713, 460] on div "Move to stage" at bounding box center [694, 473] width 411 height 27
type input "Group Interview (next stage)"
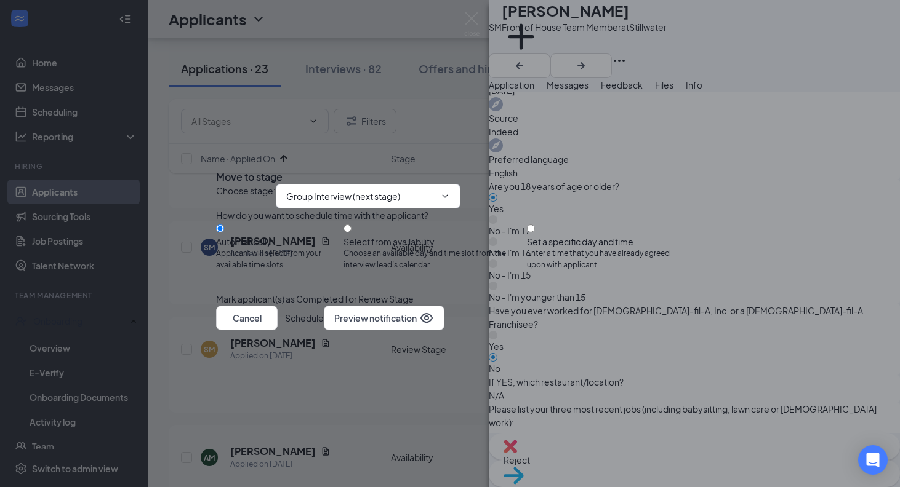
click at [324, 331] on button "Schedule" at bounding box center [304, 318] width 39 height 25
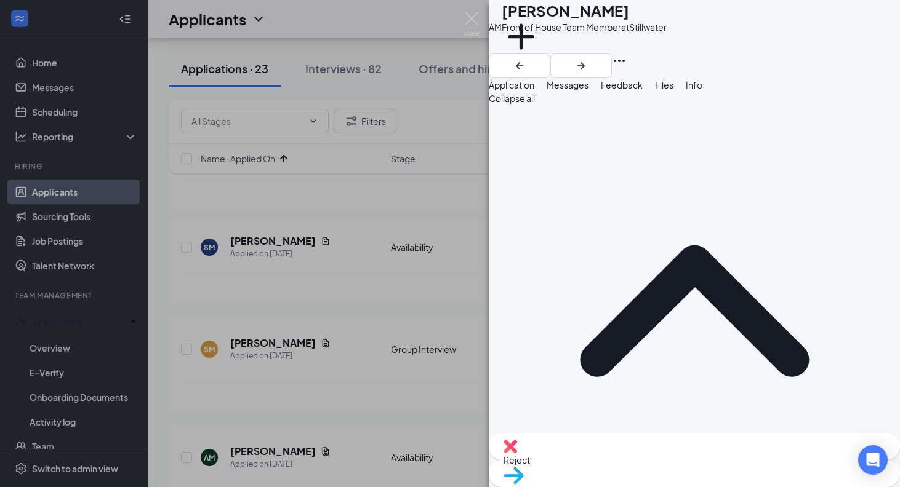
click at [434, 436] on div "AM [PERSON_NAME] Front of House Team Member at Stillwater Add a tag Application…" at bounding box center [450, 243] width 900 height 487
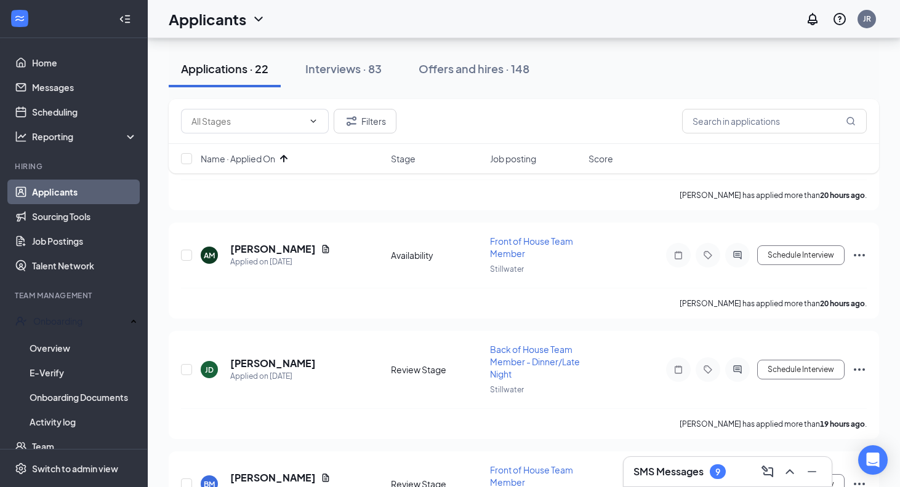
scroll to position [1506, 0]
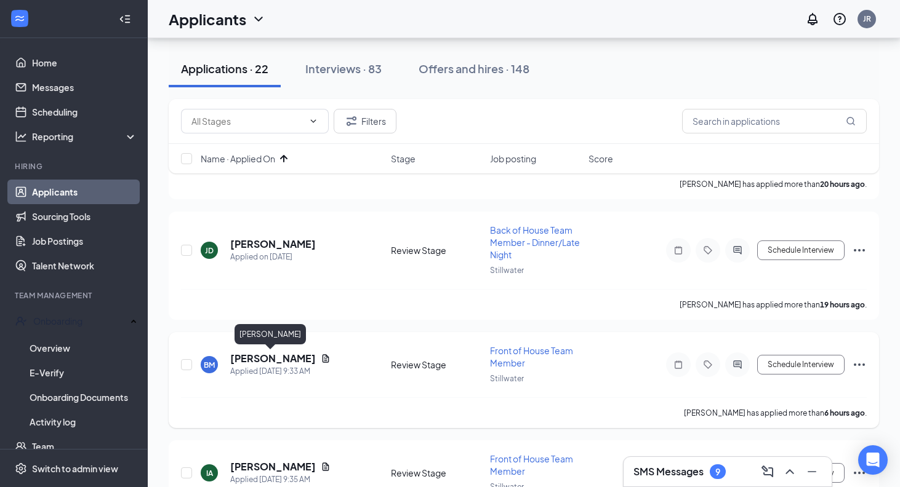
click at [268, 361] on h5 "[PERSON_NAME]" at bounding box center [273, 359] width 86 height 14
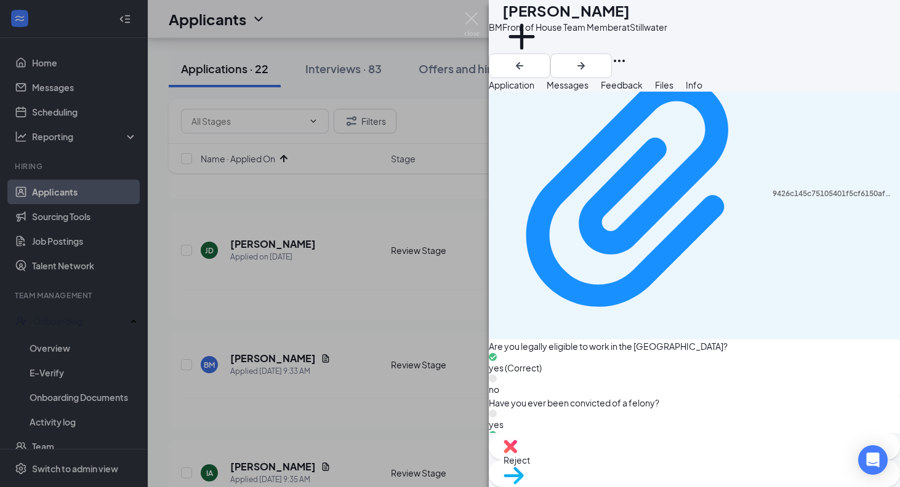
click at [728, 460] on div "Move to stage" at bounding box center [694, 473] width 411 height 27
type input "Group Interview (next stage)"
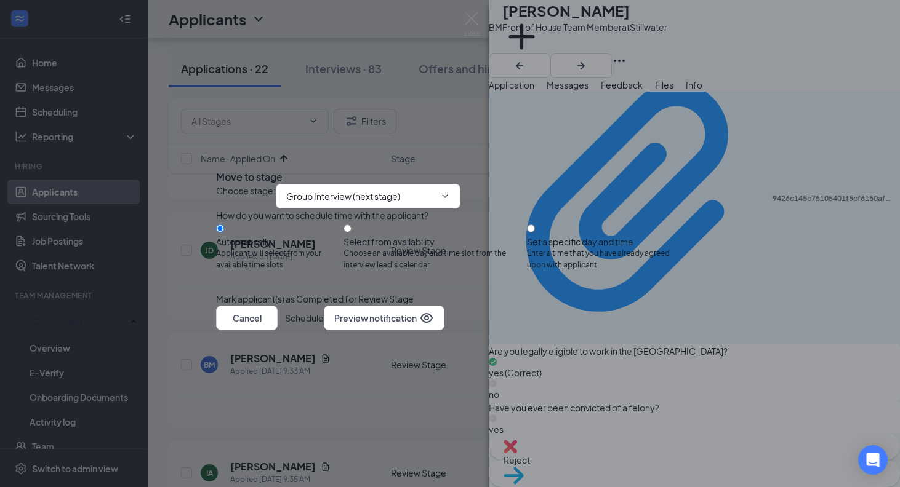
click at [324, 331] on button "Schedule" at bounding box center [304, 318] width 39 height 25
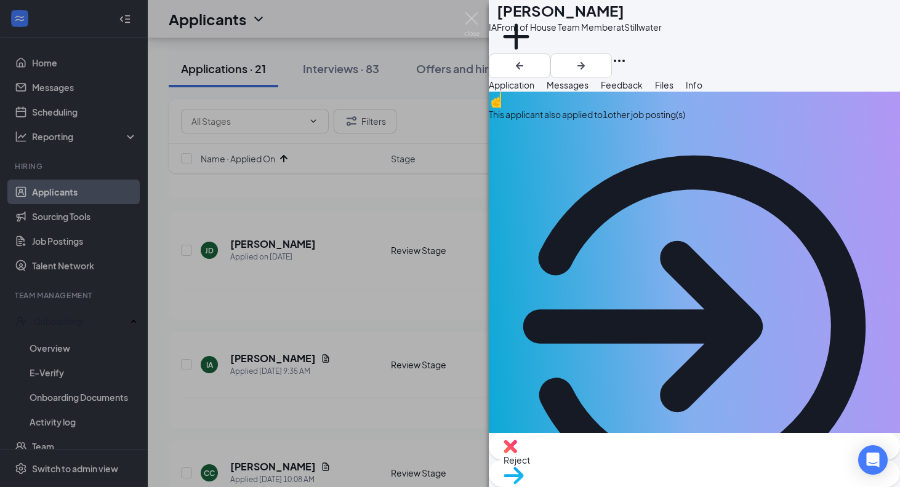
click at [416, 363] on div "IA [PERSON_NAME] Front of House Team Member at Stillwater Add a tag Application…" at bounding box center [450, 243] width 900 height 487
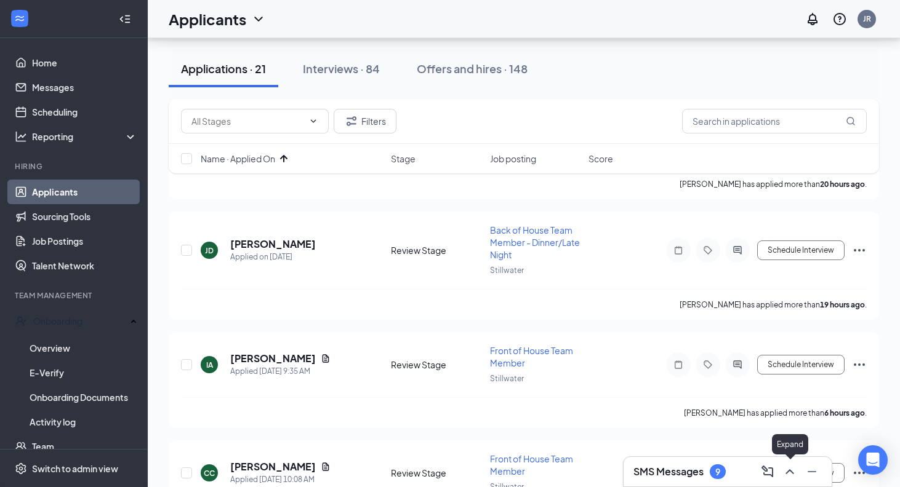
click at [795, 472] on icon "ChevronUp" at bounding box center [789, 472] width 15 height 15
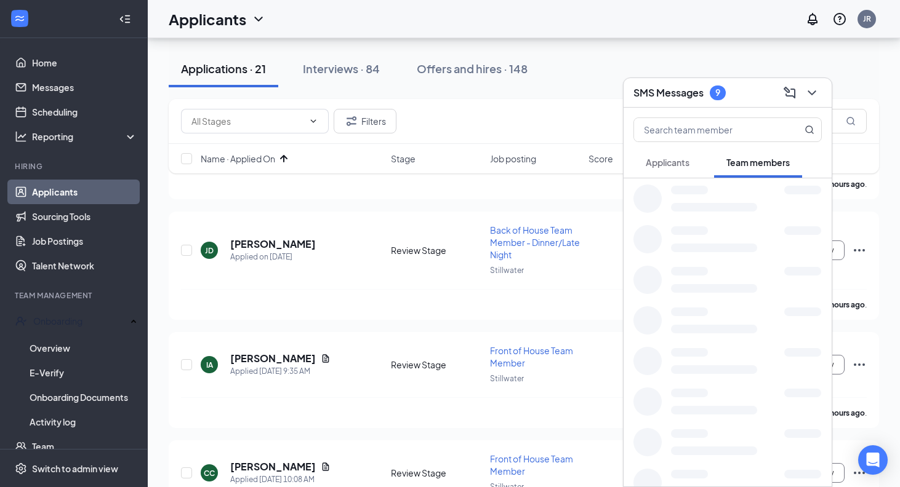
click at [694, 167] on button "Applicants" at bounding box center [667, 162] width 68 height 31
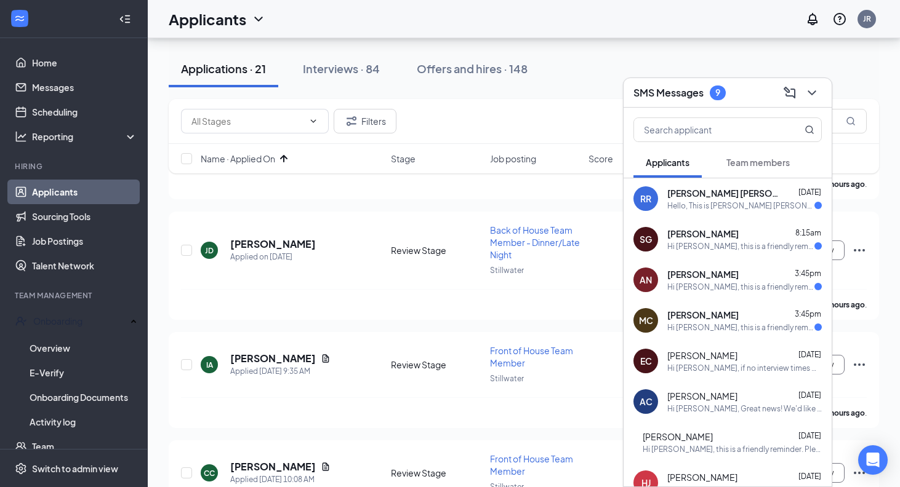
click at [724, 308] on div "MC [PERSON_NAME] 3:45pm Hi [PERSON_NAME], this is a friendly reminder. Your int…" at bounding box center [727, 320] width 208 height 41
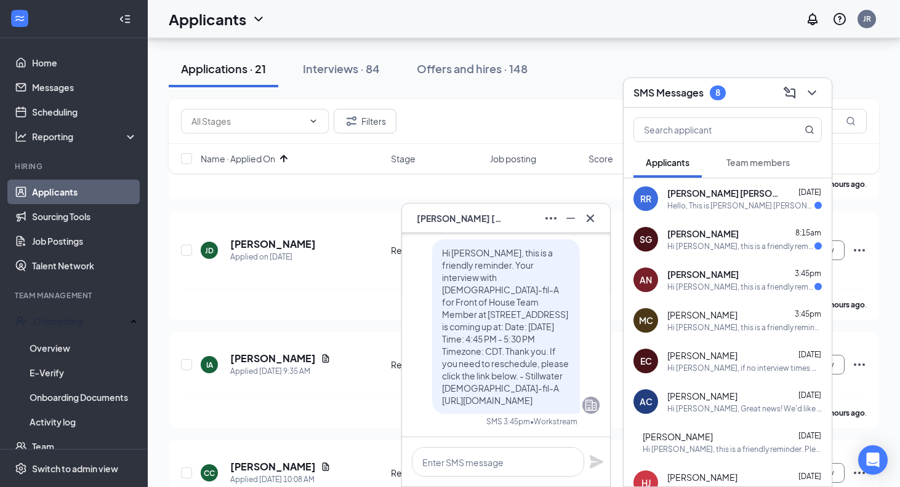
click at [718, 271] on span "[PERSON_NAME]" at bounding box center [702, 274] width 71 height 12
click at [718, 232] on div "[PERSON_NAME] 8:15am" at bounding box center [744, 234] width 154 height 12
click at [718, 186] on div "RR [PERSON_NAME] [PERSON_NAME] [DATE] Hello, This is [PERSON_NAME] [PERSON_NAME…" at bounding box center [727, 198] width 208 height 41
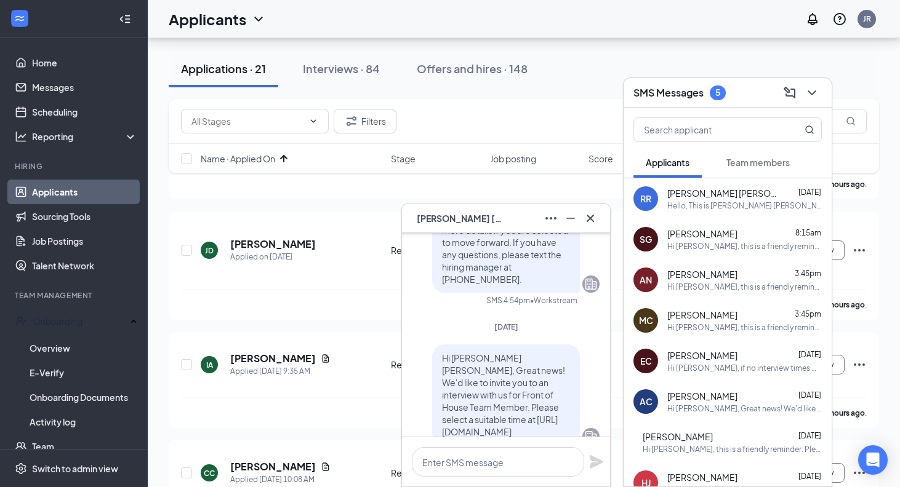
scroll to position [-323, 0]
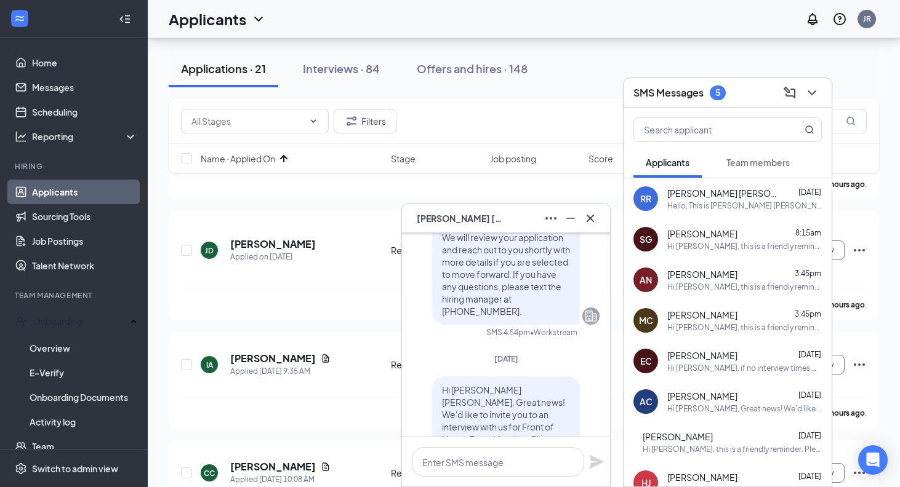
click at [483, 212] on div "RR [PERSON_NAME] [PERSON_NAME]" at bounding box center [457, 219] width 91 height 14
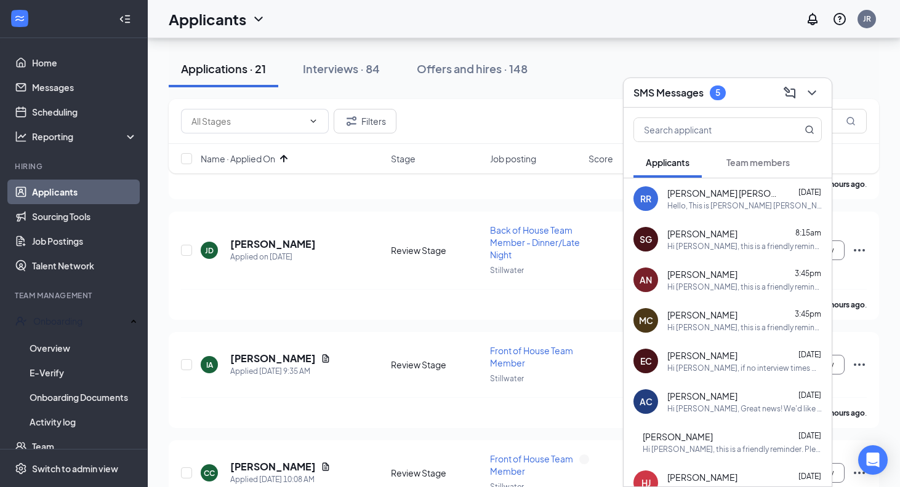
scroll to position [0, 0]
click at [591, 471] on div "RR" at bounding box center [587, 473] width 10 height 10
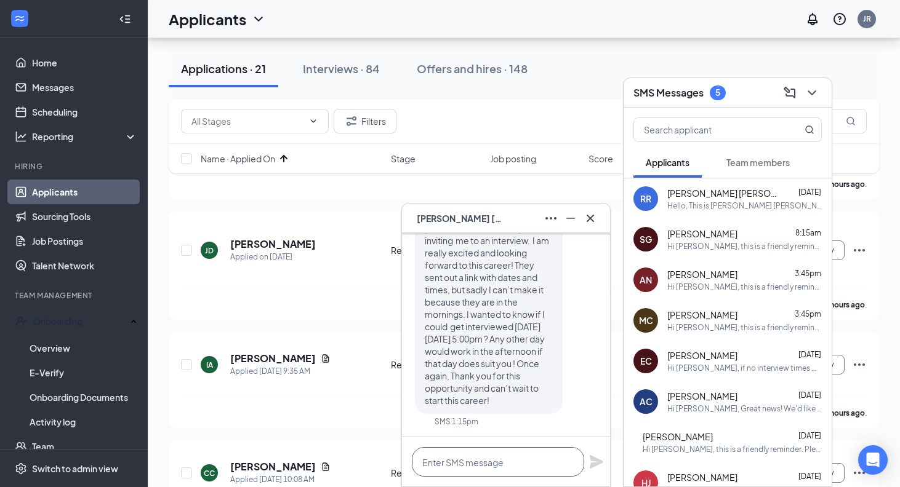
click at [510, 460] on textarea at bounding box center [498, 462] width 172 height 30
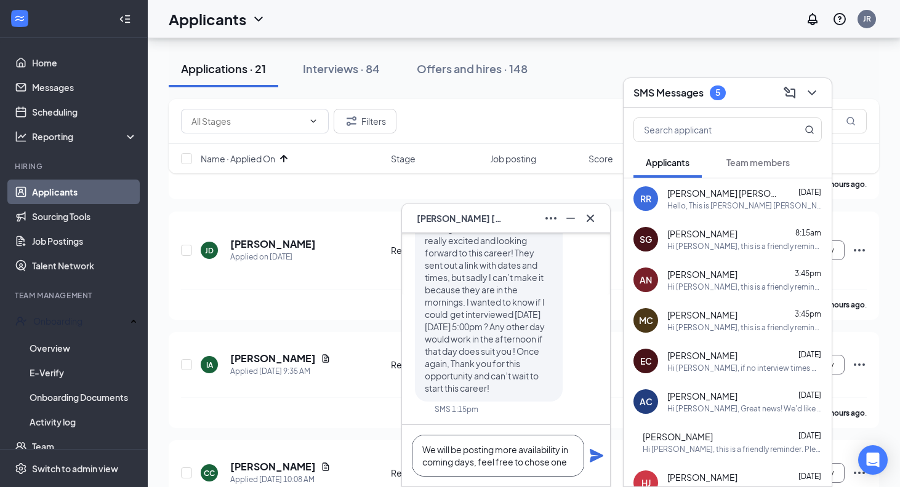
scroll to position [1, 0]
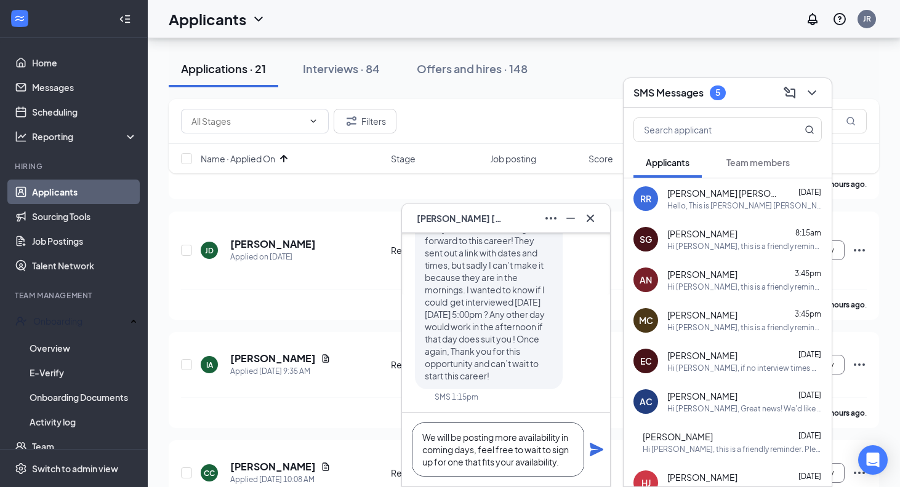
type textarea "We will be posting more availability in coming days, feel free to wait to sign …"
click at [601, 454] on icon "Plane" at bounding box center [596, 450] width 15 height 15
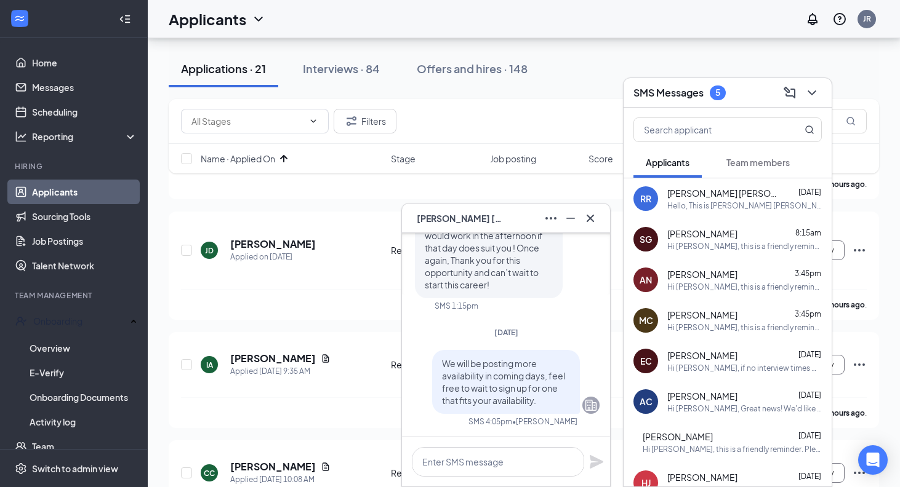
scroll to position [0, 0]
click at [484, 222] on span "[PERSON_NAME] [PERSON_NAME]" at bounding box center [460, 219] width 86 height 14
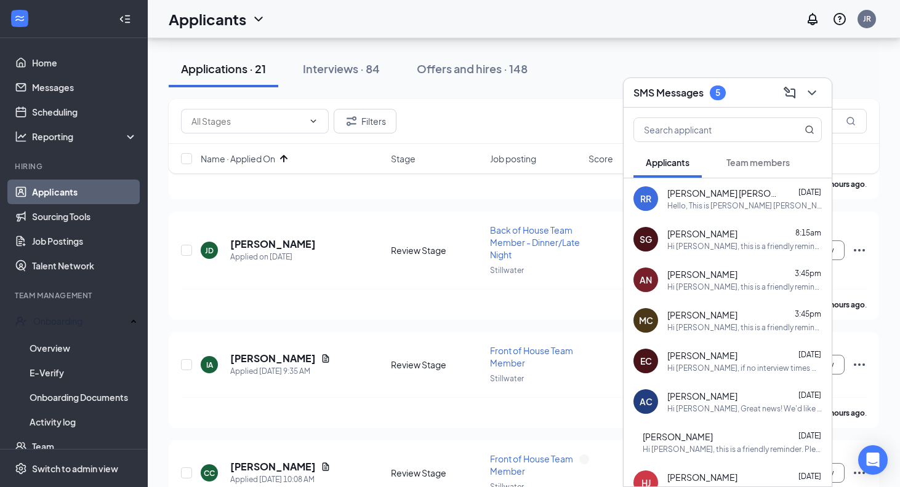
click at [635, 223] on div "SG [PERSON_NAME] 8:15am Hi [PERSON_NAME], this is a friendly reminder. Your int…" at bounding box center [727, 239] width 208 height 41
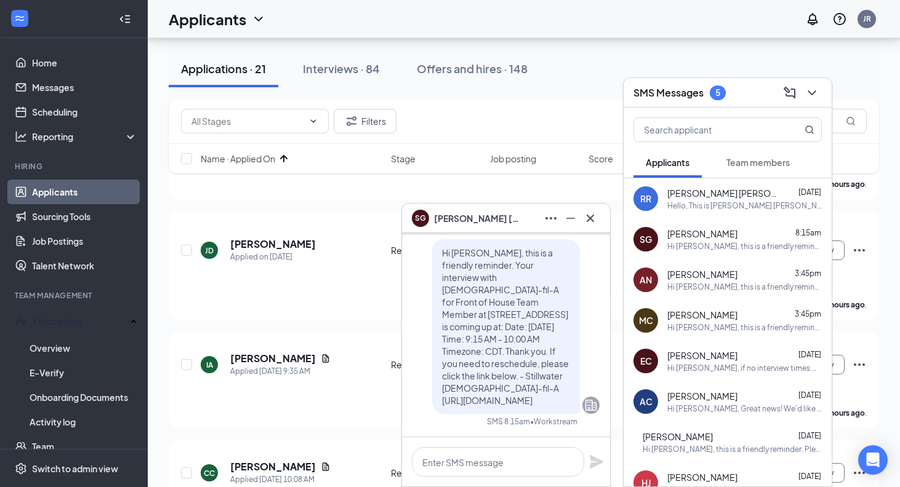
click at [655, 199] on div "RR" at bounding box center [645, 198] width 25 height 25
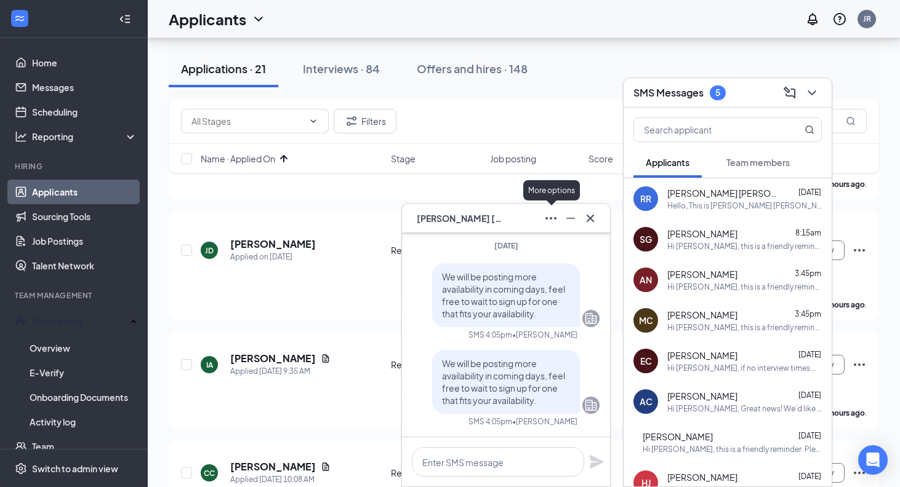
click at [555, 218] on icon "Ellipses" at bounding box center [550, 218] width 11 height 2
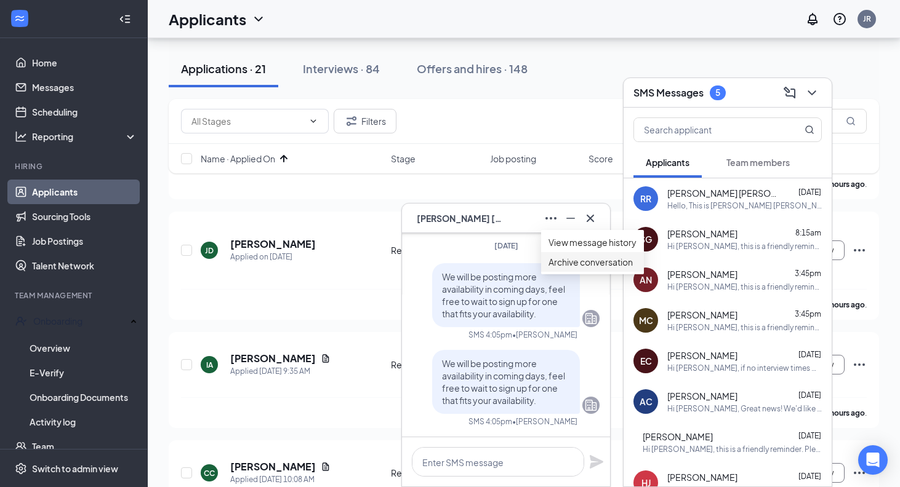
click at [604, 269] on button "Archive conversation" at bounding box center [590, 262] width 84 height 14
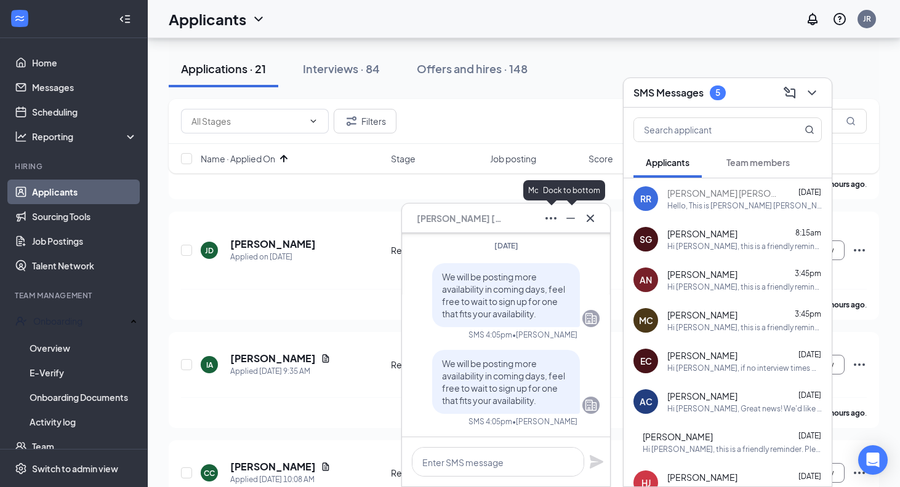
click at [559, 214] on button at bounding box center [551, 219] width 20 height 20
click at [503, 220] on span "[PERSON_NAME] [PERSON_NAME]" at bounding box center [460, 219] width 86 height 14
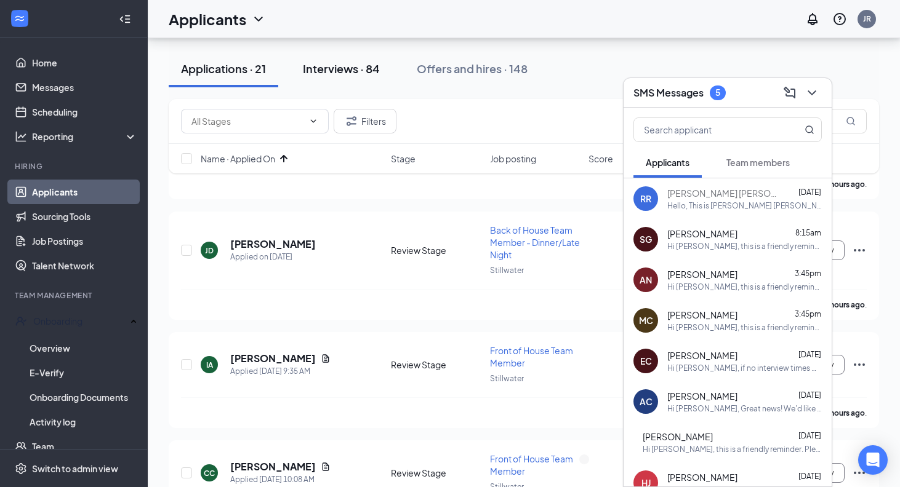
click at [311, 82] on button "Interviews · 84" at bounding box center [342, 68] width 102 height 37
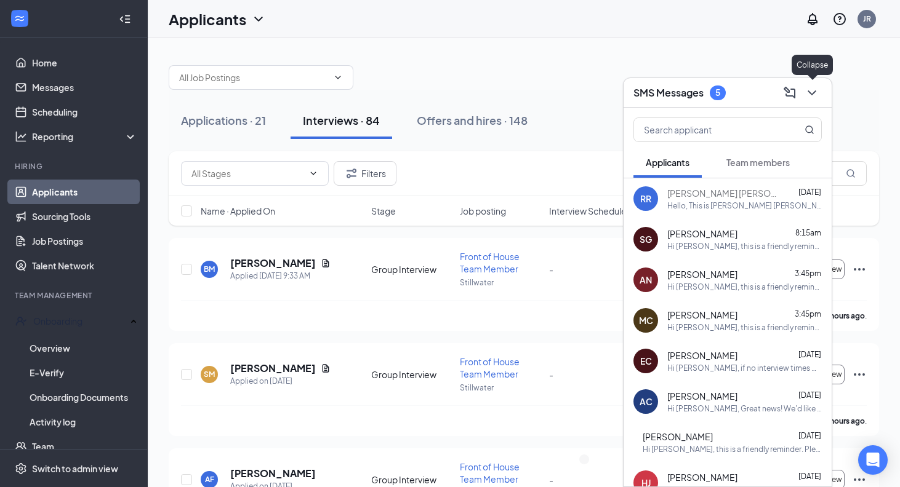
click at [805, 102] on div at bounding box center [811, 93] width 22 height 20
click at [811, 98] on icon "ChevronDown" at bounding box center [811, 93] width 15 height 15
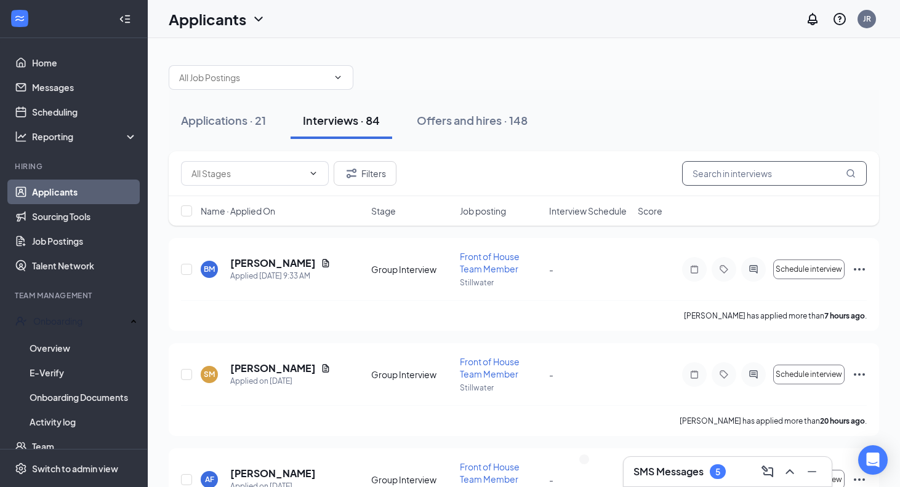
click at [788, 169] on input "text" at bounding box center [774, 173] width 185 height 25
type input "[PERSON_NAME]"
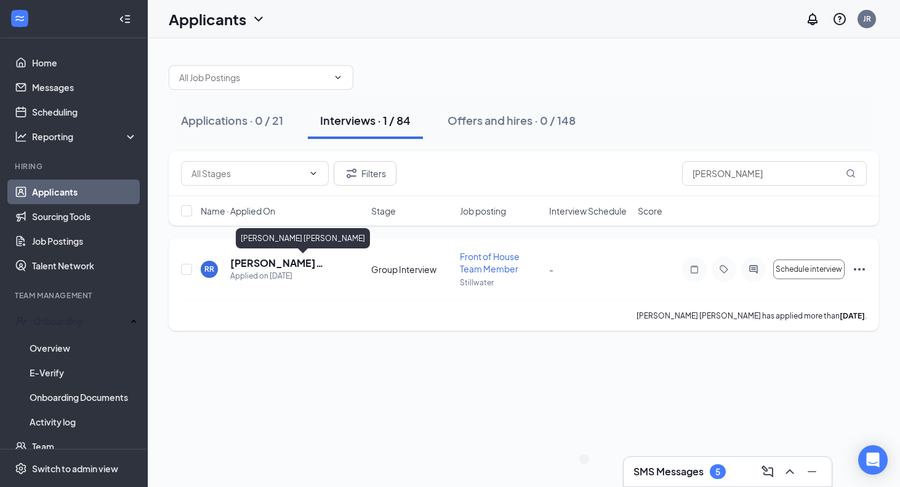
click at [286, 260] on h5 "[PERSON_NAME] [PERSON_NAME]" at bounding box center [284, 264] width 108 height 14
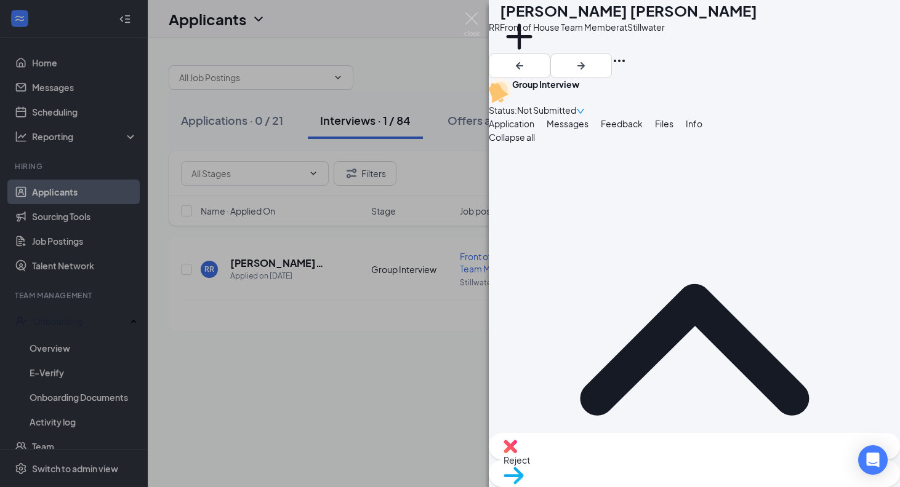
click at [466, 358] on div "RR [PERSON_NAME] [PERSON_NAME] Front of House Team Member at Stillwater Add a t…" at bounding box center [450, 243] width 900 height 487
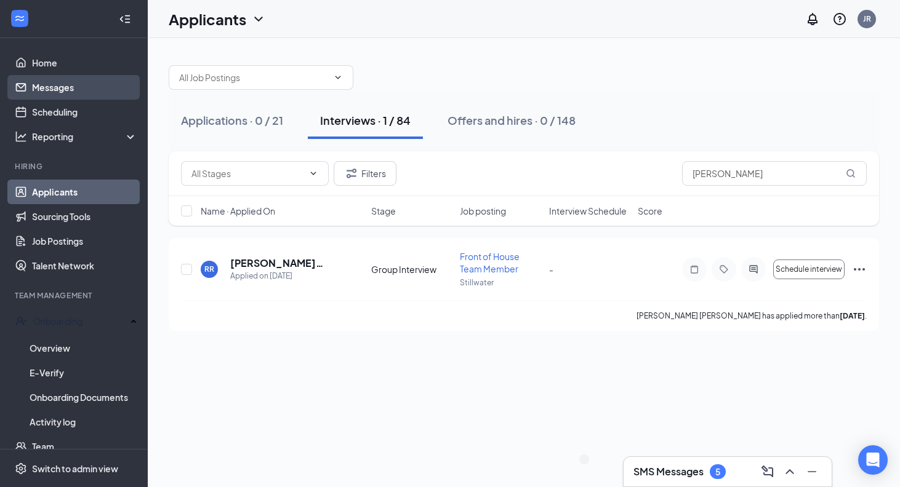
click at [78, 85] on link "Messages" at bounding box center [84, 87] width 105 height 25
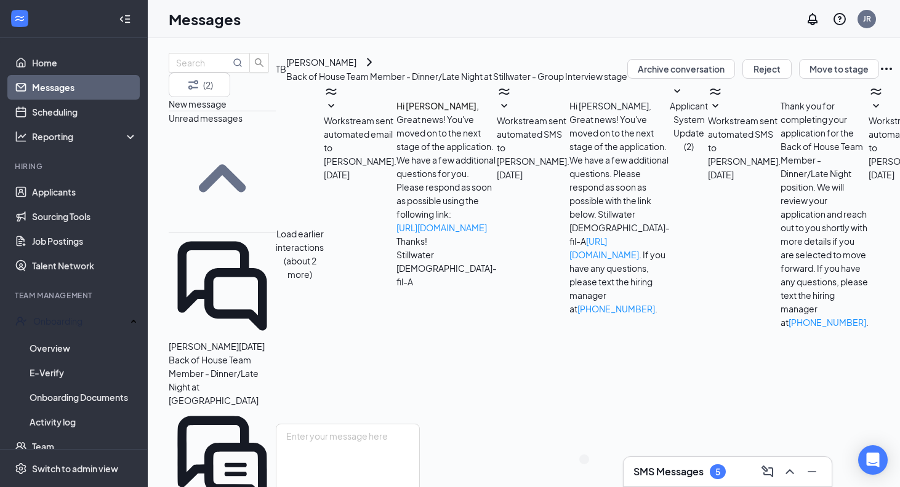
scroll to position [286, 0]
click at [420, 424] on textarea at bounding box center [348, 461] width 144 height 74
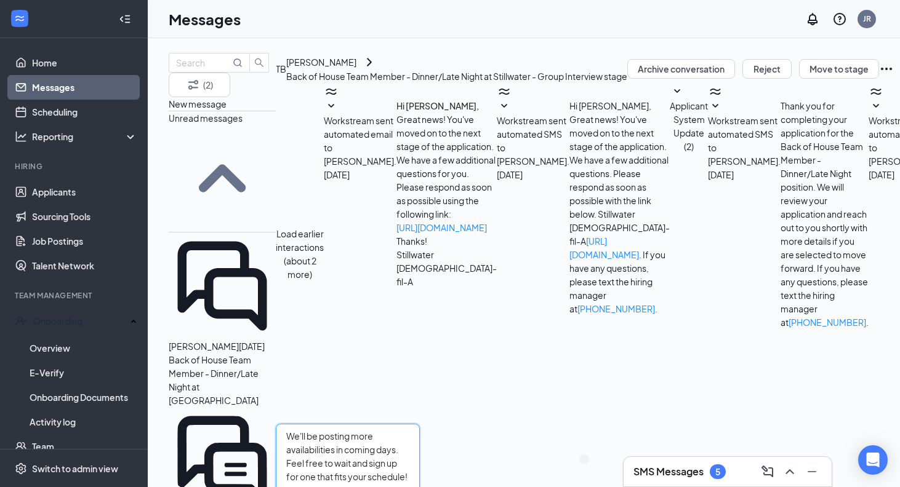
type textarea "We'll be posting more availabilities in coming days. Feel free to wait and sign…"
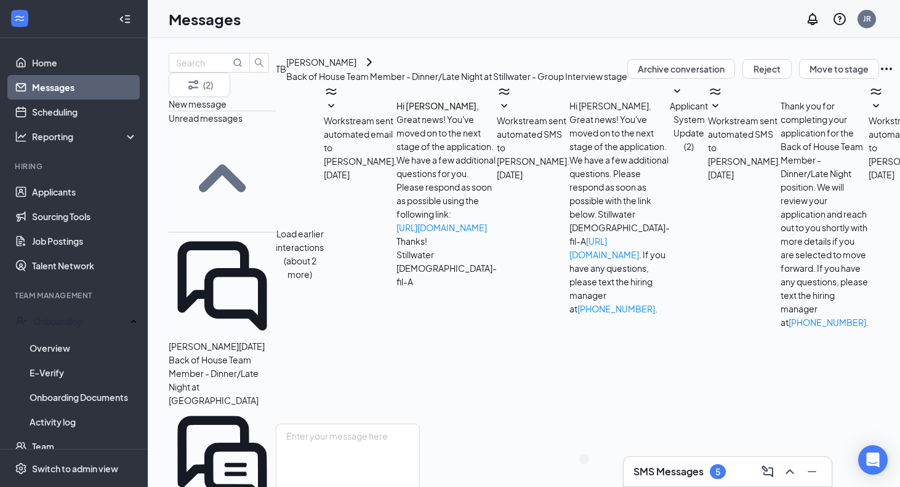
scroll to position [358, 0]
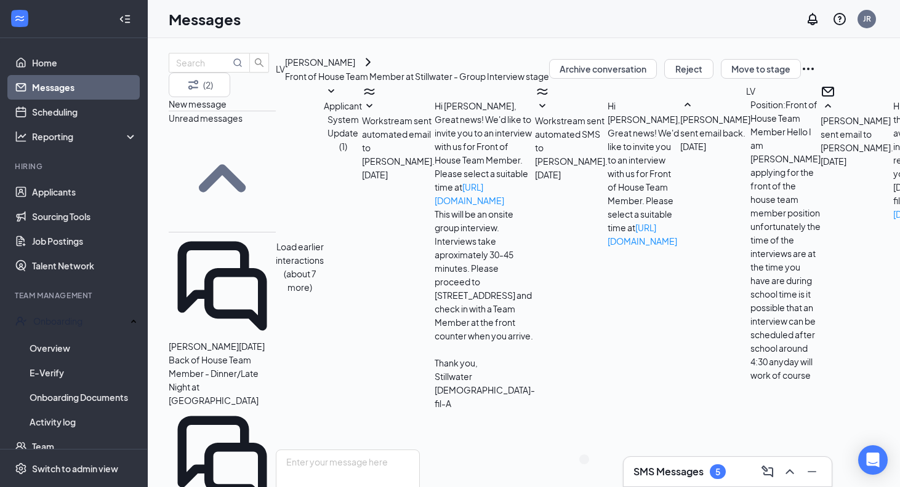
scroll to position [596, 0]
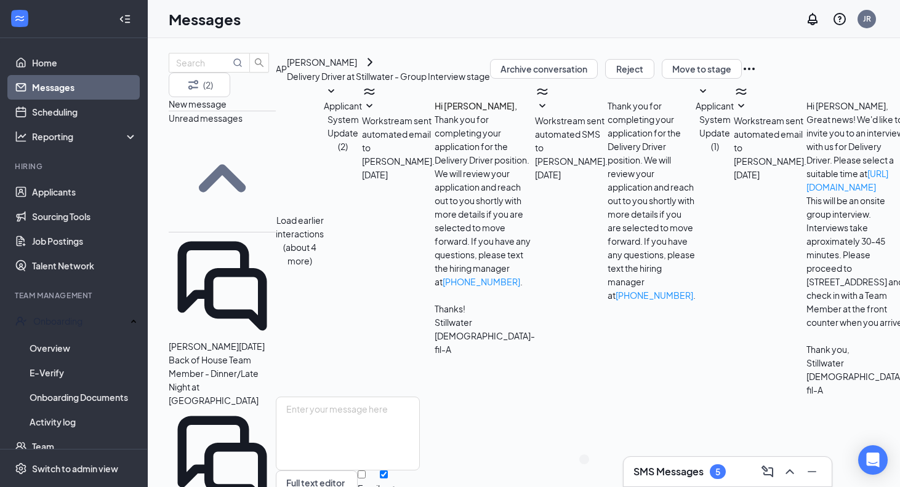
scroll to position [306, 0]
click at [105, 63] on link "Home" at bounding box center [84, 62] width 105 height 25
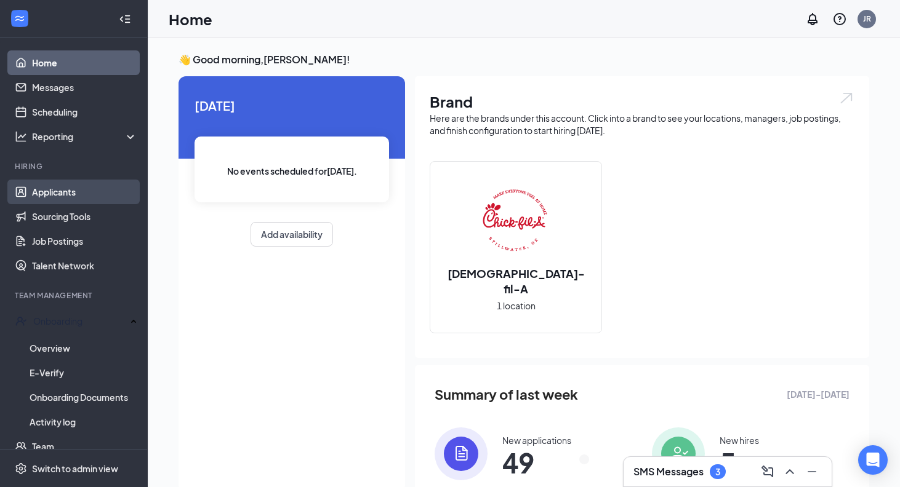
click at [119, 196] on link "Applicants" at bounding box center [84, 192] width 105 height 25
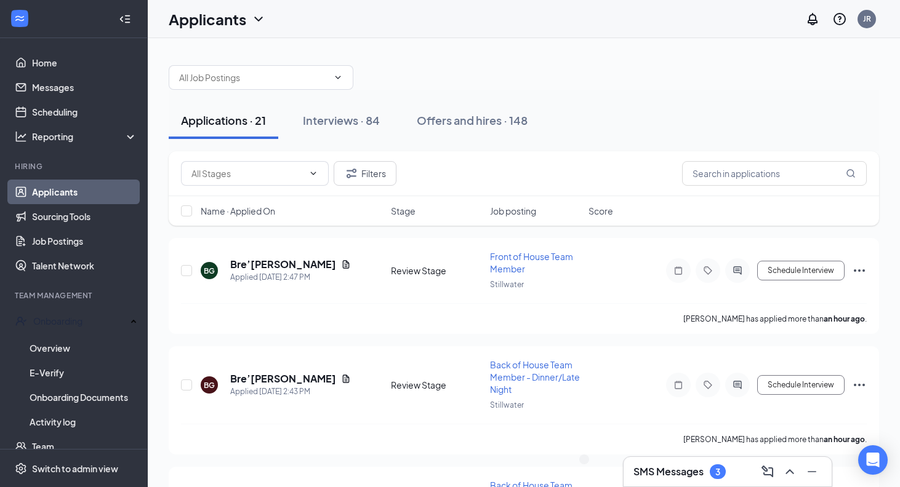
click at [278, 209] on div "Name · Applied On" at bounding box center [292, 211] width 183 height 12
click at [278, 209] on icon "ArrowDown" at bounding box center [283, 211] width 15 height 15
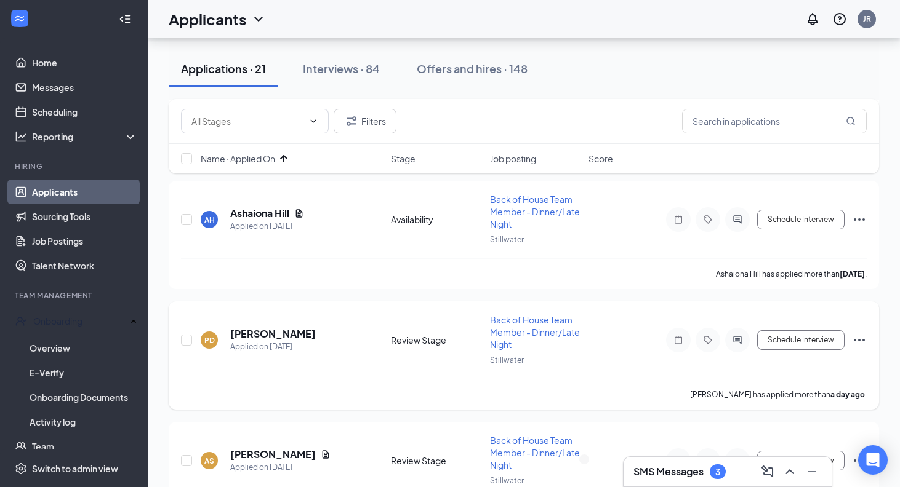
scroll to position [873, 0]
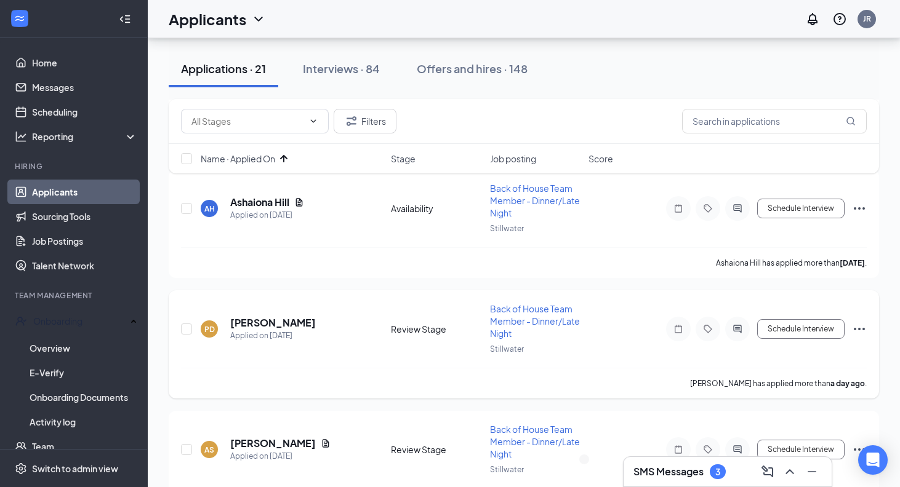
click at [270, 321] on h5 "[PERSON_NAME]" at bounding box center [273, 323] width 86 height 14
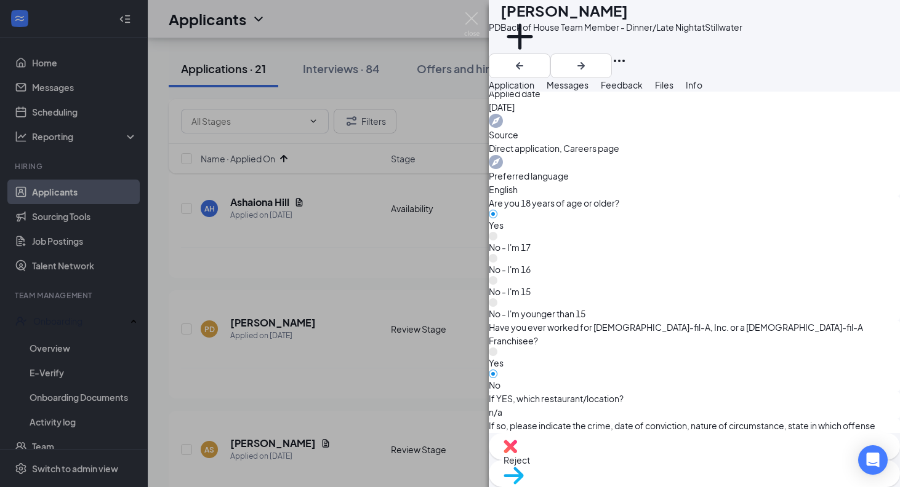
click at [728, 460] on div "Move to stage" at bounding box center [694, 473] width 411 height 27
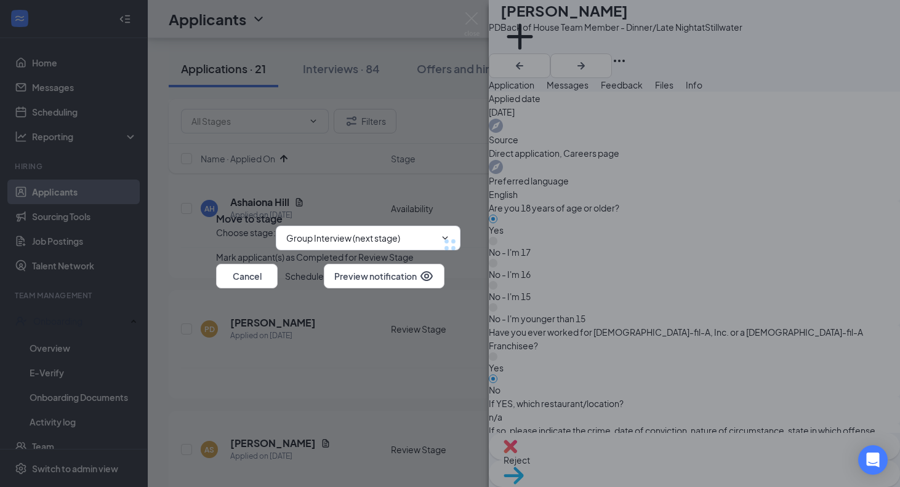
type input "Group Interview (next stage)"
click at [216, 209] on icon "Cross" at bounding box center [216, 209] width 0 height 0
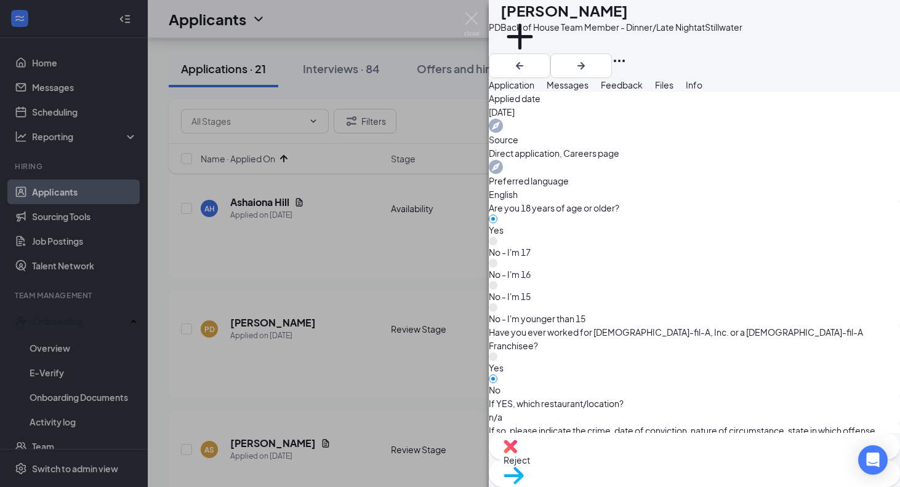
click at [624, 460] on div "Reject" at bounding box center [694, 446] width 411 height 27
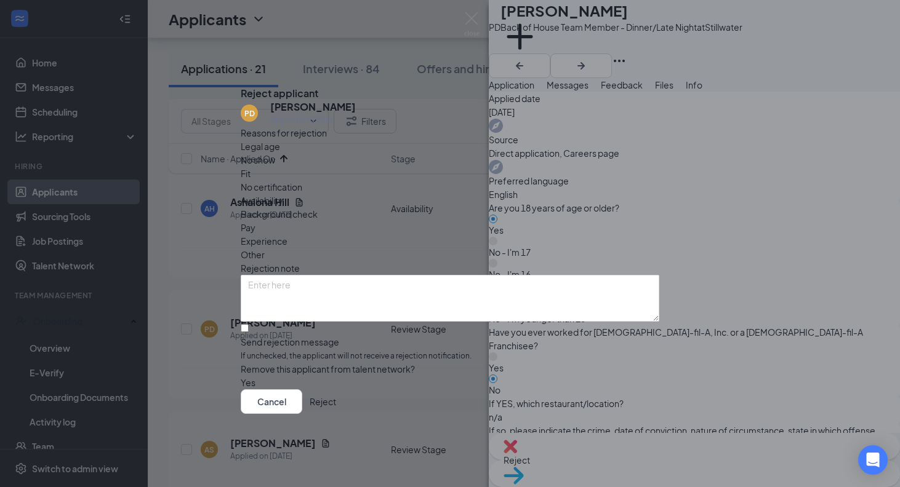
click at [336, 407] on button "Reject" at bounding box center [323, 402] width 26 height 25
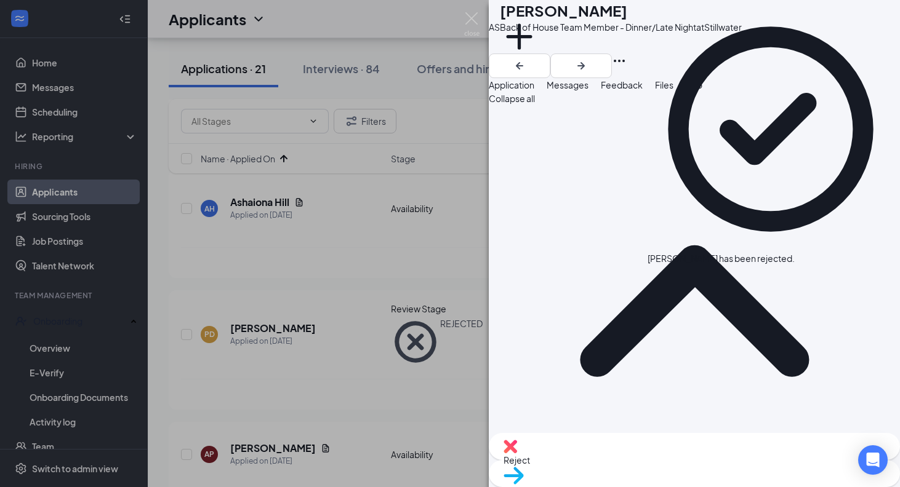
click at [369, 374] on div "AS [PERSON_NAME] Back of House Team Member - Dinner/Late Night at Stillwater Ad…" at bounding box center [450, 243] width 900 height 487
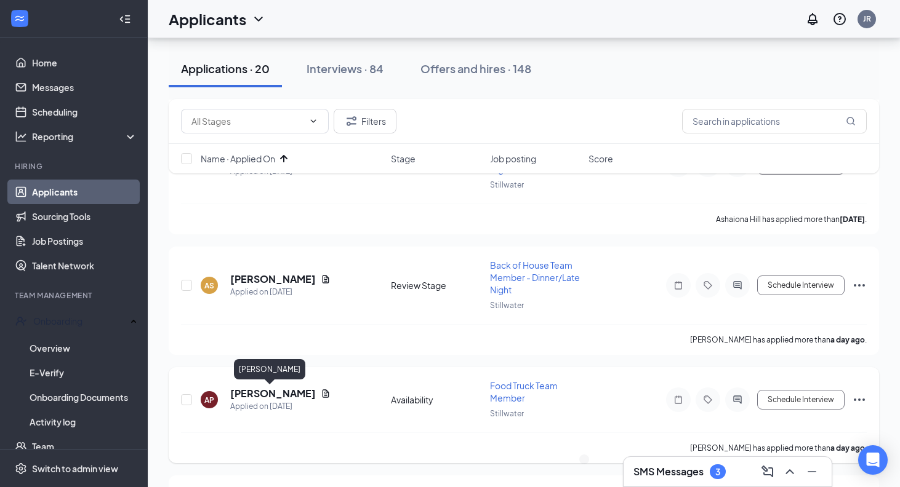
scroll to position [894, 0]
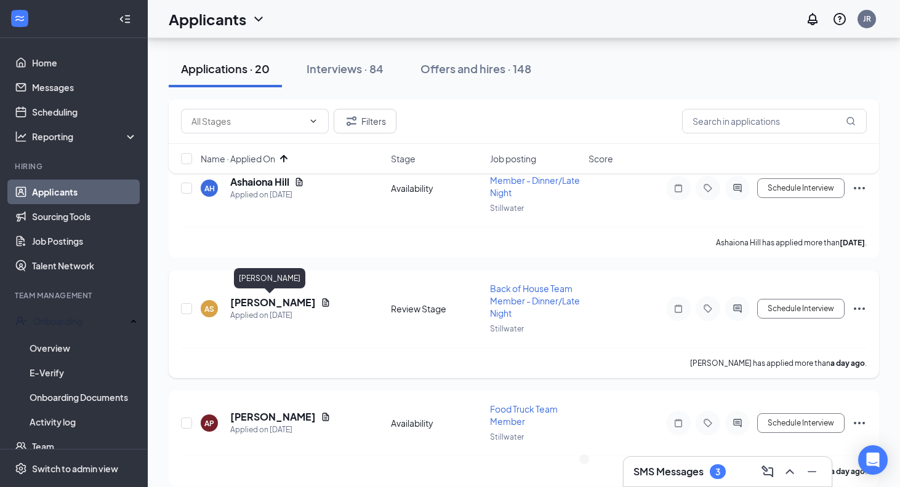
click at [260, 305] on h5 "[PERSON_NAME]" at bounding box center [273, 303] width 86 height 14
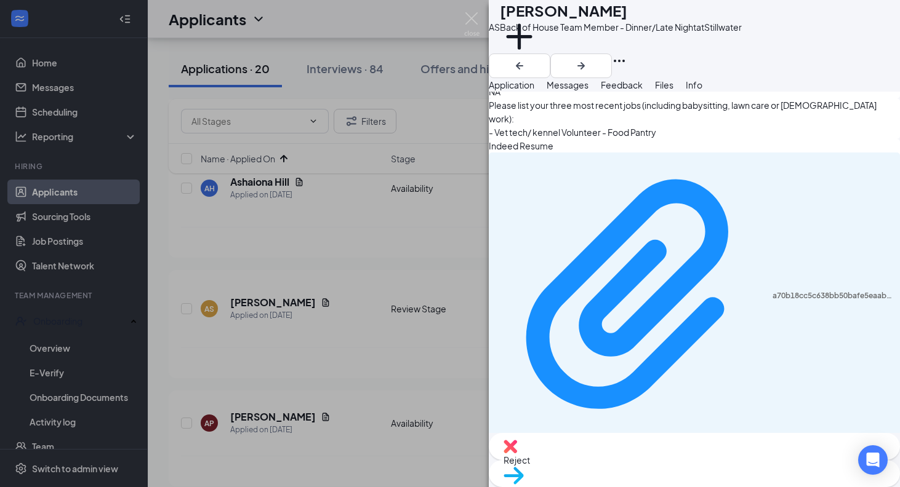
scroll to position [908, 0]
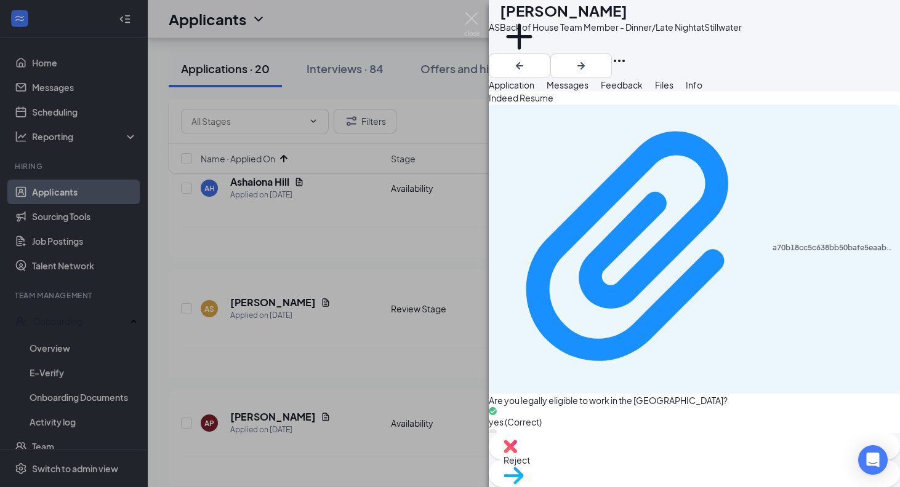
click at [730, 485] on span "Move to stage" at bounding box center [694, 492] width 382 height 14
type input "Group Interview (next stage)"
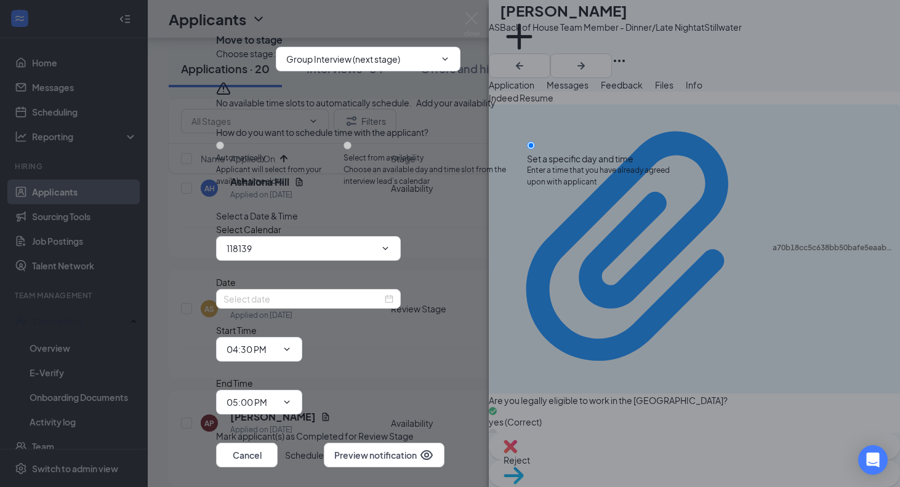
type input "[PERSON_NAME] Calendar"
type input "[DATE]"
click at [278, 443] on button "Cancel" at bounding box center [247, 455] width 62 height 25
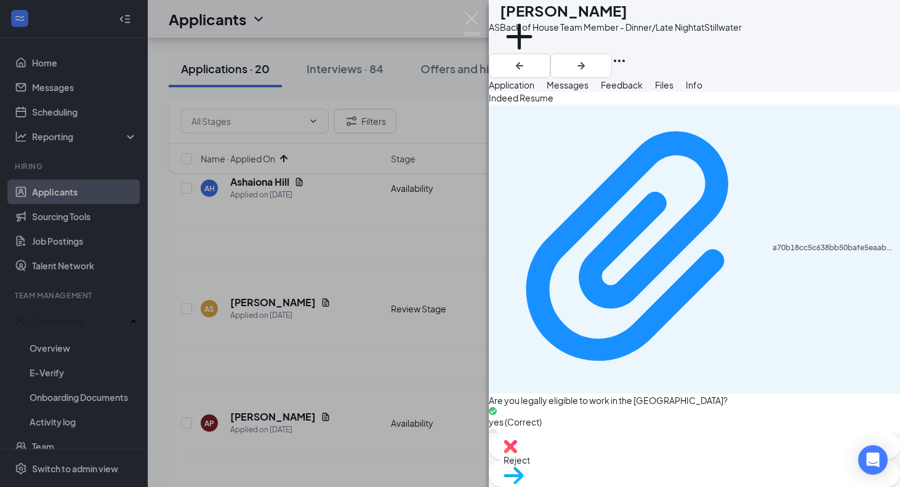
click at [387, 287] on div "AS [PERSON_NAME] Back of House Team Member - Dinner/Late Night at Stillwater Ad…" at bounding box center [450, 243] width 900 height 487
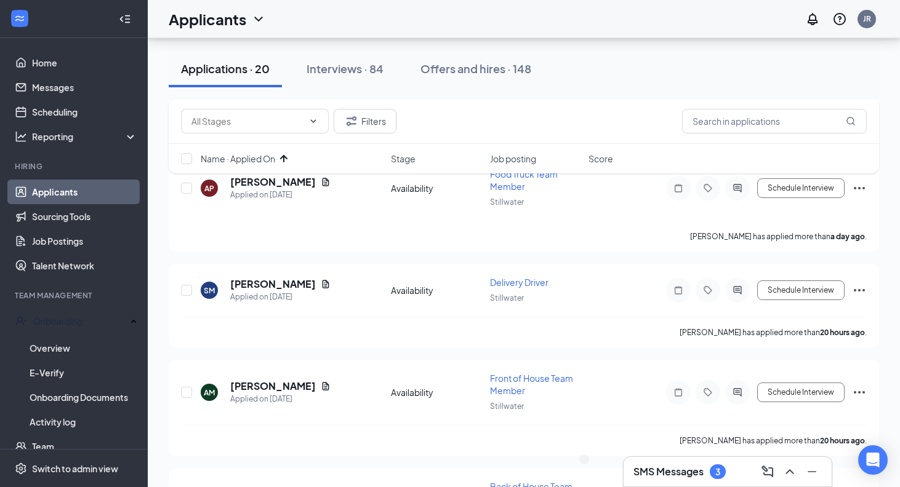
scroll to position [1101, 0]
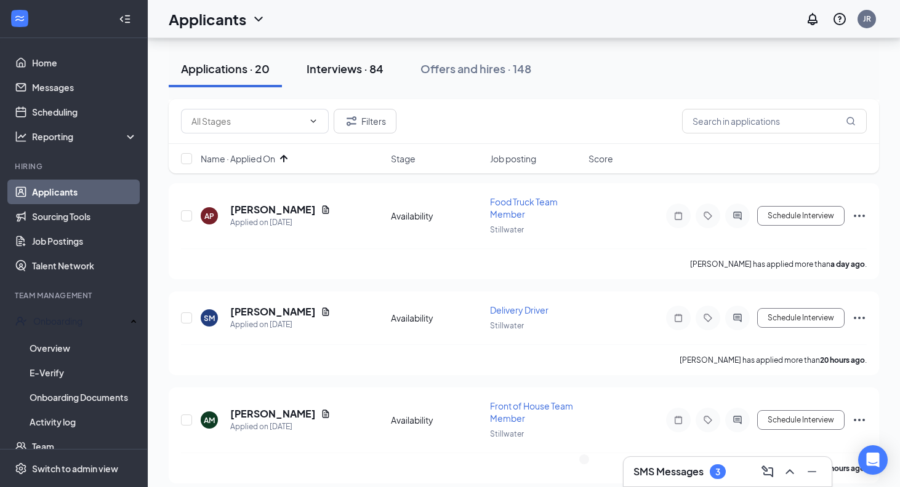
click at [343, 60] on button "Interviews · 84" at bounding box center [345, 68] width 102 height 37
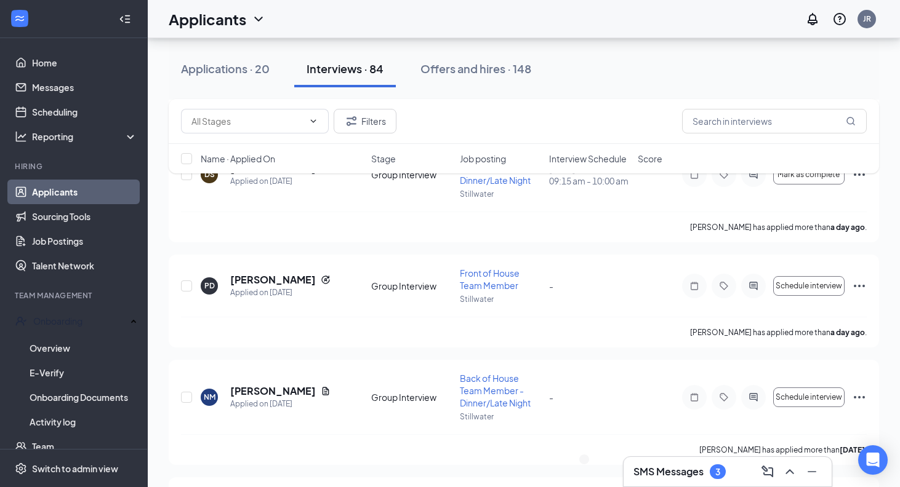
scroll to position [752, 0]
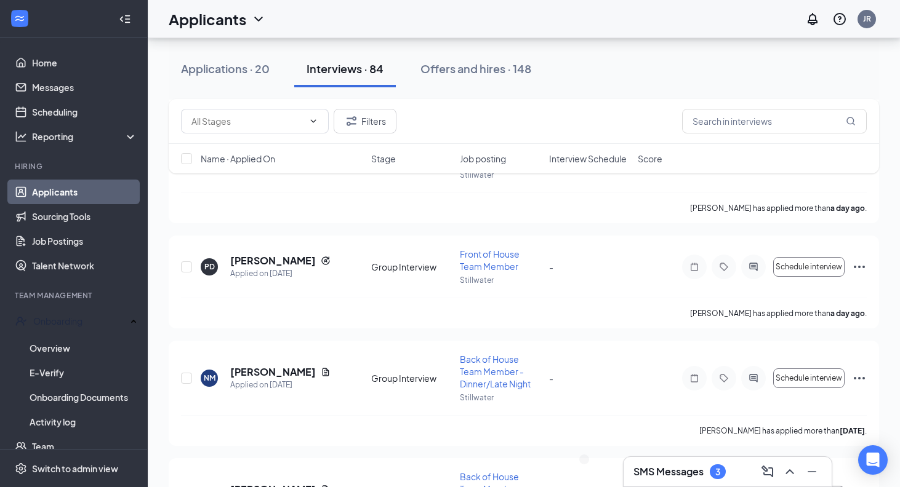
click at [271, 150] on div "Name · Applied On Stage Job posting Interview Schedule Score" at bounding box center [524, 159] width 710 height 30
click at [262, 158] on span "Name · Applied On" at bounding box center [238, 159] width 74 height 12
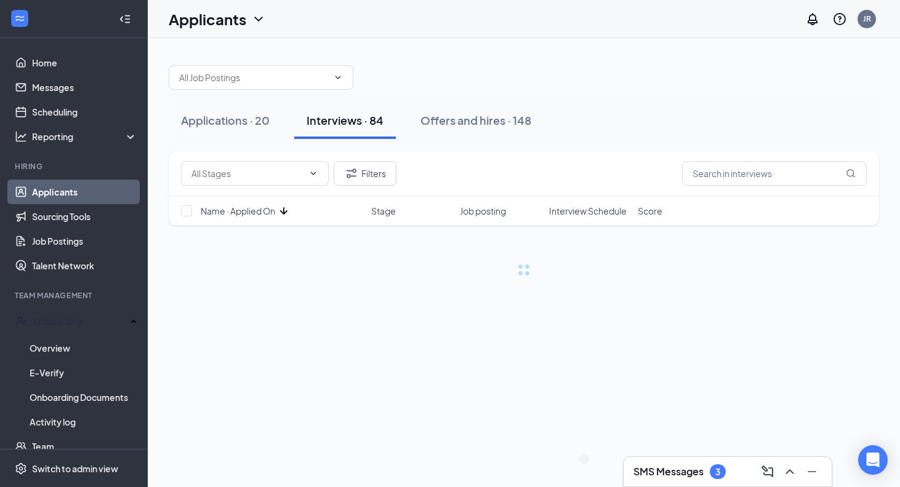
click at [265, 209] on span "Name · Applied On" at bounding box center [238, 211] width 74 height 12
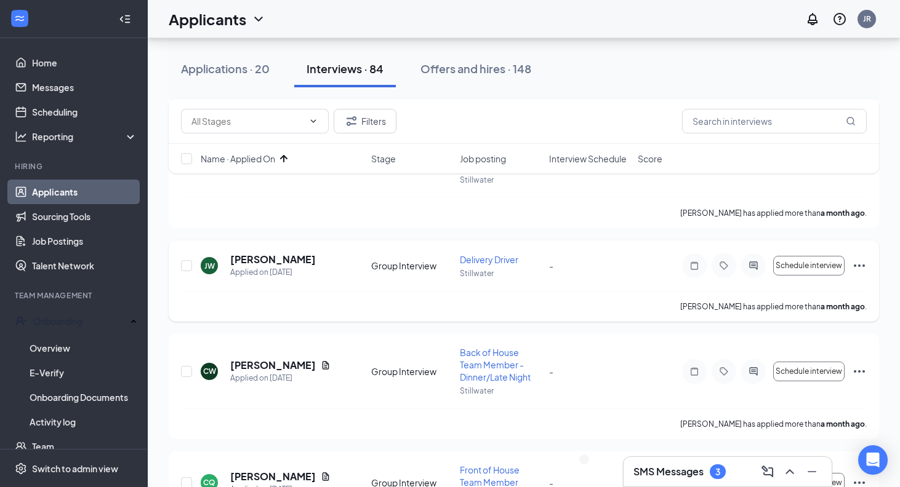
scroll to position [433, 0]
click at [858, 266] on icon "Ellipses" at bounding box center [859, 264] width 15 height 15
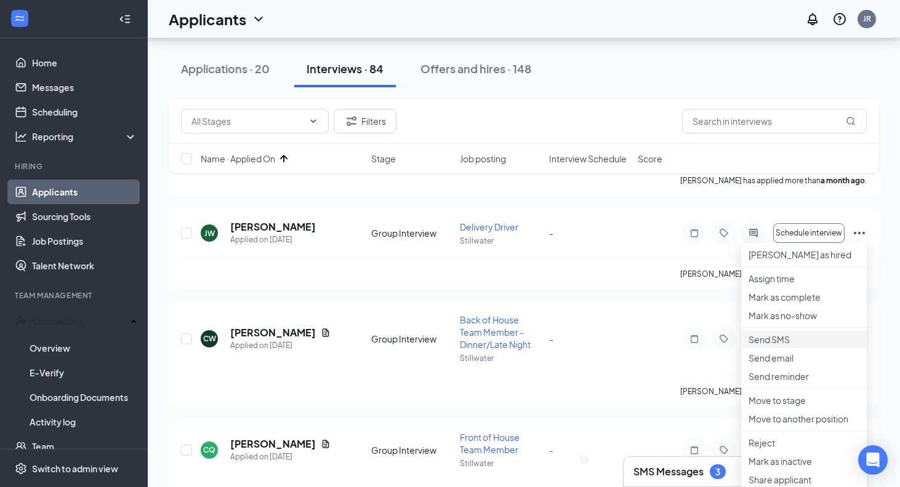
scroll to position [465, 0]
click at [636, 270] on div "[PERSON_NAME] has applied more than a month ago ." at bounding box center [524, 272] width 686 height 31
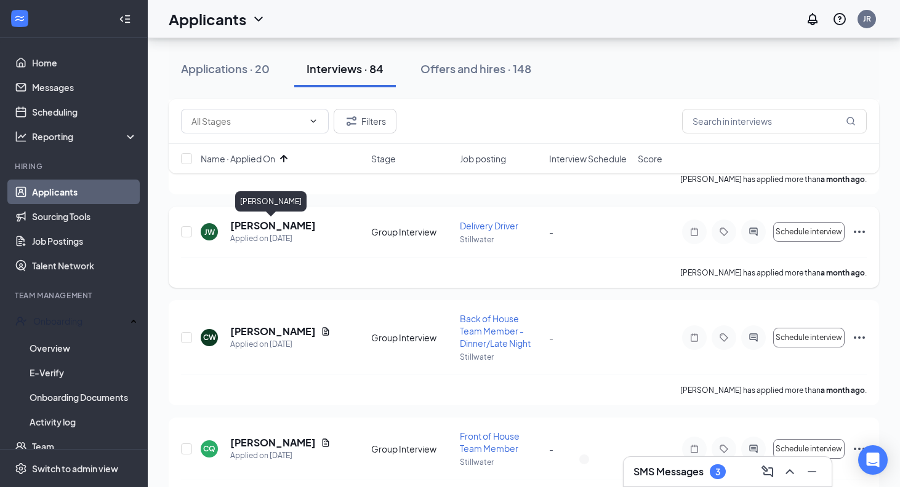
click at [287, 222] on h5 "[PERSON_NAME]" at bounding box center [273, 226] width 86 height 14
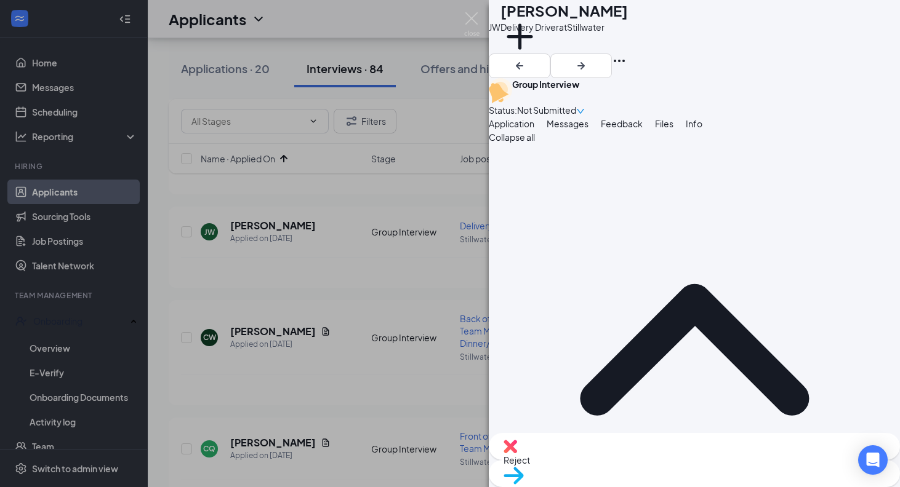
click at [639, 455] on div "Reject" at bounding box center [694, 446] width 411 height 27
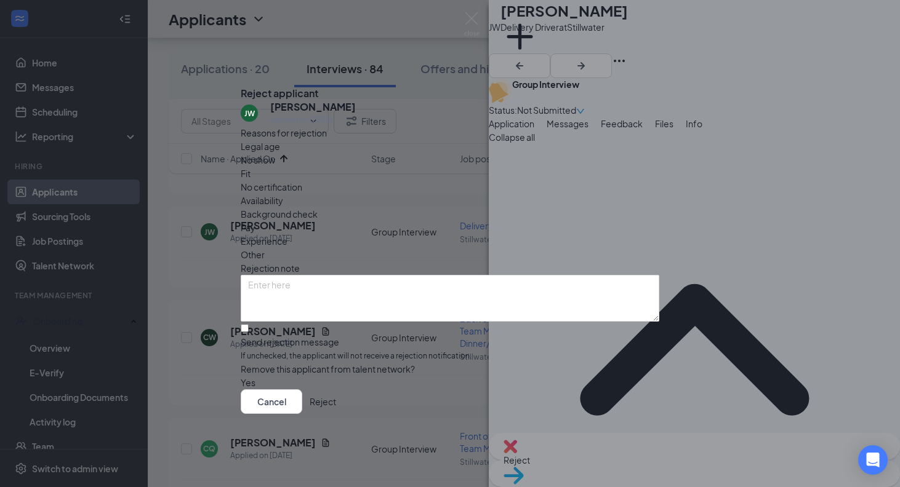
click at [336, 409] on button "Reject" at bounding box center [323, 402] width 26 height 25
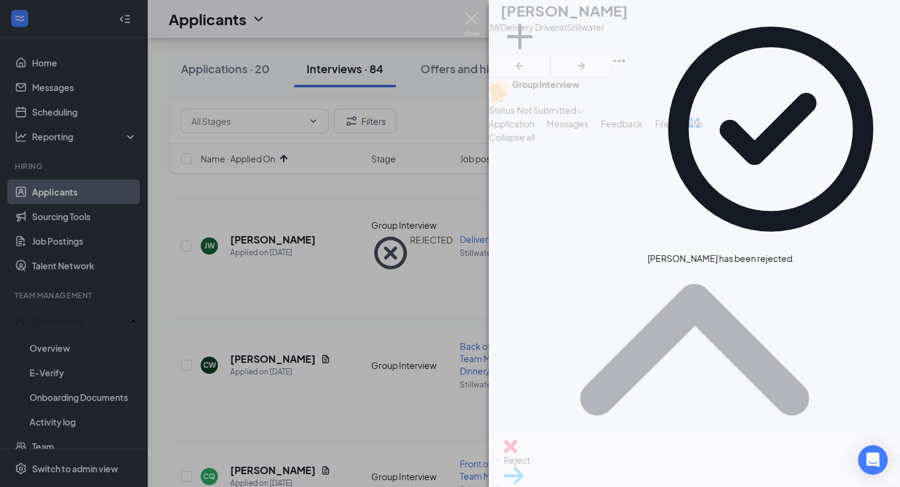
click at [455, 381] on div "[PERSON_NAME] Jaden [PERSON_NAME] Delivery Driver at Stillwater Add a tag Group…" at bounding box center [450, 243] width 900 height 487
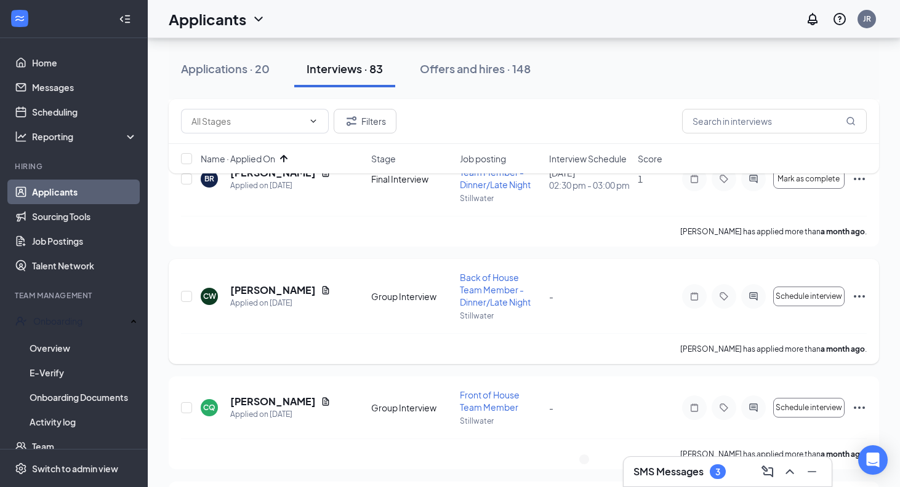
scroll to position [424, 0]
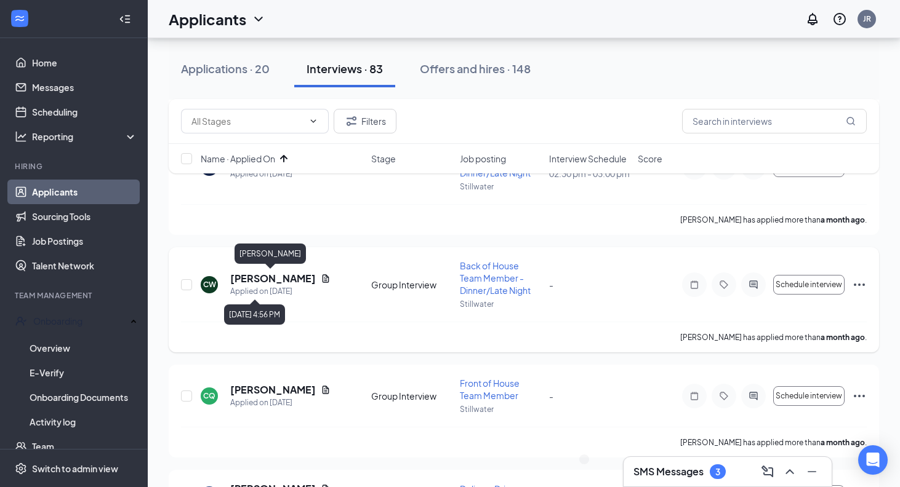
click at [262, 273] on h5 "[PERSON_NAME]" at bounding box center [273, 279] width 86 height 14
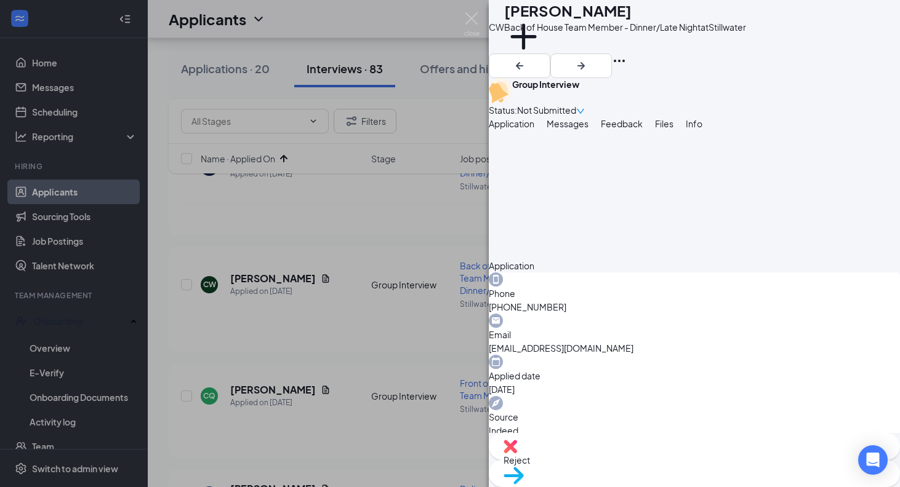
scroll to position [399, 0]
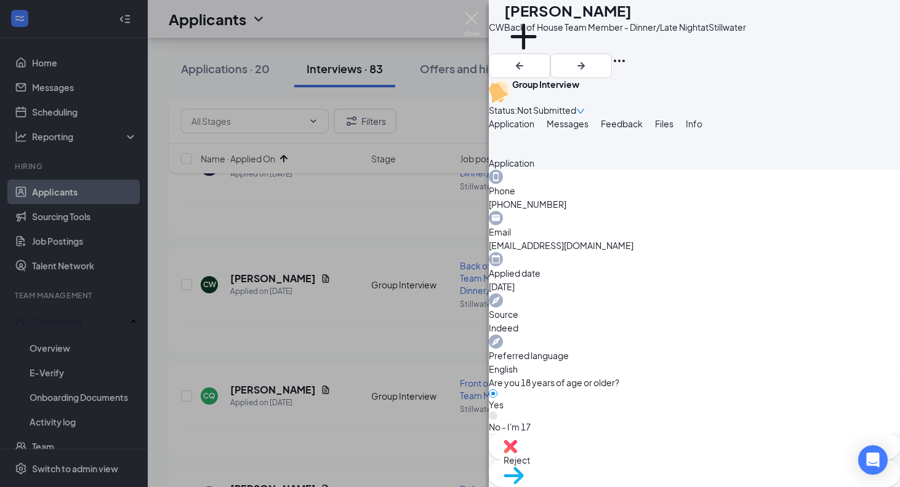
click at [422, 403] on div "CW [PERSON_NAME] Back of House Team Member - Dinner/Late Night at Stillwater Ad…" at bounding box center [450, 243] width 900 height 487
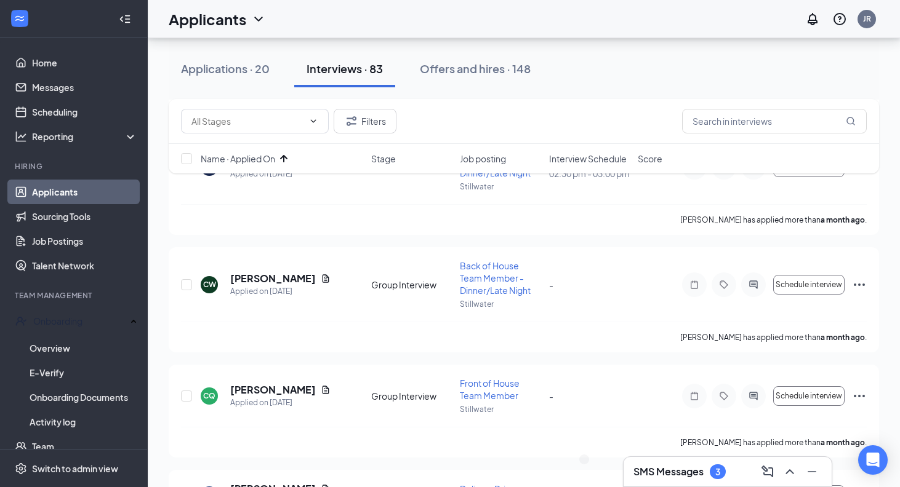
scroll to position [405, 0]
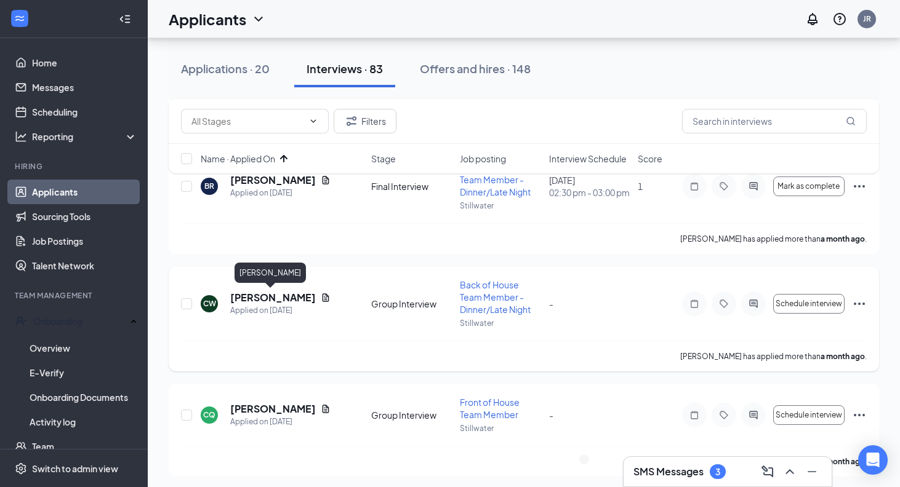
click at [263, 296] on h5 "[PERSON_NAME]" at bounding box center [273, 298] width 86 height 14
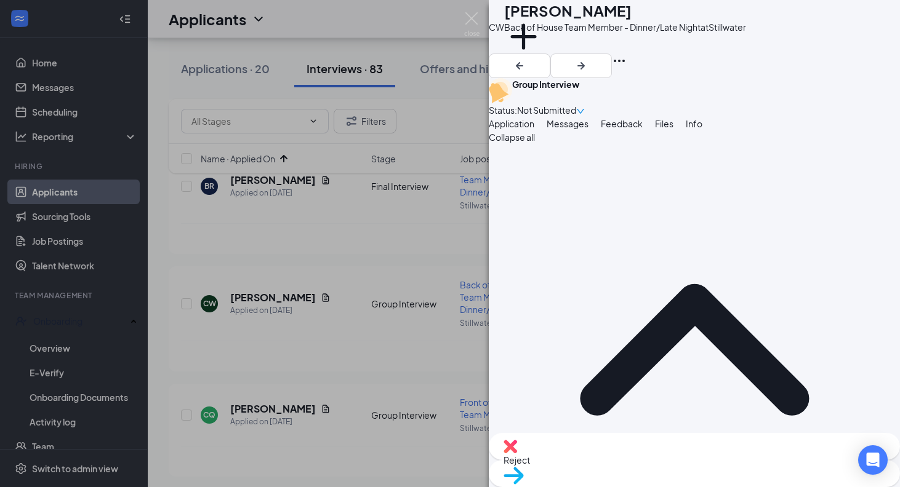
click at [641, 455] on div "Reject" at bounding box center [694, 446] width 411 height 27
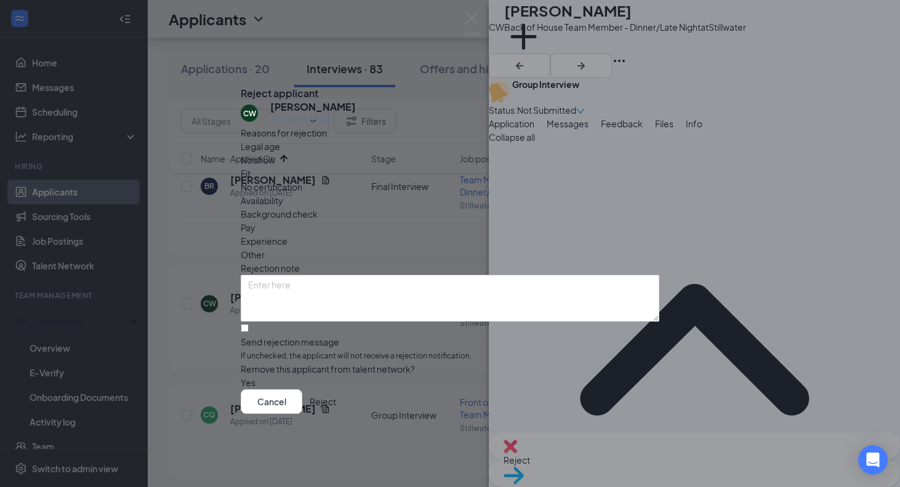
click at [336, 404] on button "Reject" at bounding box center [323, 402] width 26 height 25
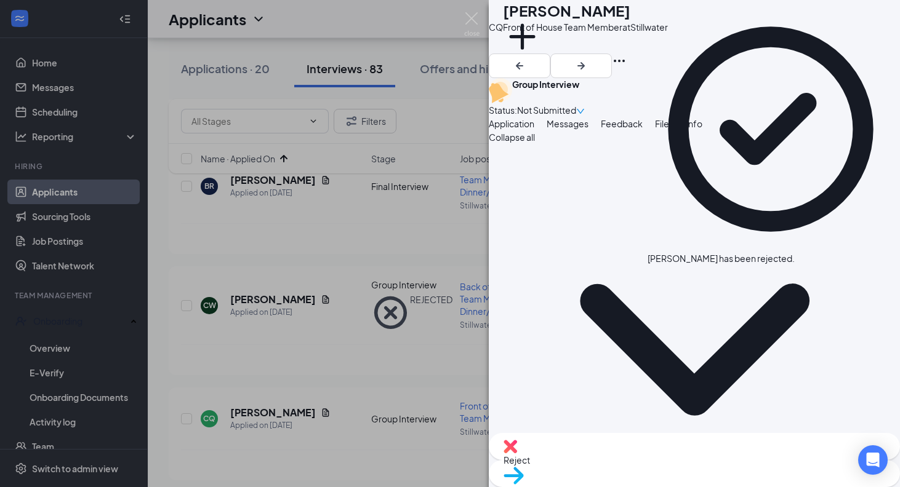
click at [411, 379] on div "CQ [PERSON_NAME] Front of House Team Member at Stillwater Add a tag Group Inter…" at bounding box center [450, 243] width 900 height 487
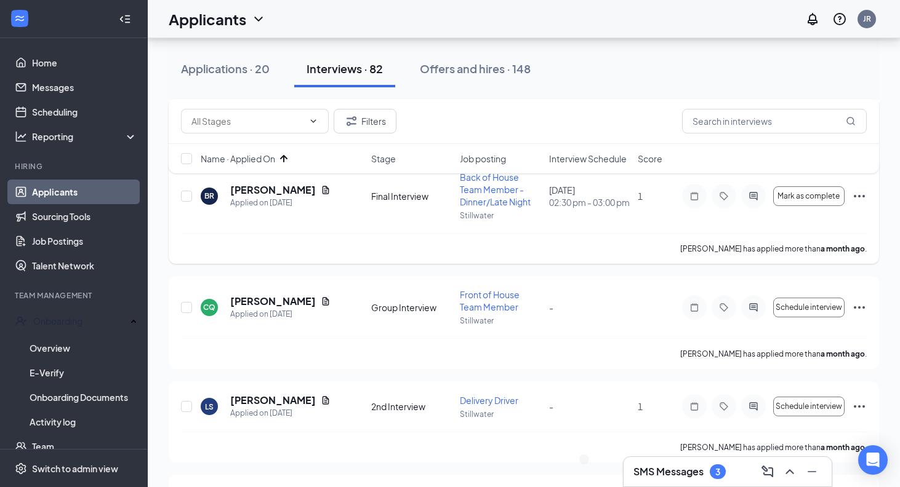
scroll to position [407, 0]
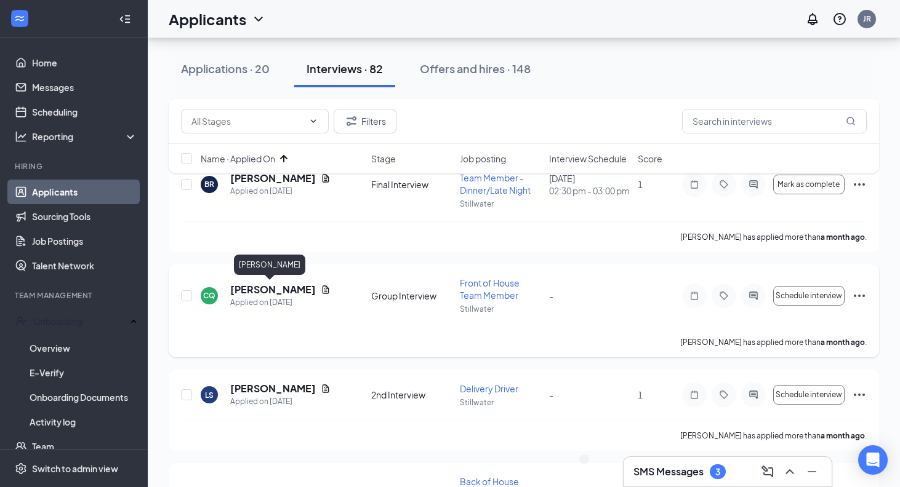
click at [267, 288] on h5 "[PERSON_NAME]" at bounding box center [273, 290] width 86 height 14
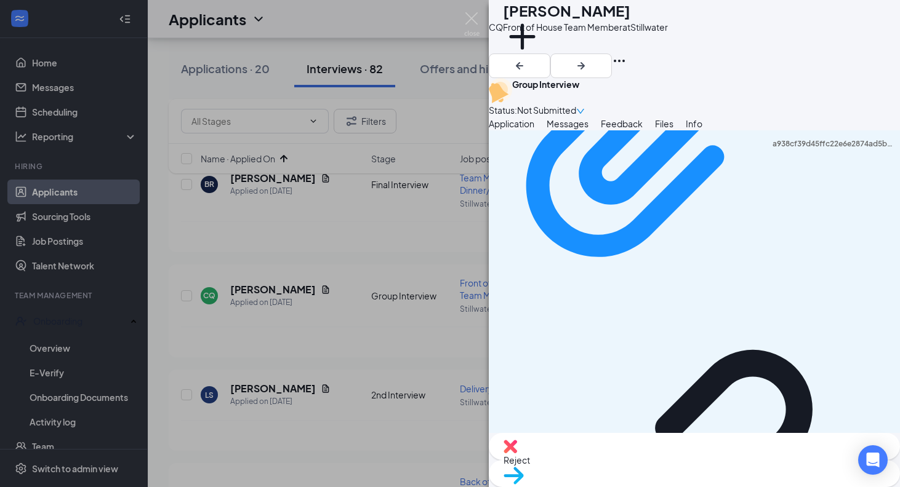
click at [633, 456] on div "Reject" at bounding box center [694, 446] width 411 height 27
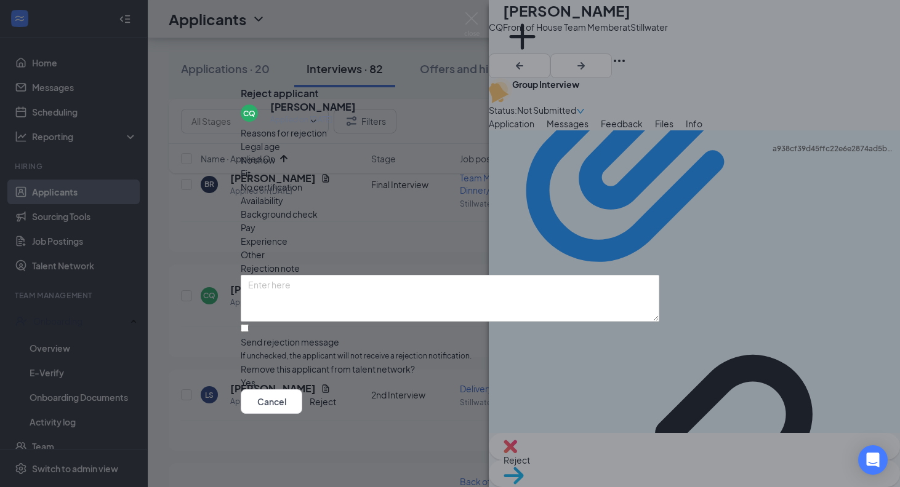
click at [336, 412] on button "Reject" at bounding box center [323, 402] width 26 height 25
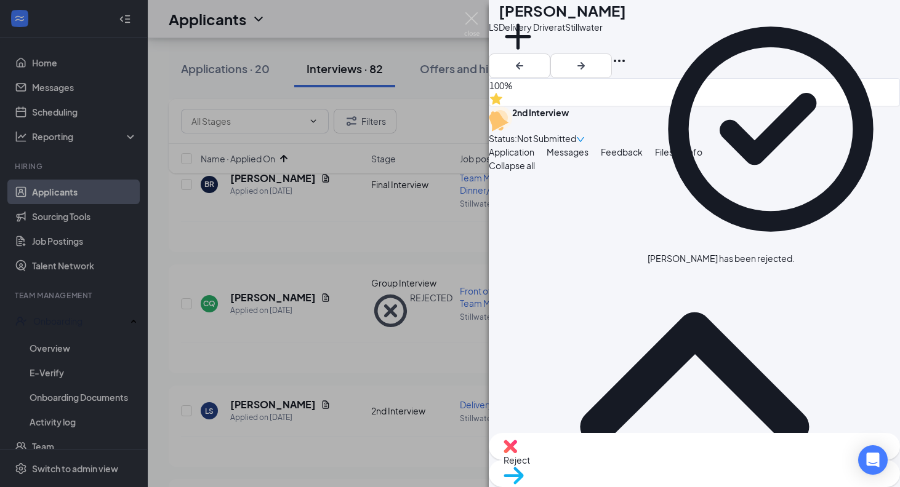
click at [423, 346] on div "LS [PERSON_NAME] Delivery Driver at Stillwater Add a tag 100% 2nd Interview Sta…" at bounding box center [450, 243] width 900 height 487
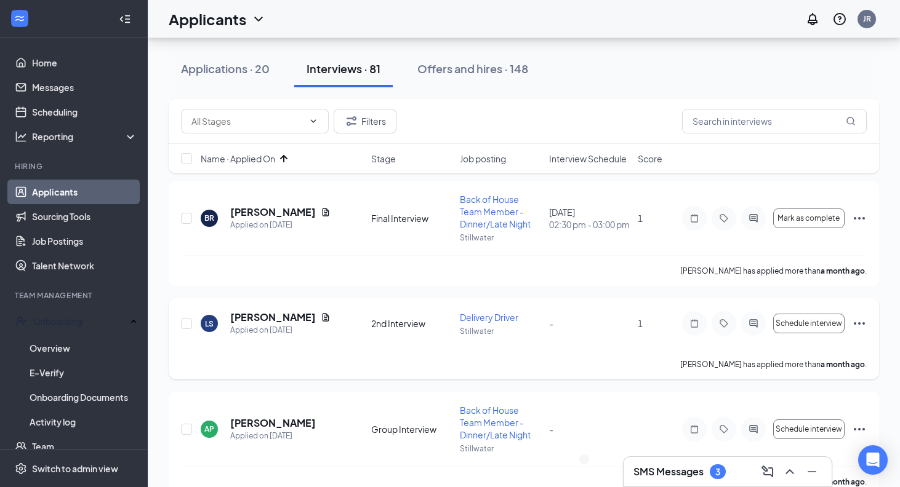
scroll to position [376, 0]
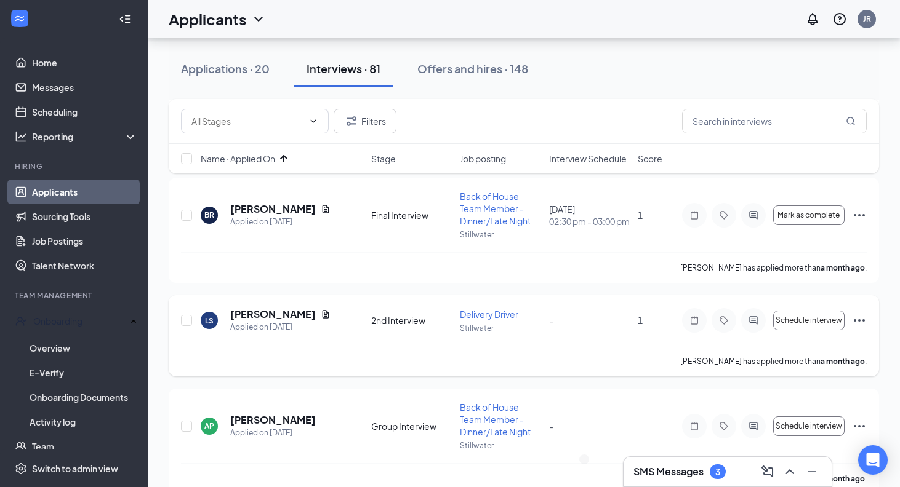
click at [279, 307] on div "LS [PERSON_NAME] Applied on [DATE] 2nd Interview Delivery Driver Stillwater - 1…" at bounding box center [524, 335] width 710 height 81
click at [276, 311] on h5 "[PERSON_NAME]" at bounding box center [273, 315] width 86 height 14
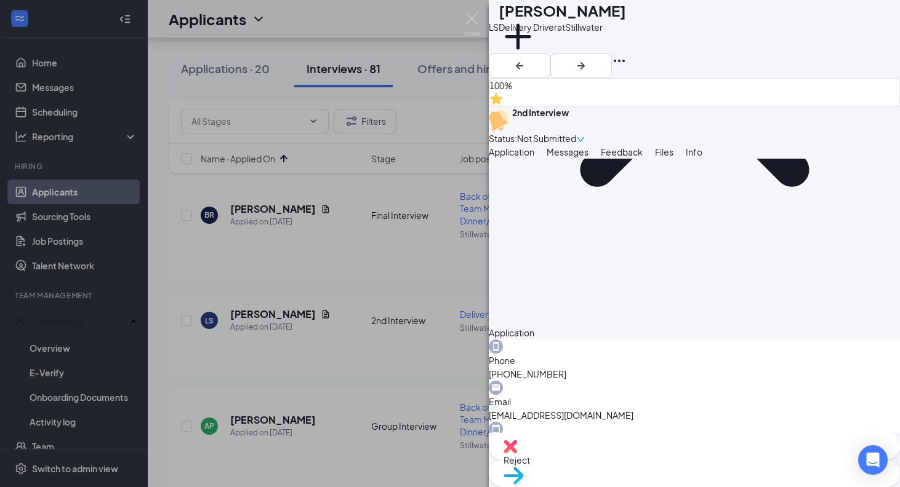
scroll to position [246, 0]
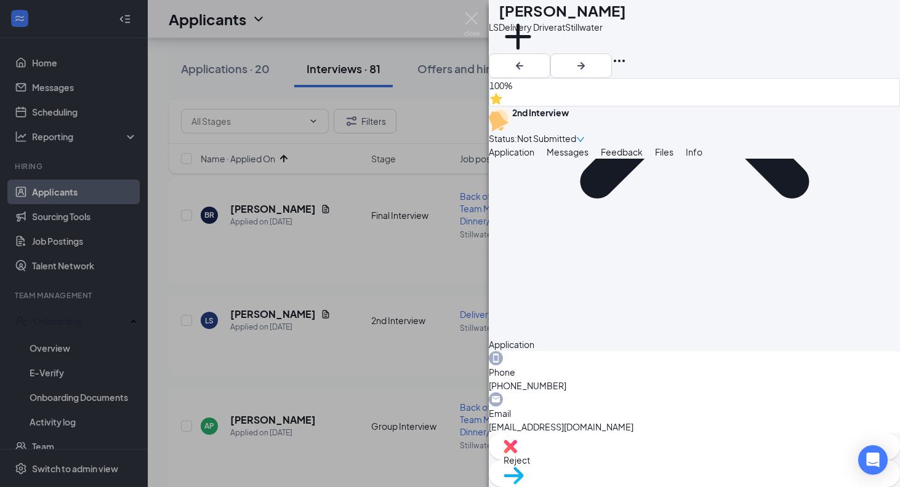
click at [420, 391] on div "LS [PERSON_NAME] Delivery Driver at Stillwater Add a tag 100% 2nd Interview Sta…" at bounding box center [450, 243] width 900 height 487
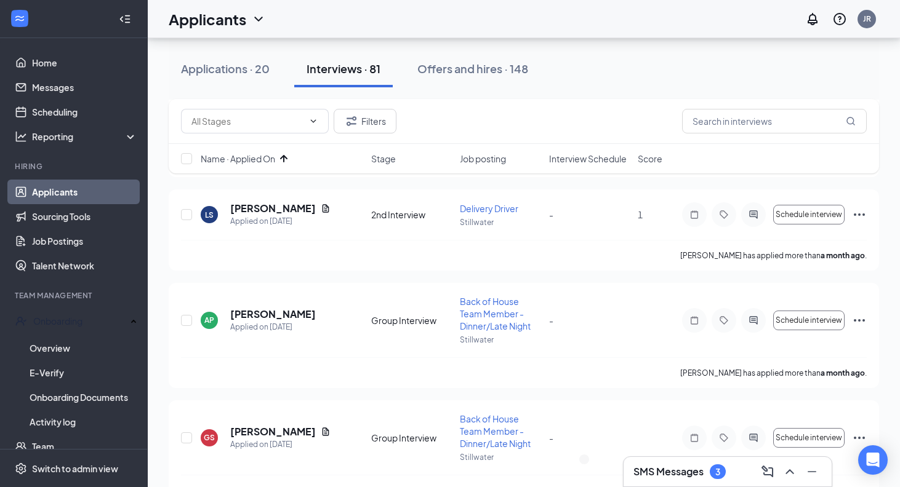
scroll to position [494, 0]
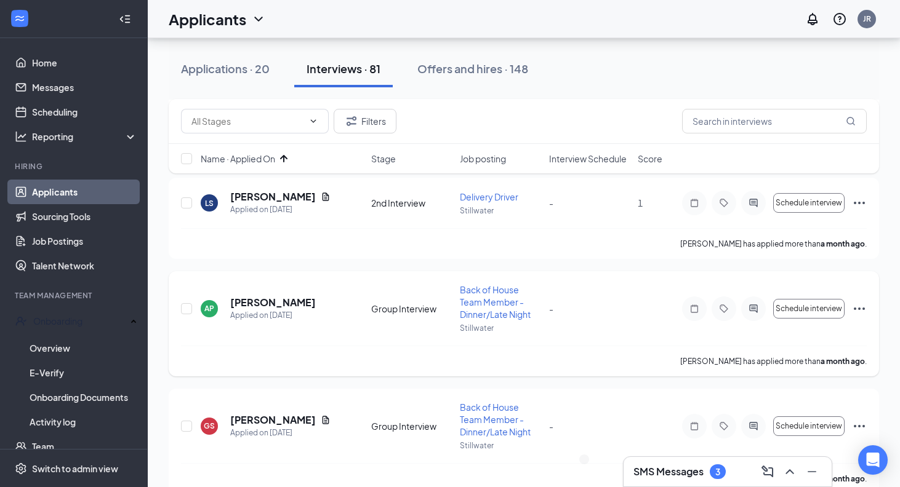
click at [274, 301] on h5 "[PERSON_NAME]" at bounding box center [273, 303] width 86 height 14
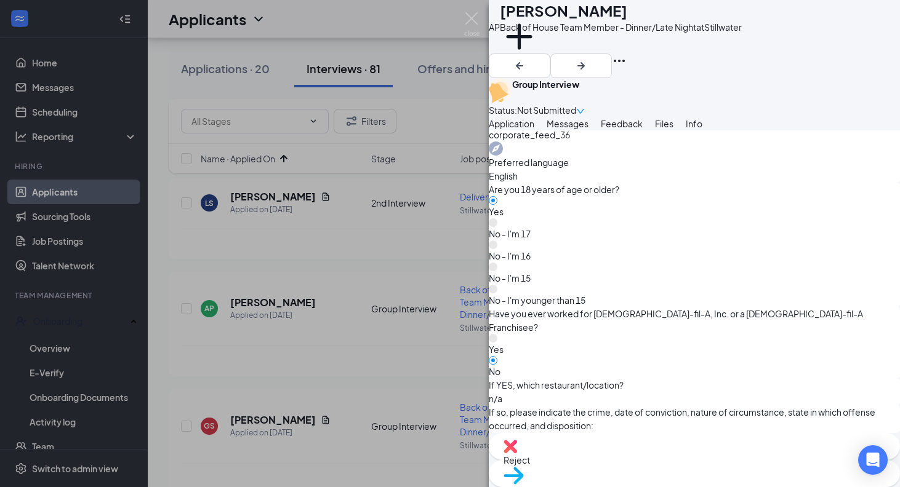
click at [614, 457] on div "Reject" at bounding box center [694, 446] width 411 height 27
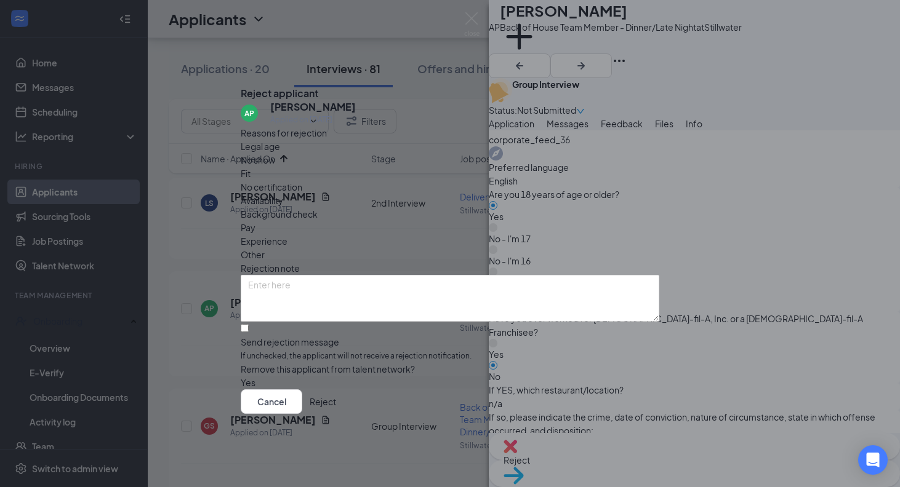
click at [336, 414] on button "Reject" at bounding box center [323, 402] width 26 height 25
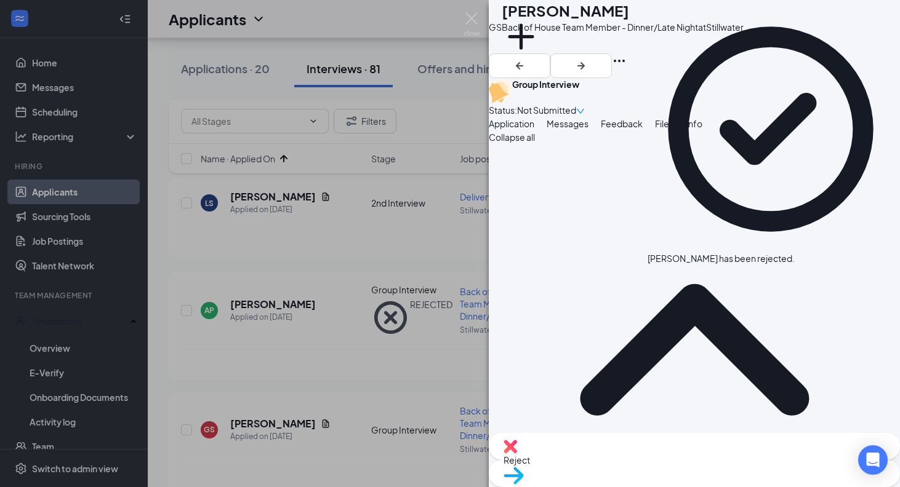
click at [388, 388] on div "GS [PERSON_NAME] Back of House Team Member - Dinner/Late Night at Stillwater Ad…" at bounding box center [450, 243] width 900 height 487
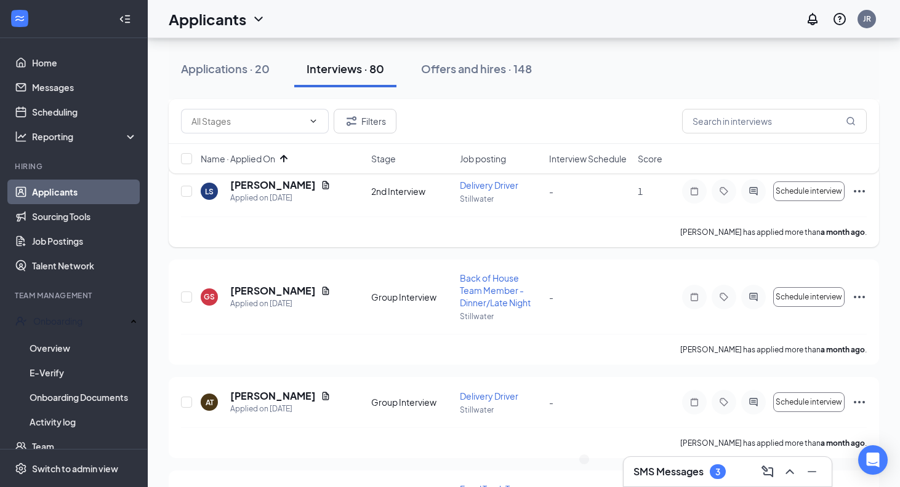
scroll to position [488, 0]
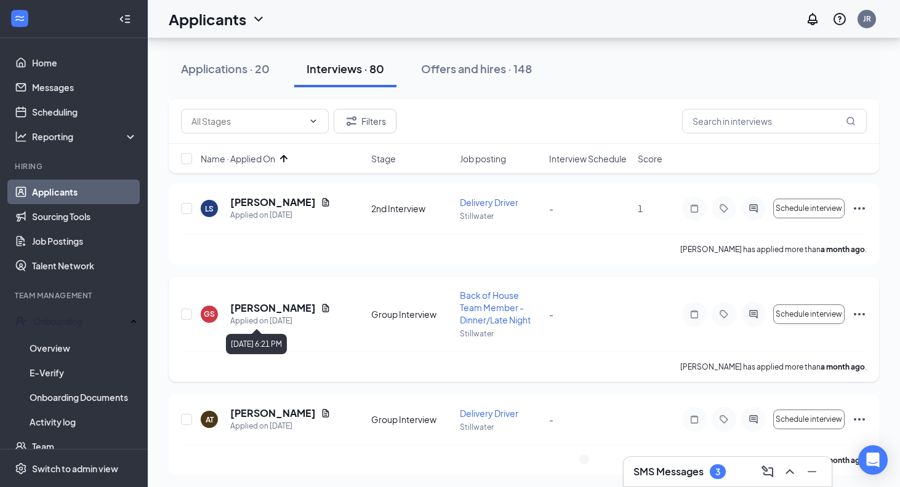
click at [268, 312] on h5 "[PERSON_NAME]" at bounding box center [273, 309] width 86 height 14
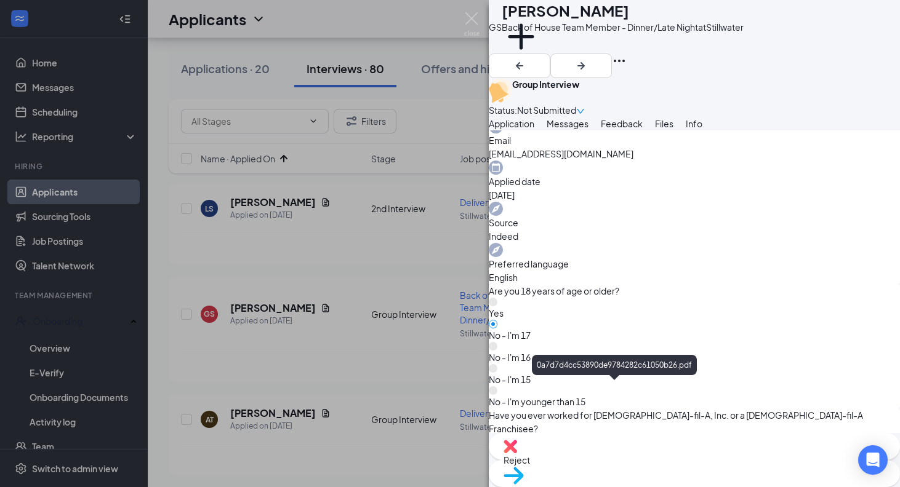
scroll to position [510, 0]
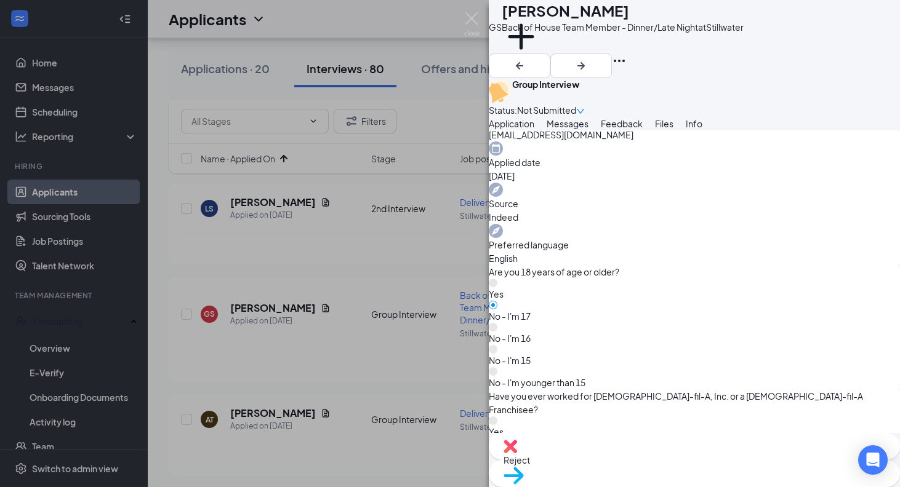
click at [607, 456] on div "Reject" at bounding box center [694, 446] width 411 height 27
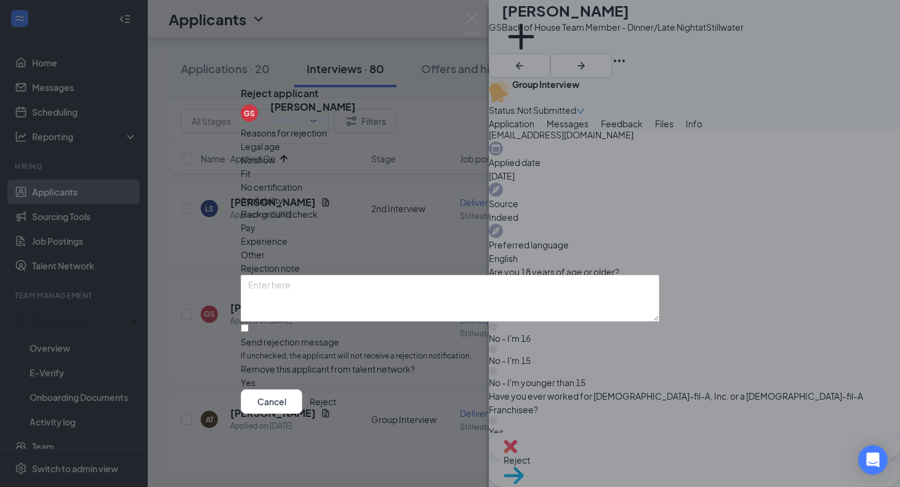
click at [336, 404] on button "Reject" at bounding box center [323, 402] width 26 height 25
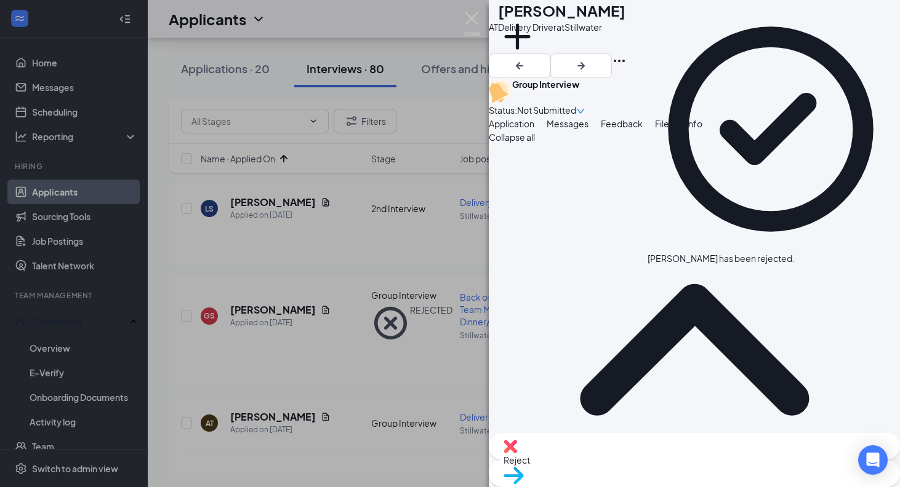
click at [425, 404] on div "AT [PERSON_NAME] Delivery Driver at Stillwater Add a tag Group Interview Status…" at bounding box center [450, 243] width 900 height 487
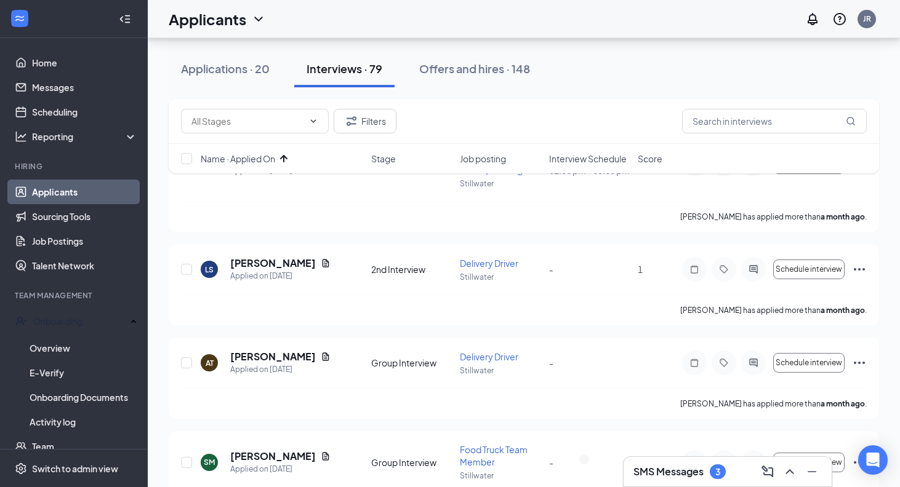
scroll to position [470, 0]
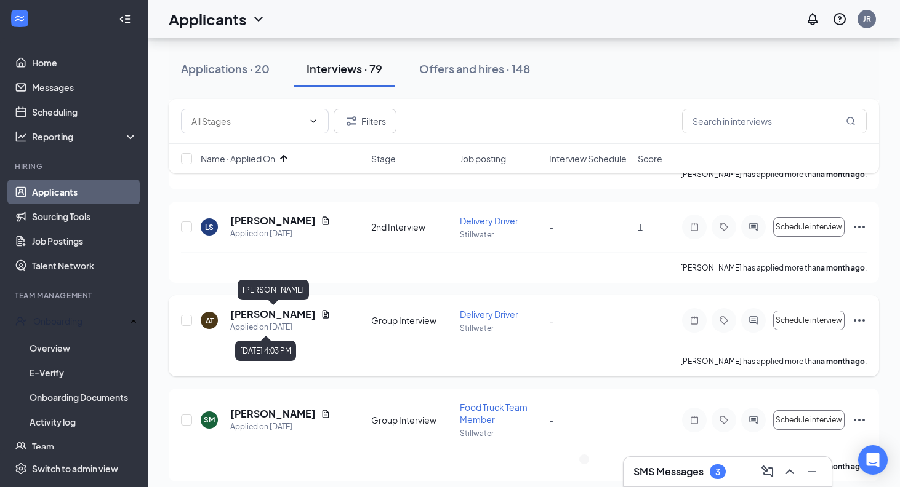
click at [266, 315] on h5 "[PERSON_NAME]" at bounding box center [273, 315] width 86 height 14
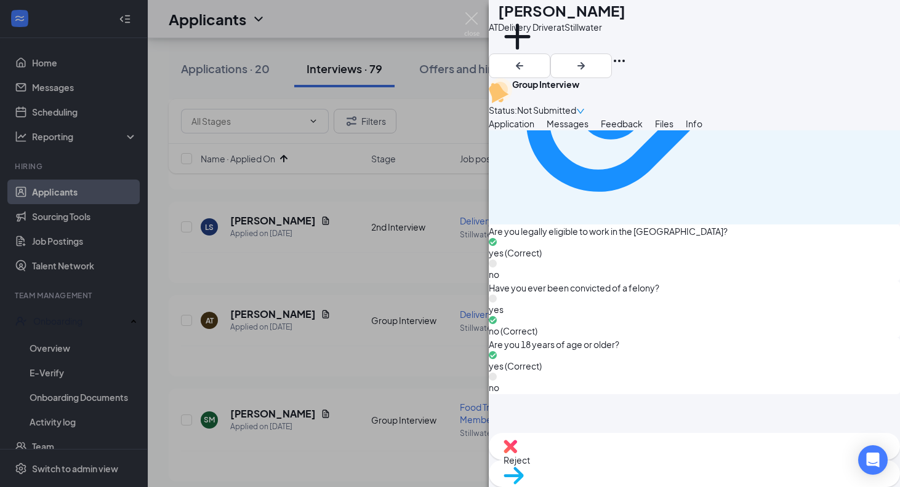
scroll to position [1042, 0]
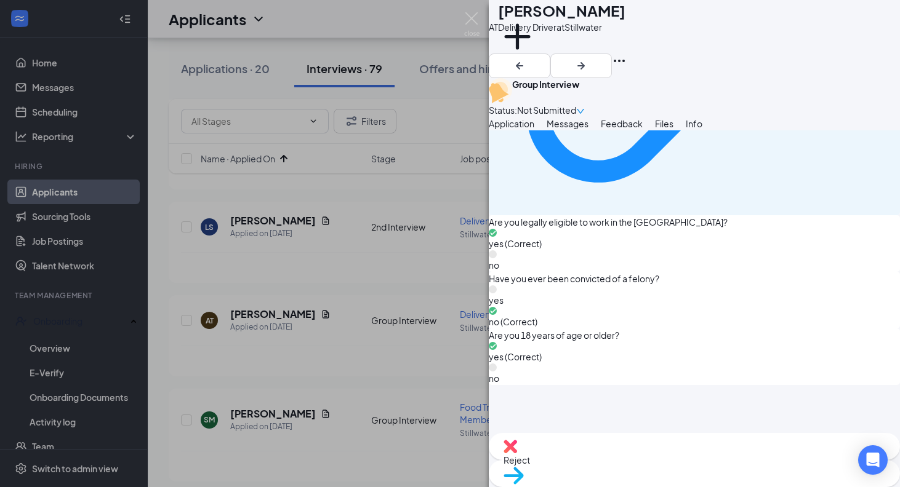
click at [611, 454] on div "Reject" at bounding box center [694, 446] width 411 height 27
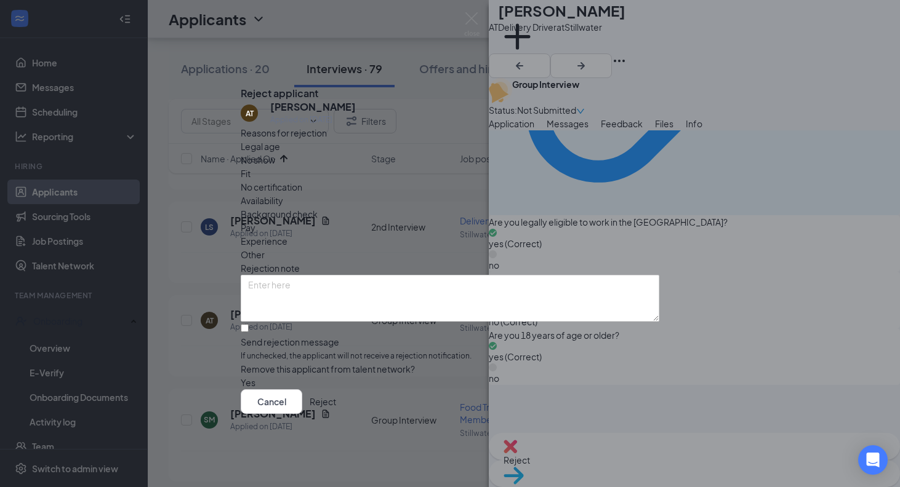
click at [336, 413] on button "Reject" at bounding box center [323, 402] width 26 height 25
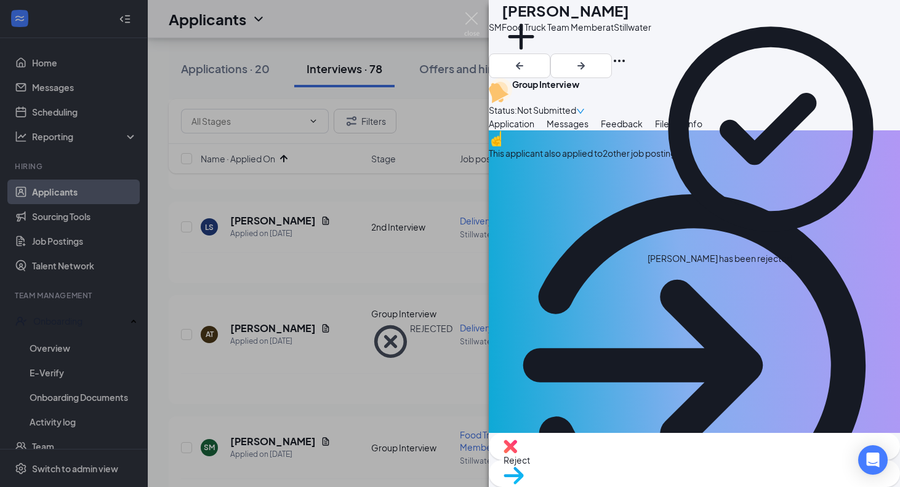
click at [329, 399] on div "SM [PERSON_NAME] Food Truck Team Member at Stillwater Add a tag Group Interview…" at bounding box center [450, 243] width 900 height 487
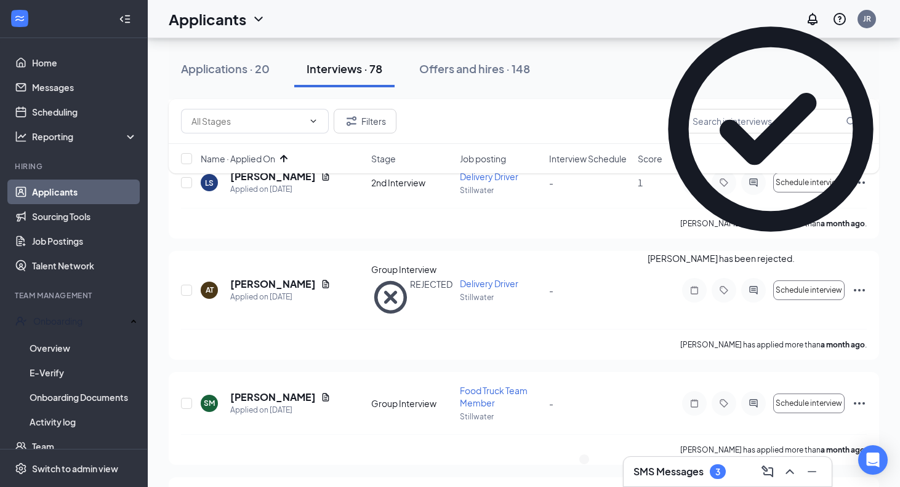
scroll to position [552, 0]
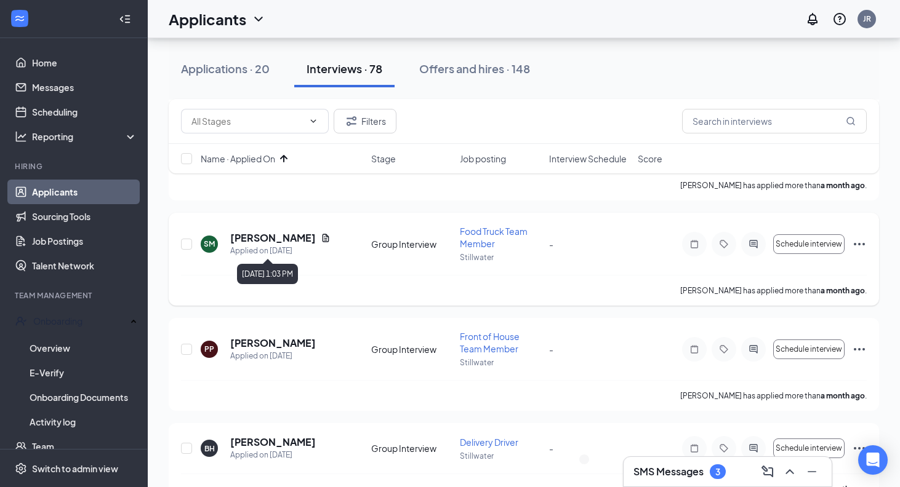
click at [257, 237] on h5 "[PERSON_NAME]" at bounding box center [273, 238] width 86 height 14
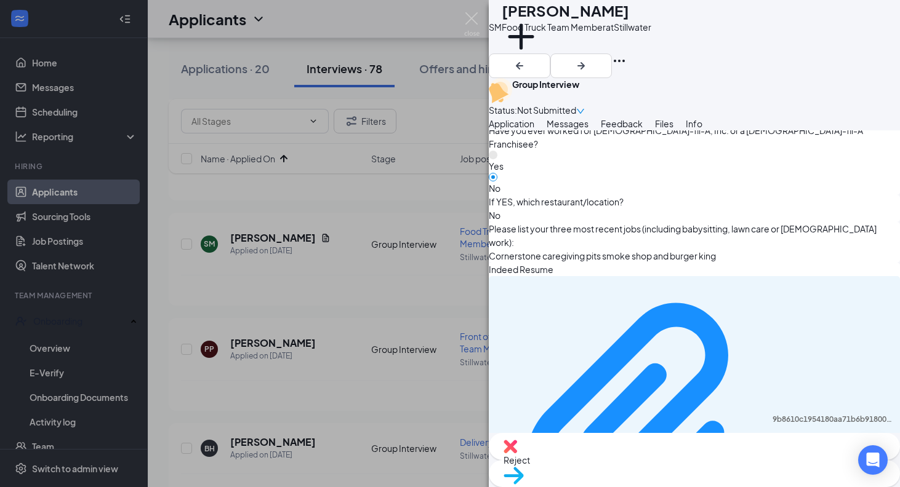
click at [607, 478] on div "Reject Move to stage" at bounding box center [694, 460] width 411 height 54
click at [607, 460] on div "Reject" at bounding box center [694, 446] width 411 height 27
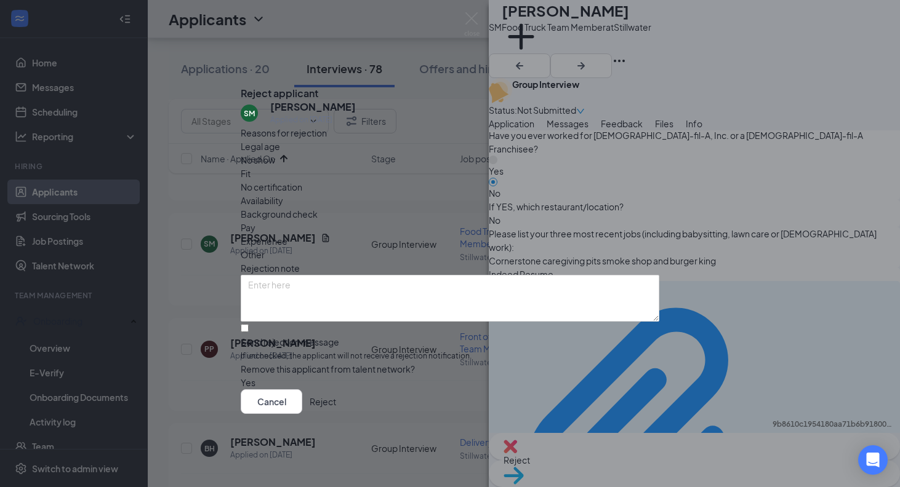
click at [336, 414] on button "Reject" at bounding box center [323, 402] width 26 height 25
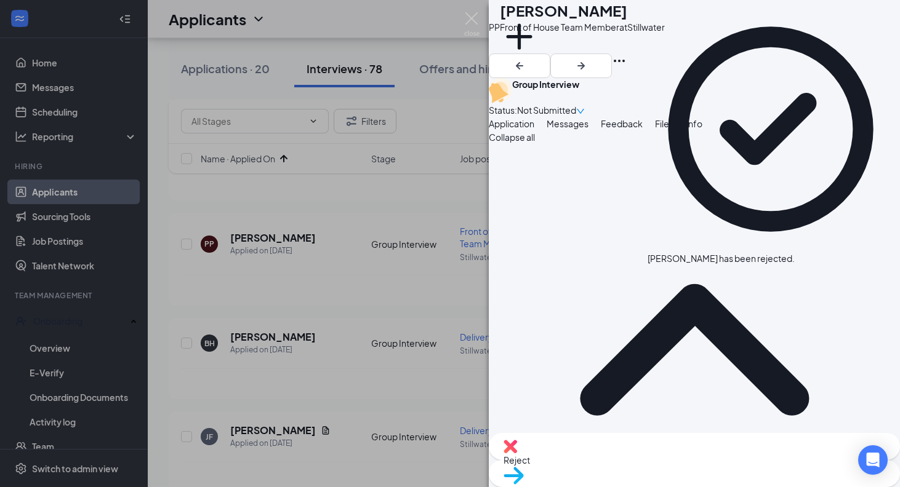
click at [369, 367] on div "PP [PERSON_NAME] Front of House Team Member at Stillwater Add a tag Group Inter…" at bounding box center [450, 243] width 900 height 487
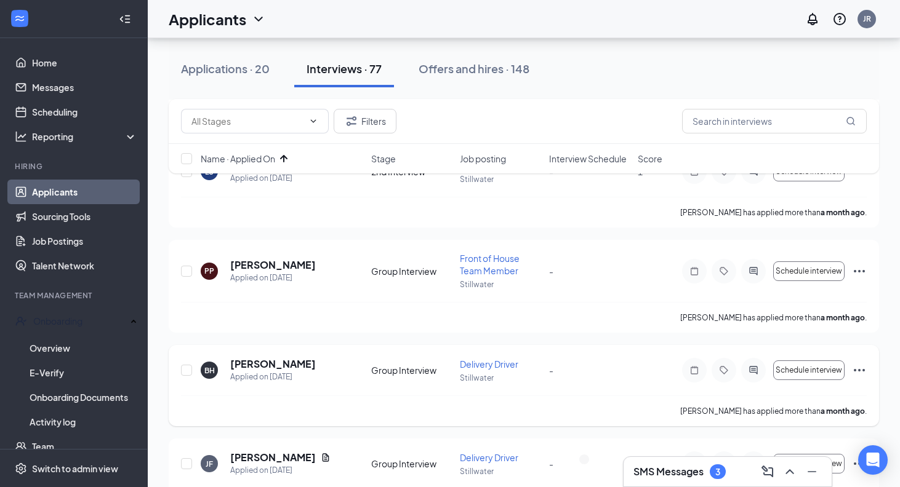
scroll to position [526, 0]
click at [269, 260] on h5 "[PERSON_NAME]" at bounding box center [273, 265] width 86 height 14
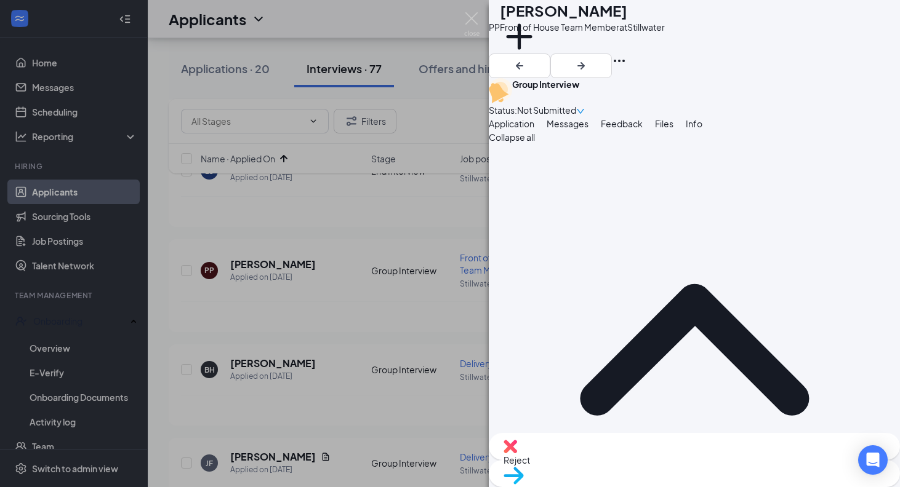
click at [643, 463] on span "Reject" at bounding box center [694, 461] width 382 height 14
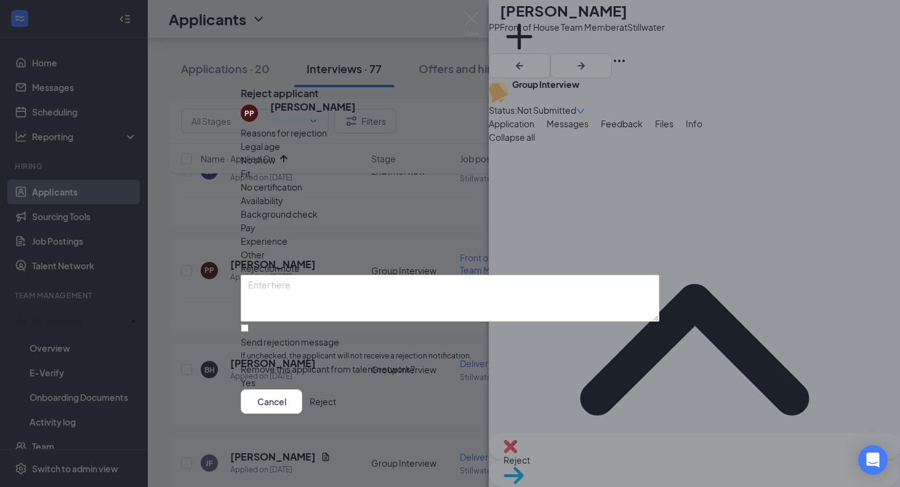
click at [336, 414] on button "Reject" at bounding box center [323, 402] width 26 height 25
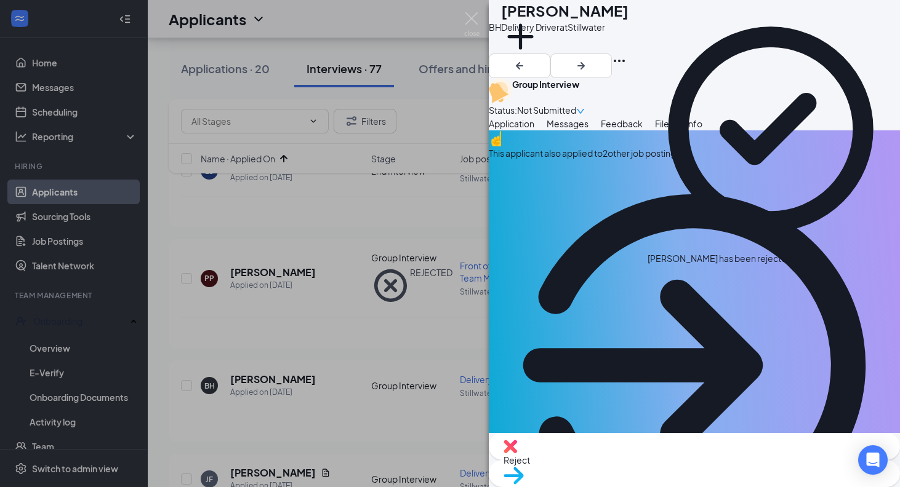
click at [314, 369] on div "[PERSON_NAME] Delivery Driver at Stillwater Add a tag Group Interview Status : …" at bounding box center [450, 243] width 900 height 487
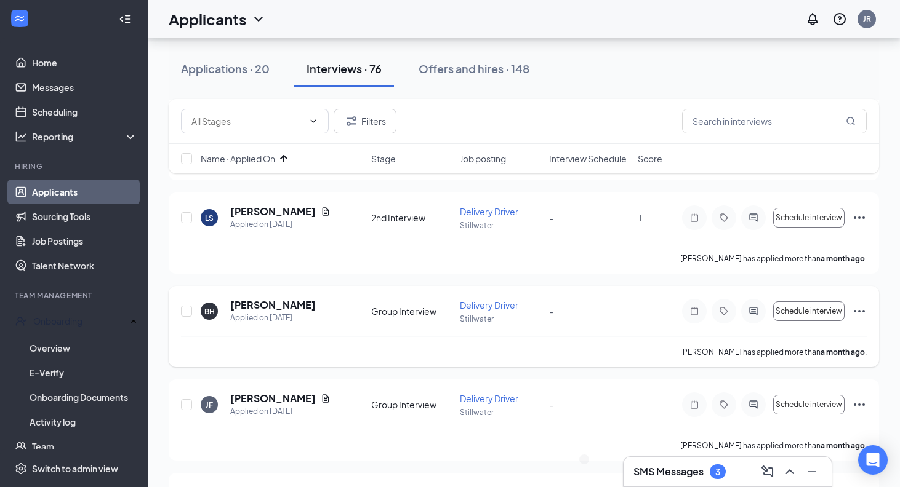
scroll to position [478, 0]
click at [278, 313] on div "Applied on [DATE]" at bounding box center [273, 319] width 86 height 12
click at [278, 305] on h5 "[PERSON_NAME]" at bounding box center [273, 307] width 86 height 14
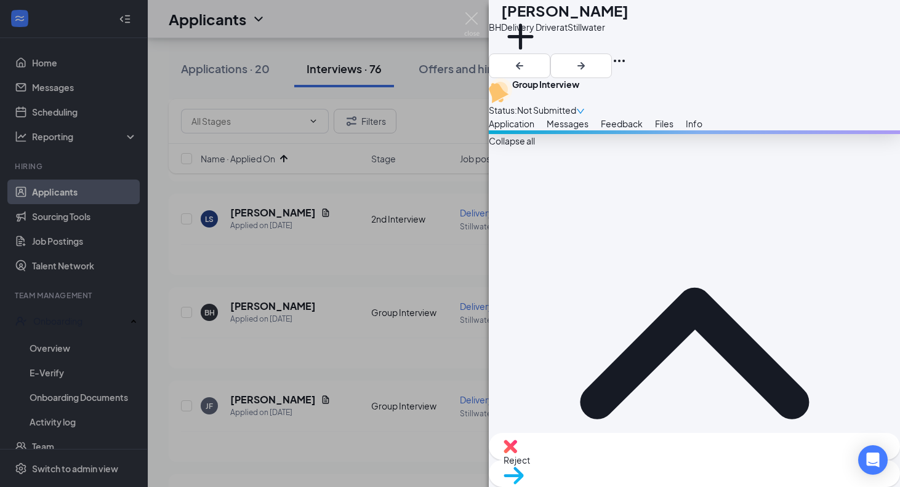
scroll to position [698, 0]
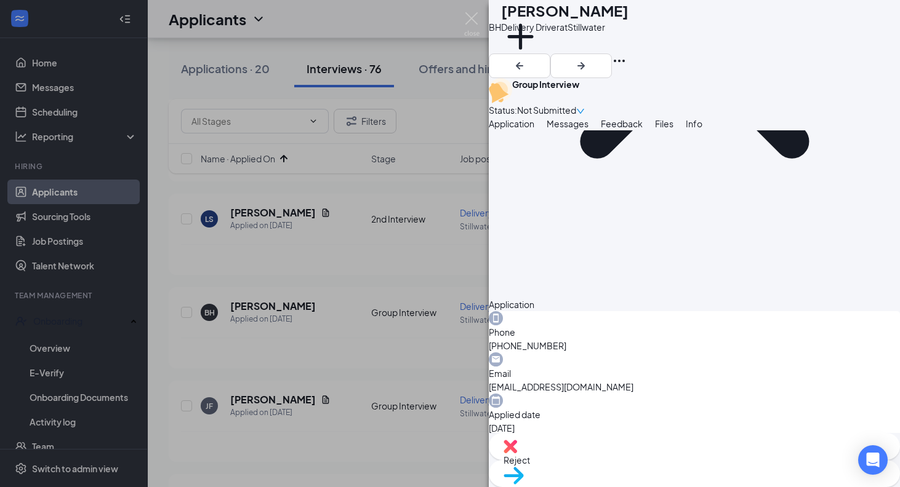
click at [617, 459] on div "Reject" at bounding box center [694, 446] width 411 height 27
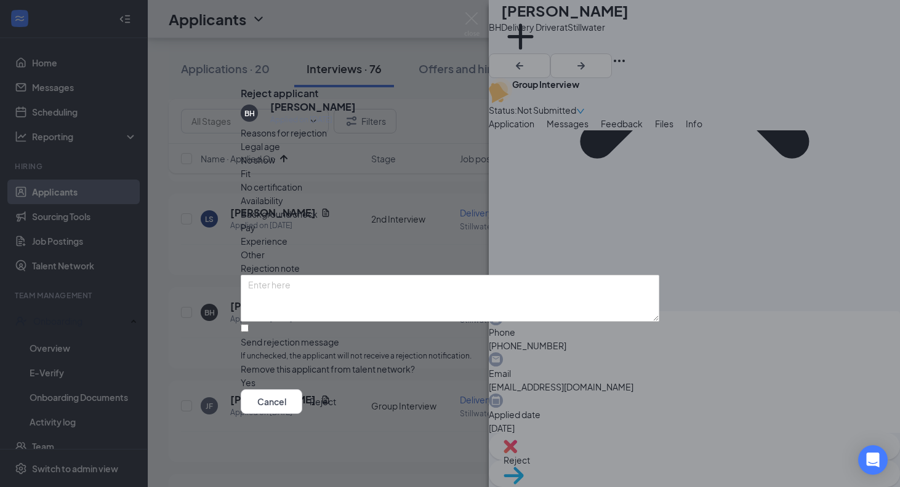
click at [336, 414] on button "Reject" at bounding box center [323, 402] width 26 height 25
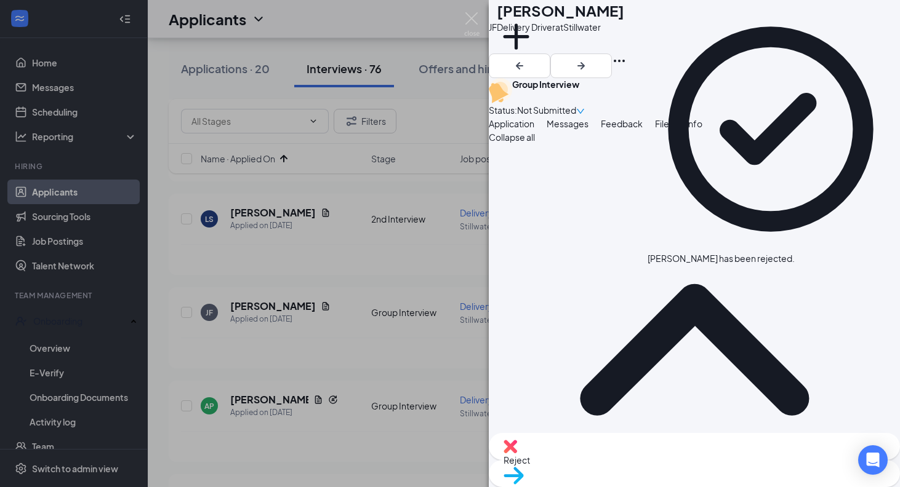
click at [384, 388] on div "[PERSON_NAME] Delivery Driver at Stillwater Add a tag Group Interview Status : …" at bounding box center [450, 243] width 900 height 487
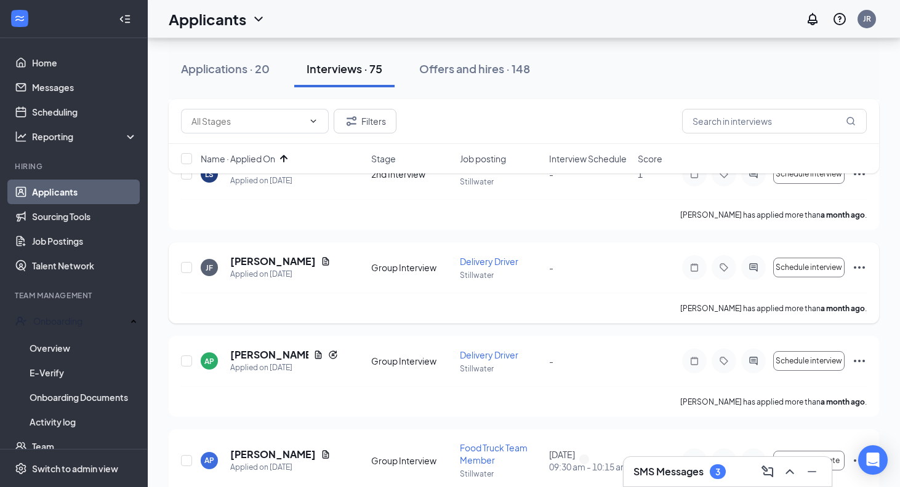
scroll to position [528, 0]
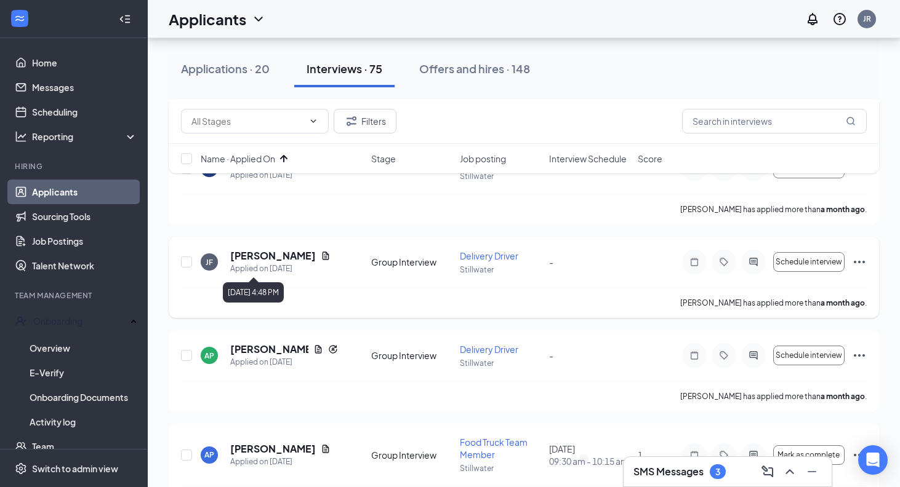
click at [281, 259] on h5 "[PERSON_NAME]" at bounding box center [273, 256] width 86 height 14
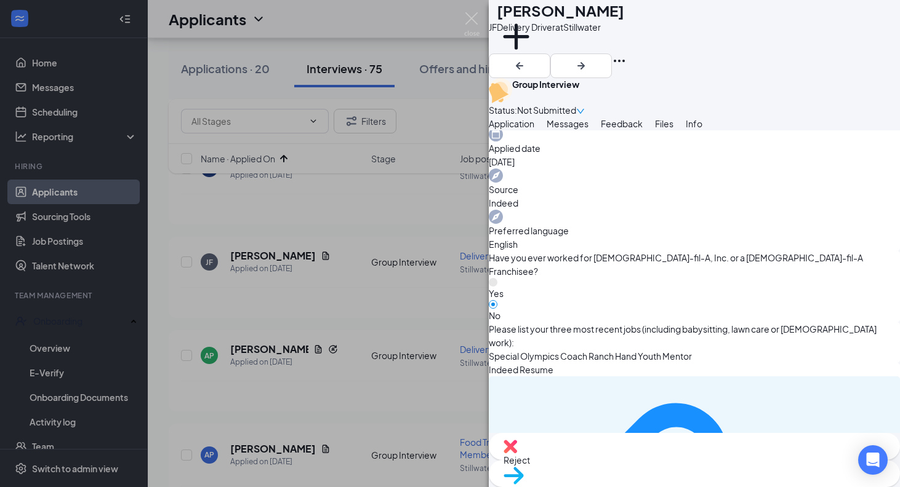
scroll to position [736, 0]
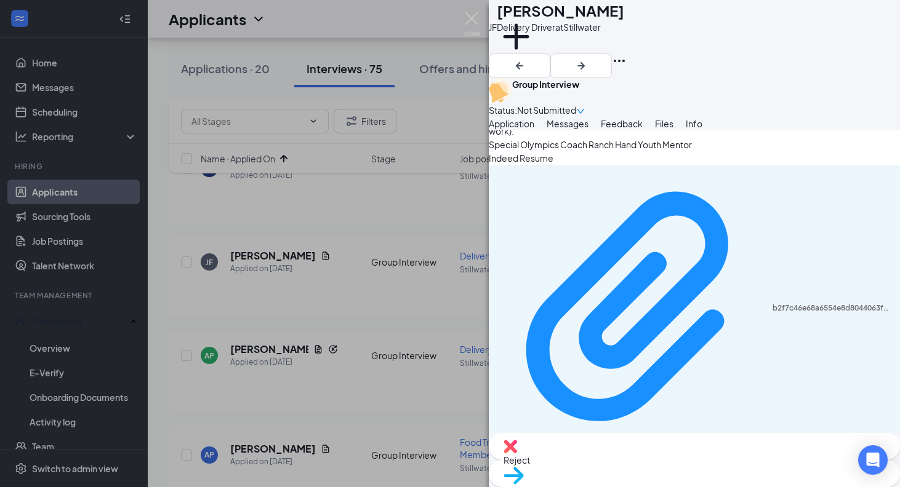
click at [627, 462] on span "Reject" at bounding box center [694, 461] width 382 height 14
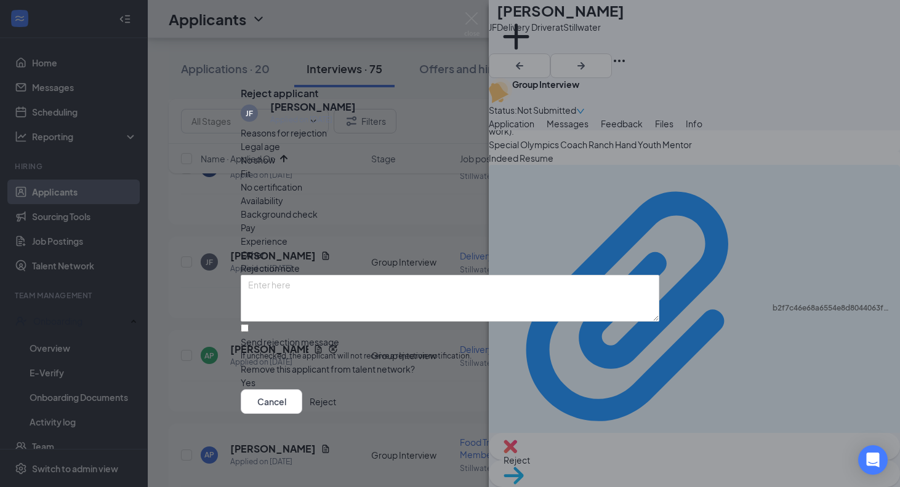
click at [336, 413] on button "Reject" at bounding box center [323, 402] width 26 height 25
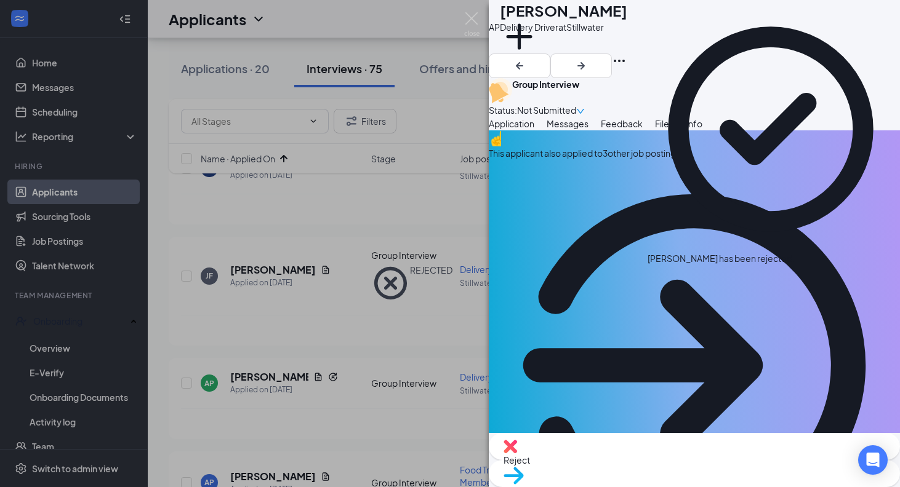
click at [364, 401] on div "AP [PERSON_NAME] Delivery Driver at Stillwater Add a tag Group Interview Status…" at bounding box center [450, 243] width 900 height 487
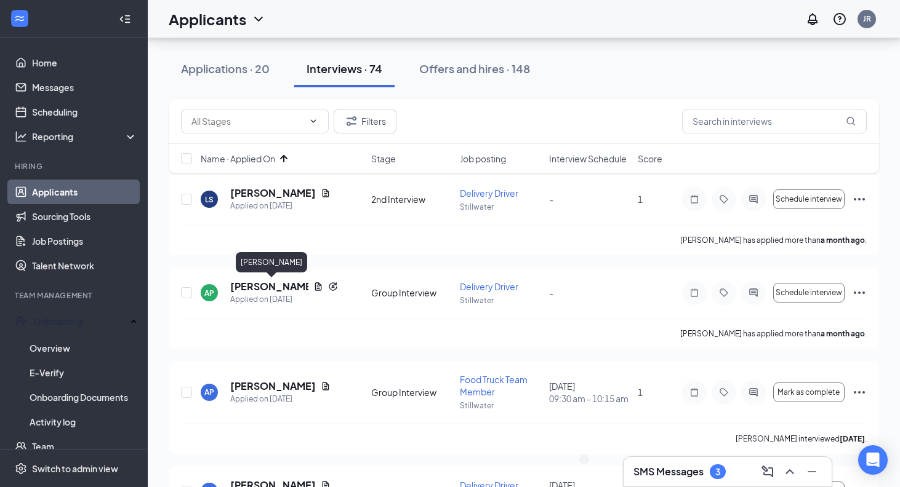
scroll to position [499, 0]
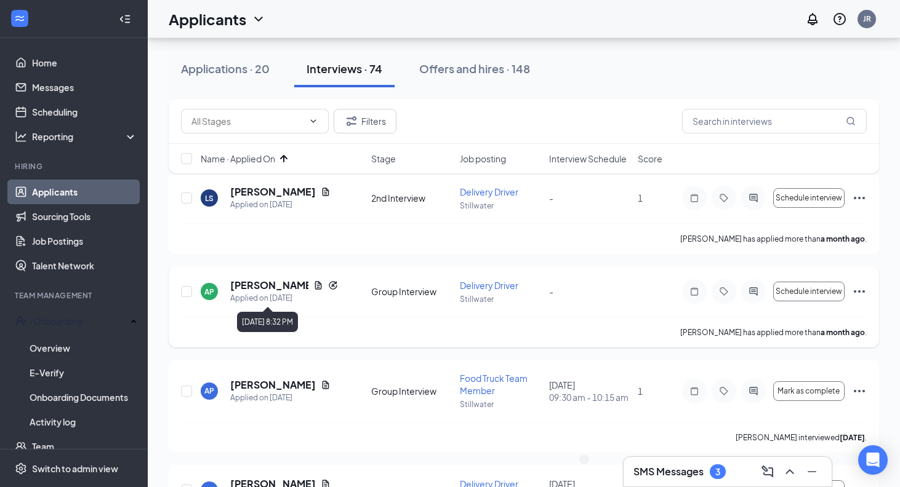
click at [268, 286] on h5 "[PERSON_NAME]" at bounding box center [269, 286] width 78 height 14
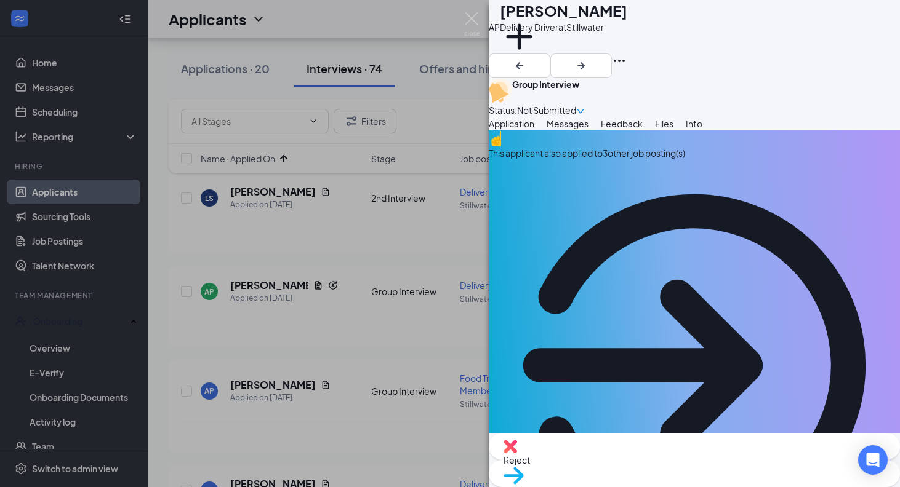
click at [624, 464] on span "Reject" at bounding box center [694, 461] width 382 height 14
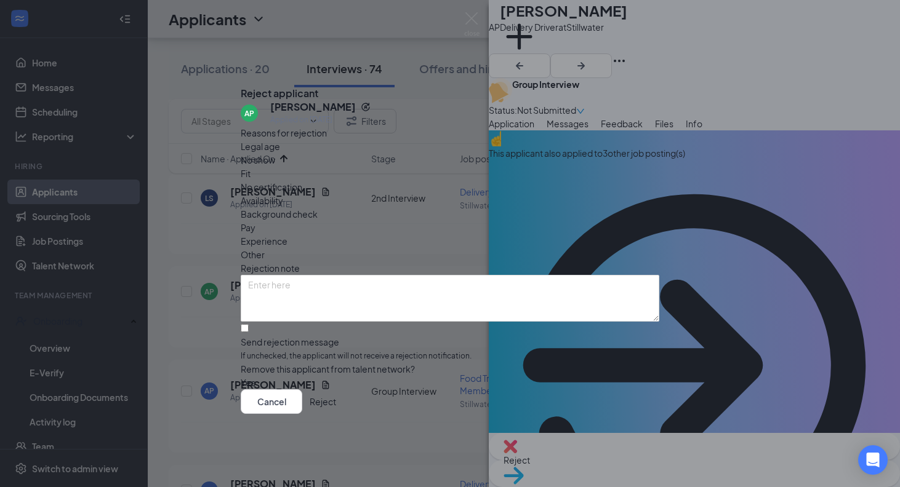
click at [336, 407] on button "Reject" at bounding box center [323, 402] width 26 height 25
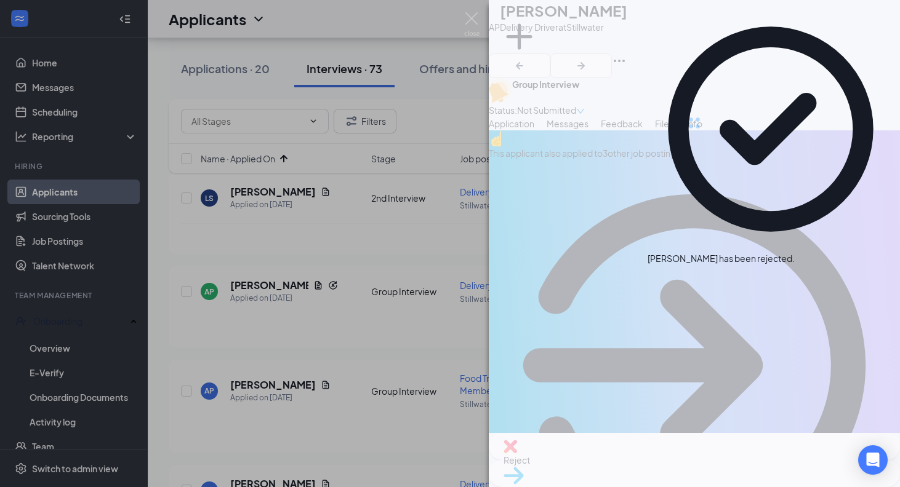
click at [303, 345] on div "AP [PERSON_NAME] Delivery Driver at Stillwater Add a tag Group Interview Status…" at bounding box center [450, 243] width 900 height 487
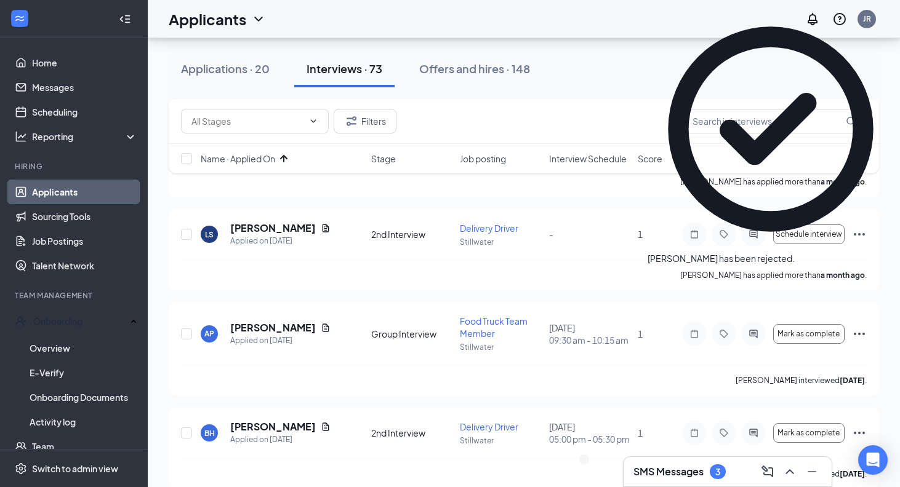
scroll to position [445, 0]
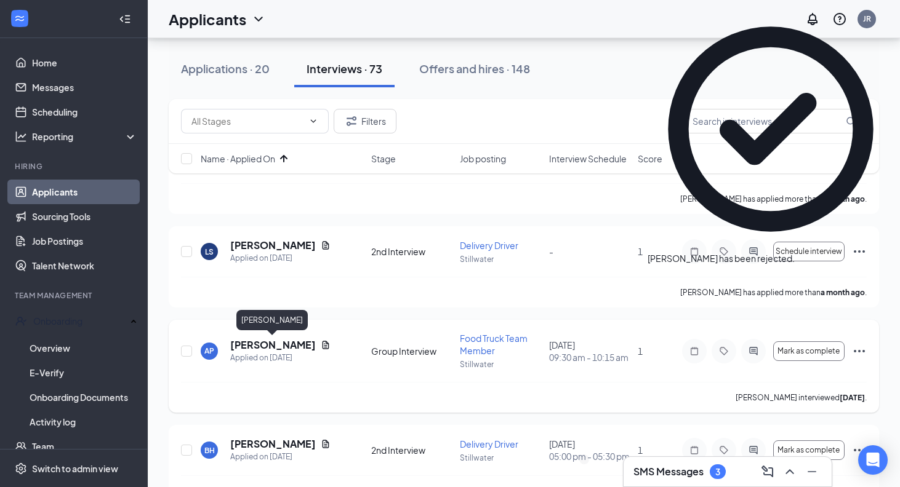
click at [289, 346] on h5 "[PERSON_NAME]" at bounding box center [273, 346] width 86 height 14
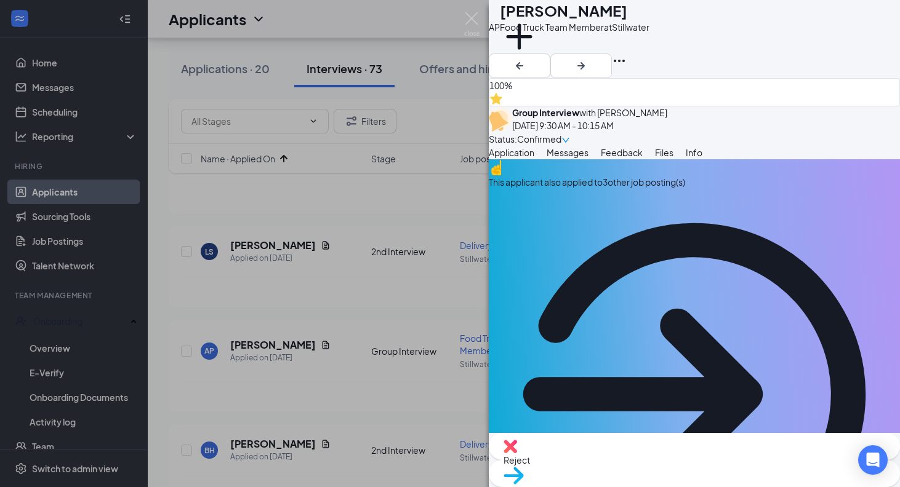
click at [629, 457] on span "Reject" at bounding box center [694, 461] width 382 height 14
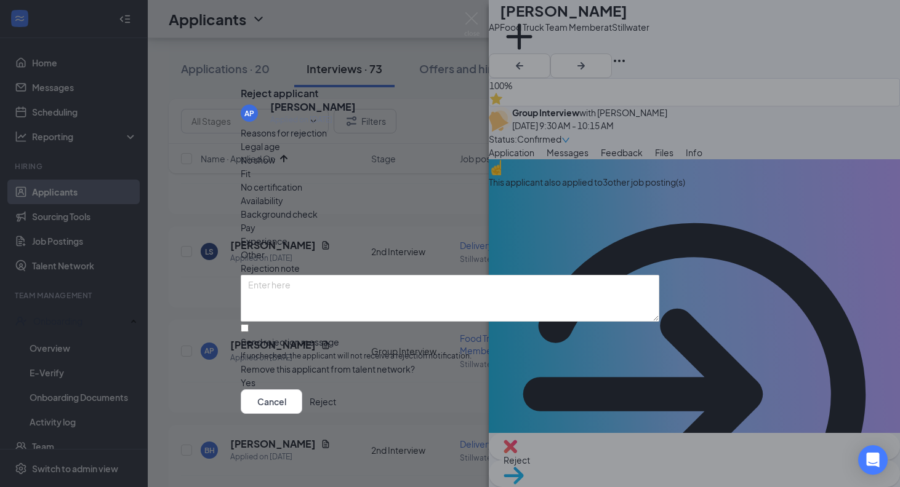
click at [336, 408] on button "Reject" at bounding box center [323, 402] width 26 height 25
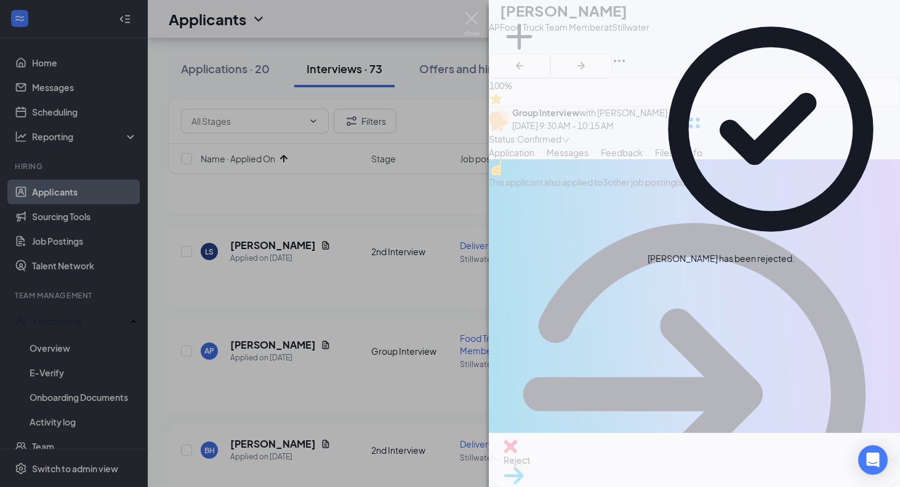
click at [406, 416] on div "AP [PERSON_NAME] Food Truck Team Member at Stillwater Add a tag 100% Group Inte…" at bounding box center [450, 243] width 900 height 487
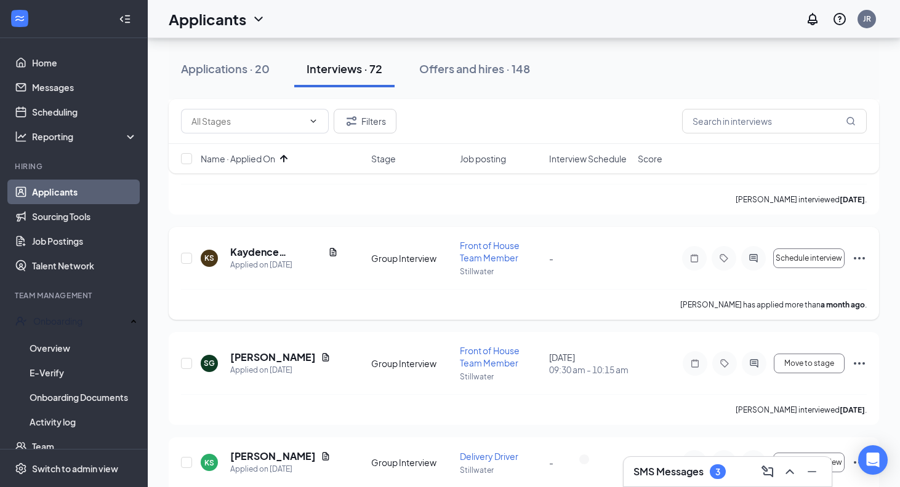
scroll to position [635, 0]
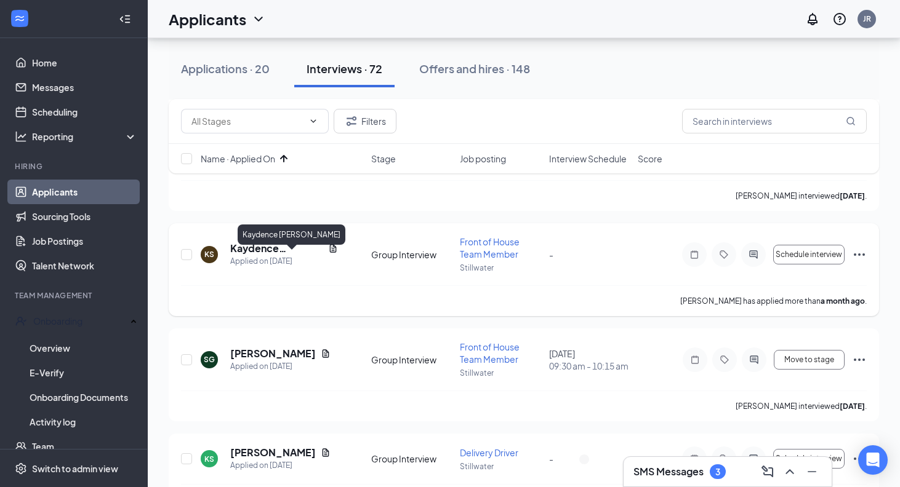
click at [271, 255] on h5 "Kaydence [PERSON_NAME]" at bounding box center [276, 249] width 93 height 14
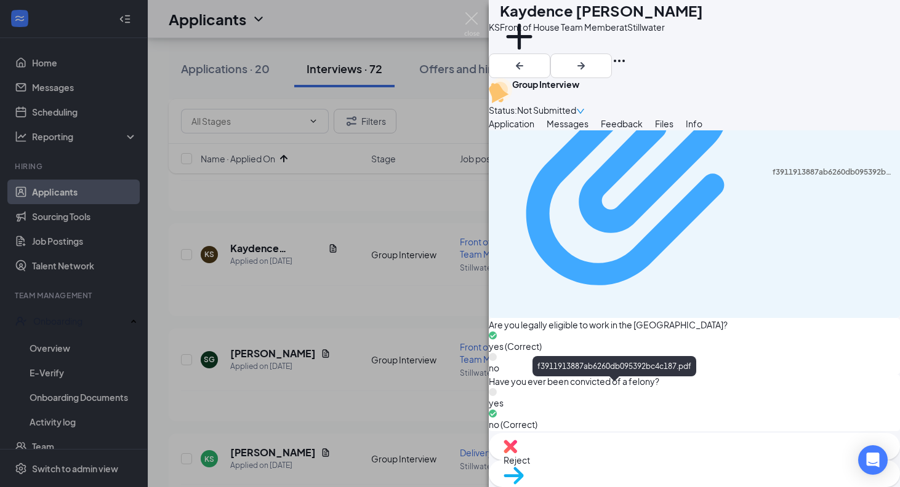
scroll to position [1015, 0]
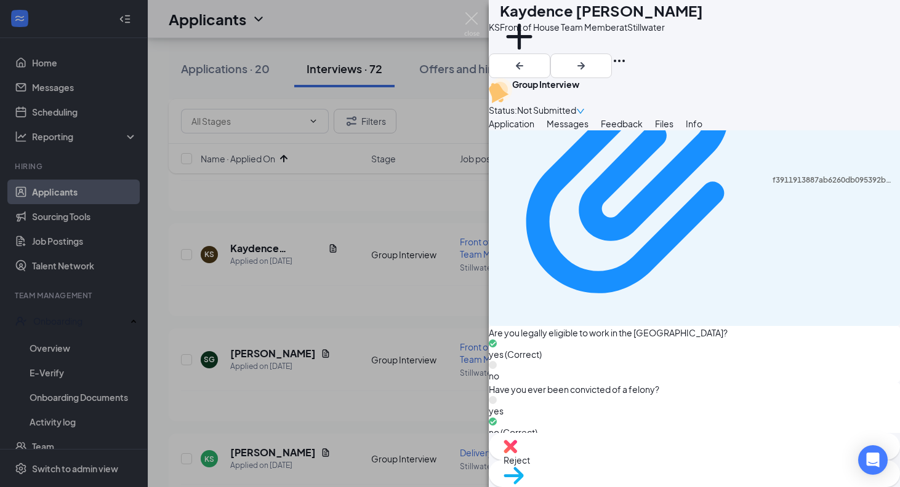
click at [624, 454] on div "Reject" at bounding box center [694, 446] width 411 height 27
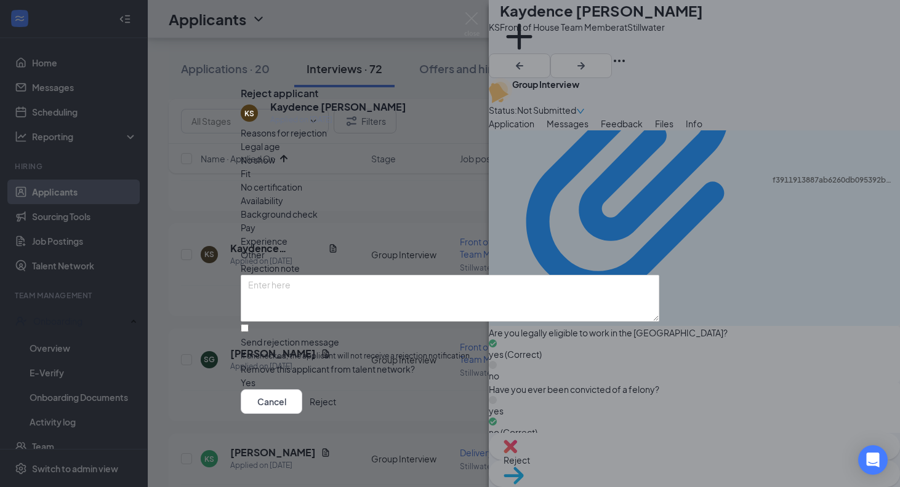
click at [336, 406] on button "Reject" at bounding box center [323, 402] width 26 height 25
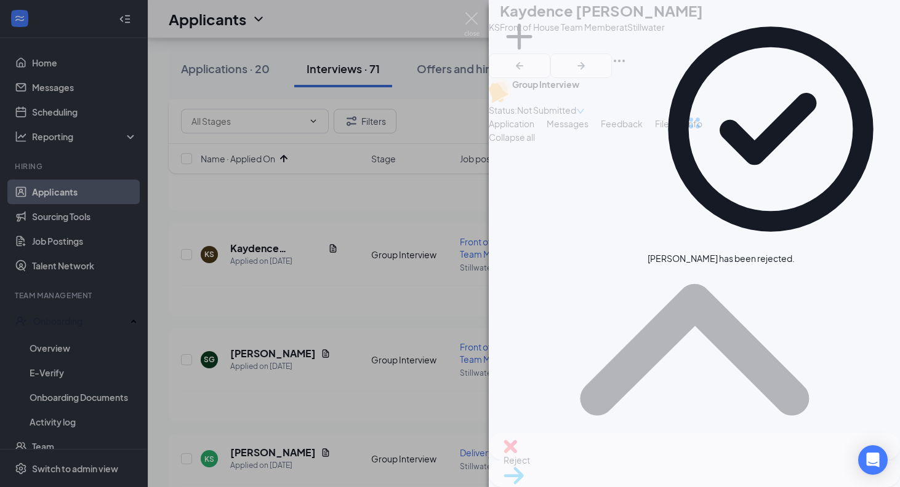
click at [425, 437] on div "KS Kaydence [PERSON_NAME] Front of House Team Member at Stillwater Add a tag Gr…" at bounding box center [450, 243] width 900 height 487
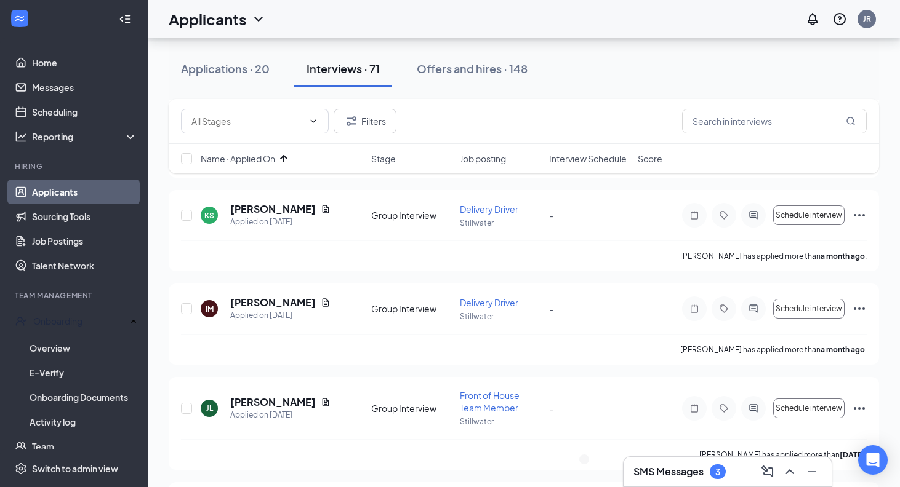
scroll to position [769, 0]
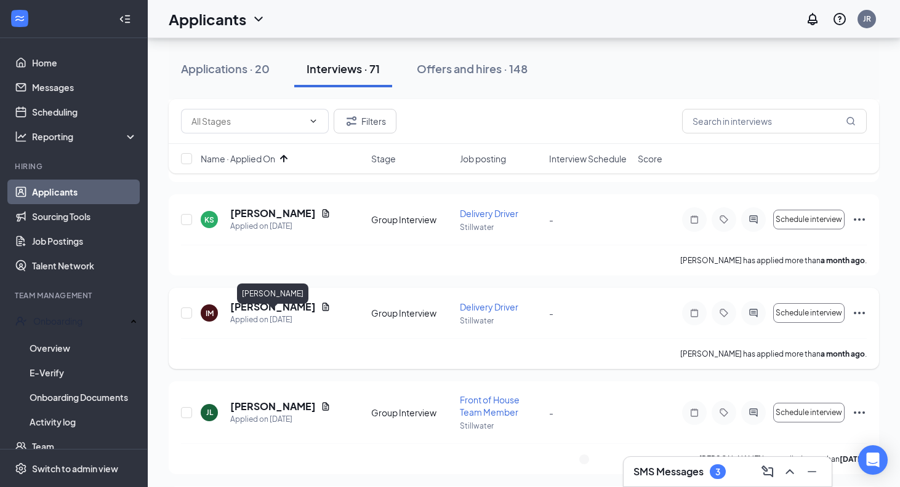
click at [303, 314] on h5 "[PERSON_NAME]" at bounding box center [273, 307] width 86 height 14
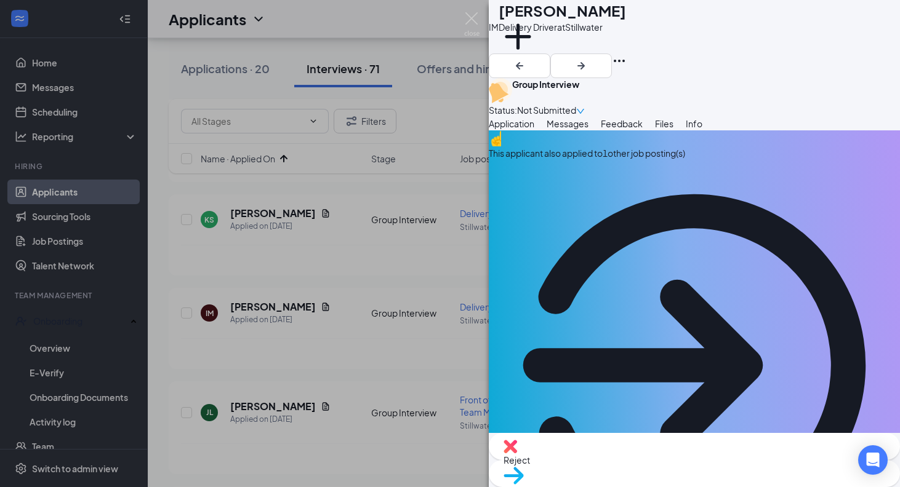
click at [627, 455] on div "Reject" at bounding box center [694, 446] width 411 height 27
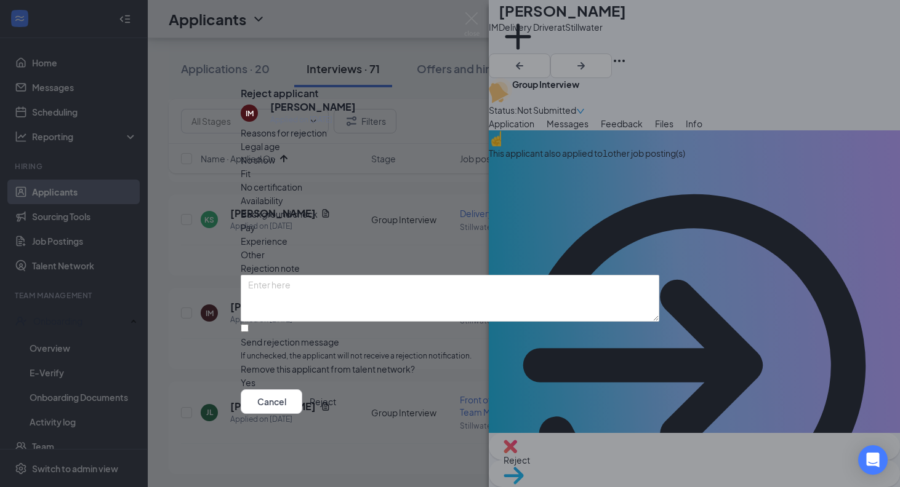
click at [336, 408] on button "Reject" at bounding box center [323, 402] width 26 height 25
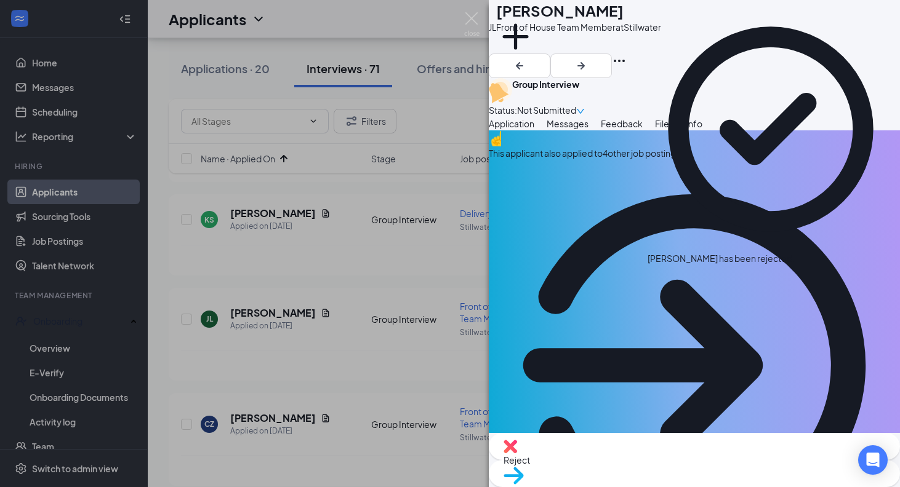
click at [375, 347] on div "[PERSON_NAME] Front of House Team Member at Stillwater Add a tag Group Intervie…" at bounding box center [450, 243] width 900 height 487
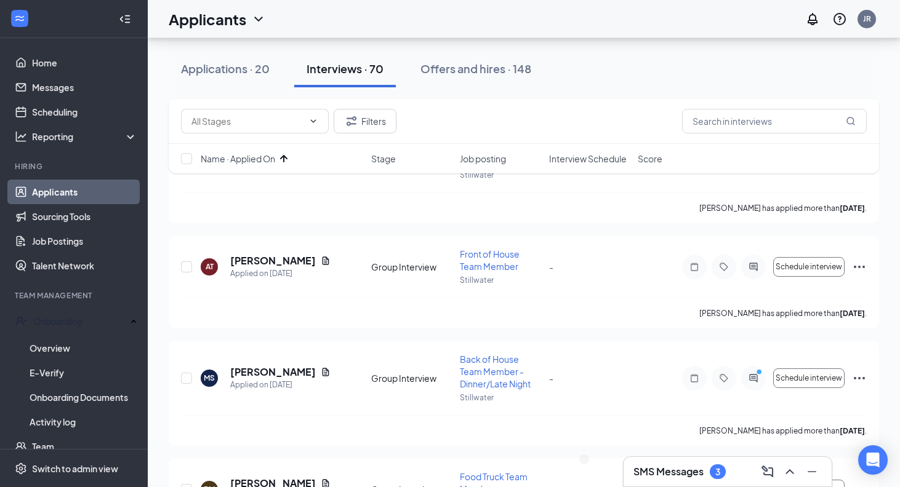
scroll to position [1181, 0]
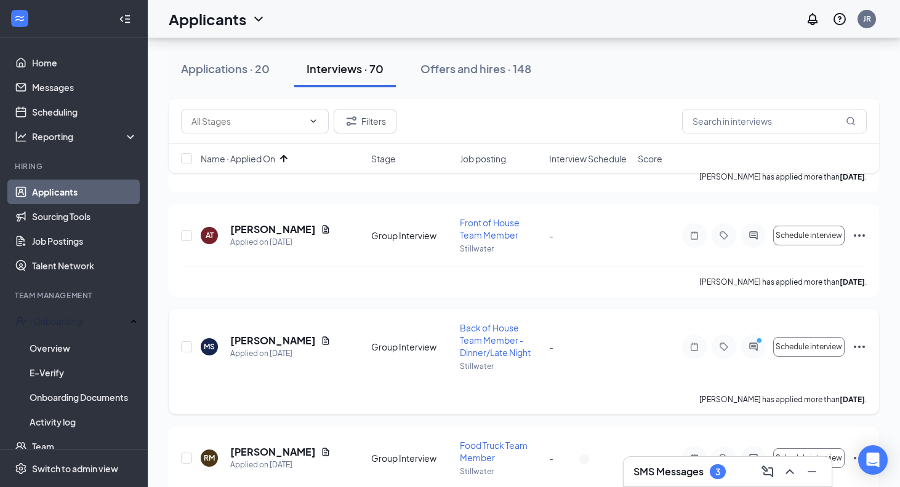
click at [760, 343] on circle "PrimaryDot" at bounding box center [759, 340] width 6 height 6
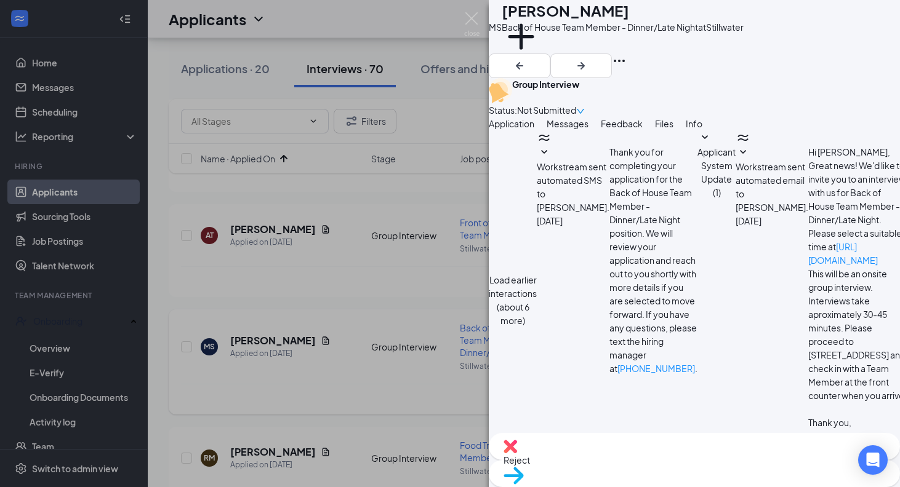
scroll to position [686, 0]
click at [458, 277] on div "[PERSON_NAME] [PERSON_NAME] Back of House Team Member - Dinner/Late Night at St…" at bounding box center [450, 243] width 900 height 487
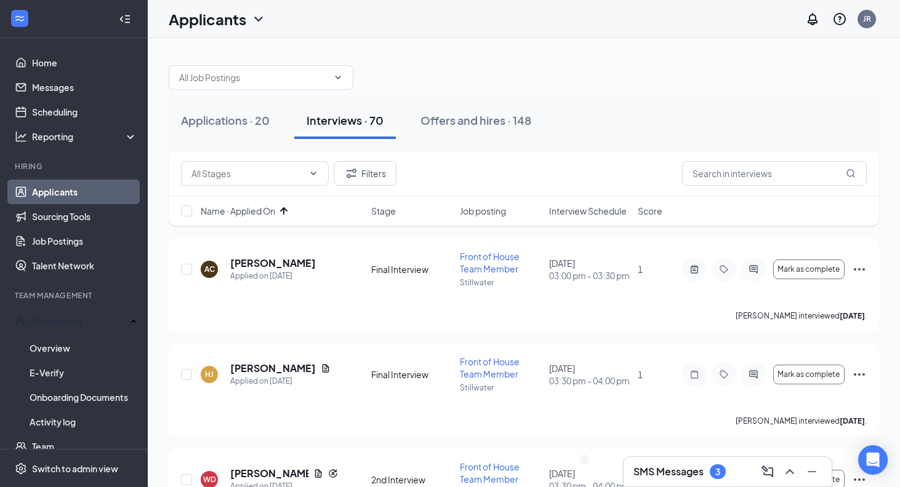
click at [286, 207] on icon "ArrowUp" at bounding box center [283, 211] width 15 height 15
